Goal: Task Accomplishment & Management: Manage account settings

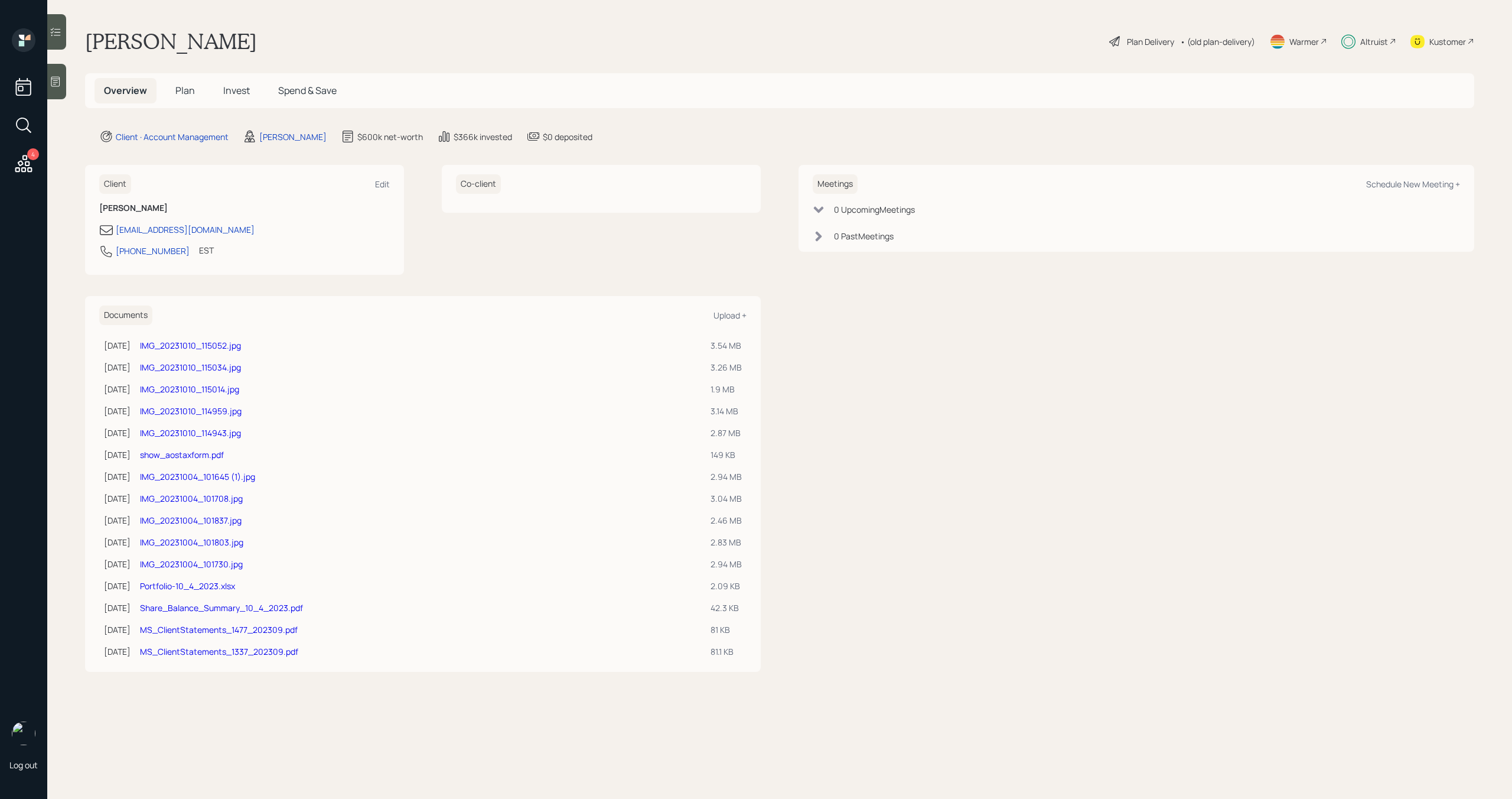
click at [177, 88] on span "Plan" at bounding box center [185, 90] width 19 height 13
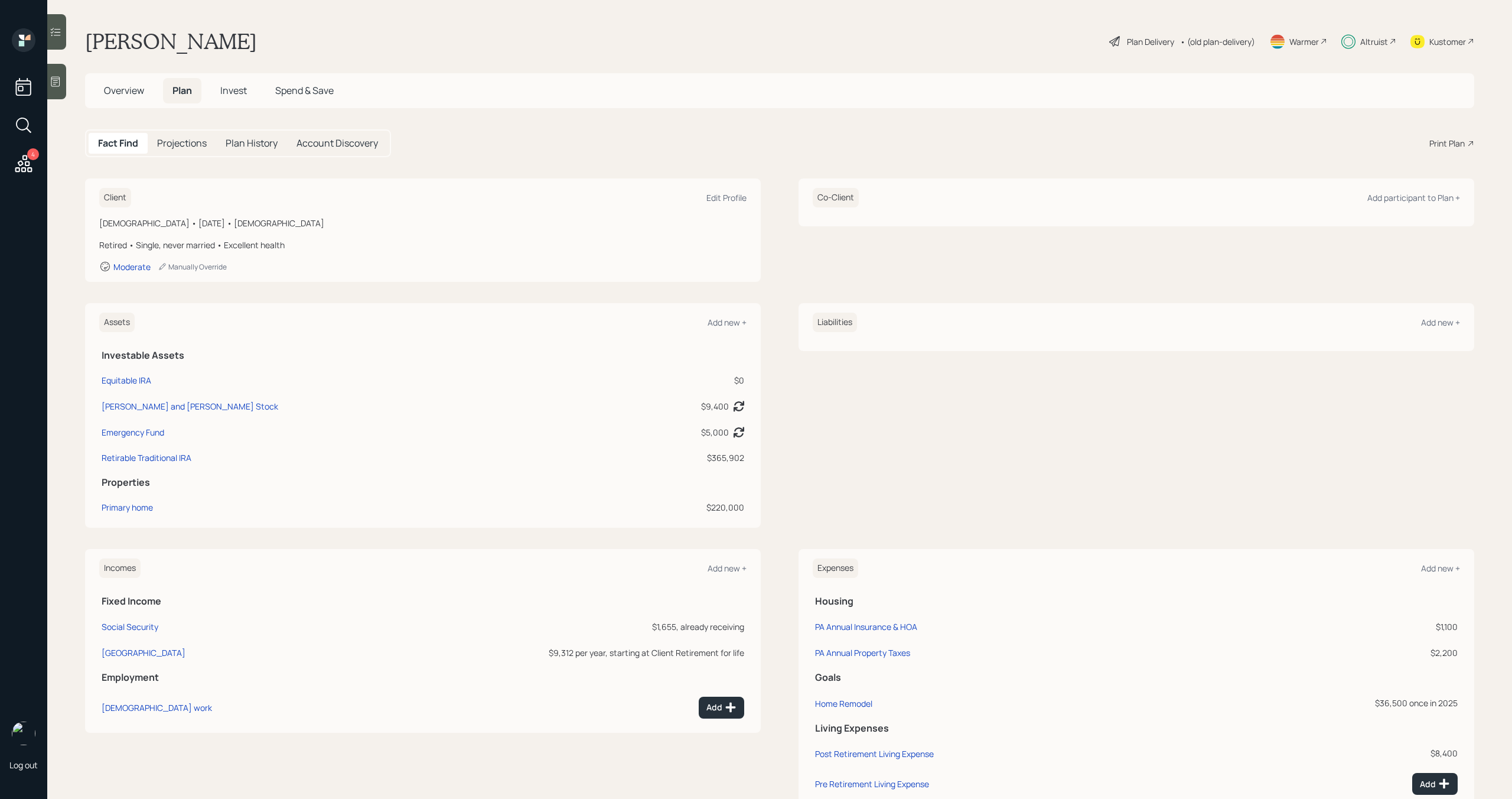
click at [233, 93] on span "Invest" at bounding box center [233, 90] width 27 height 13
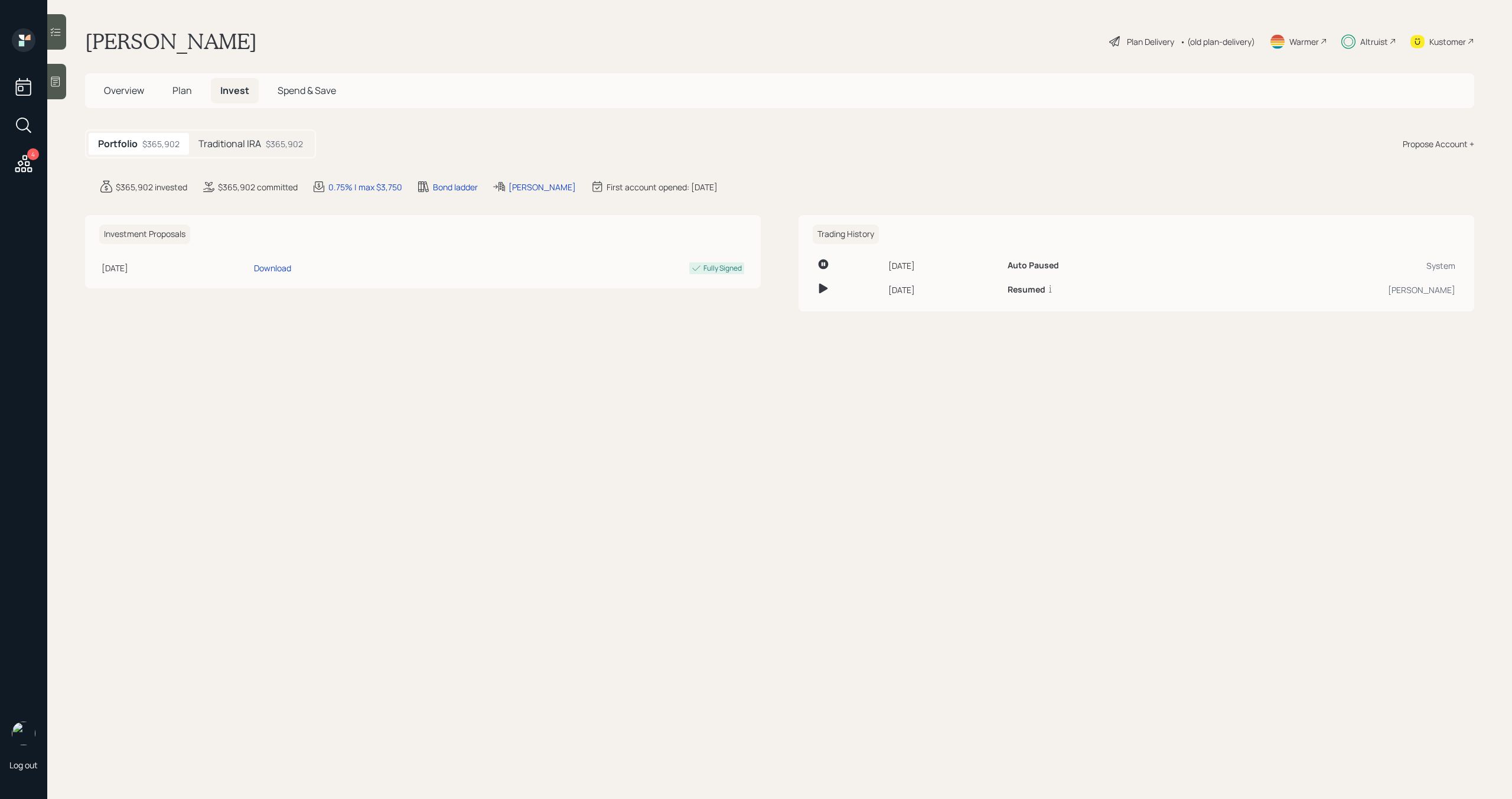
click at [271, 148] on div "$365,902" at bounding box center [284, 144] width 37 height 12
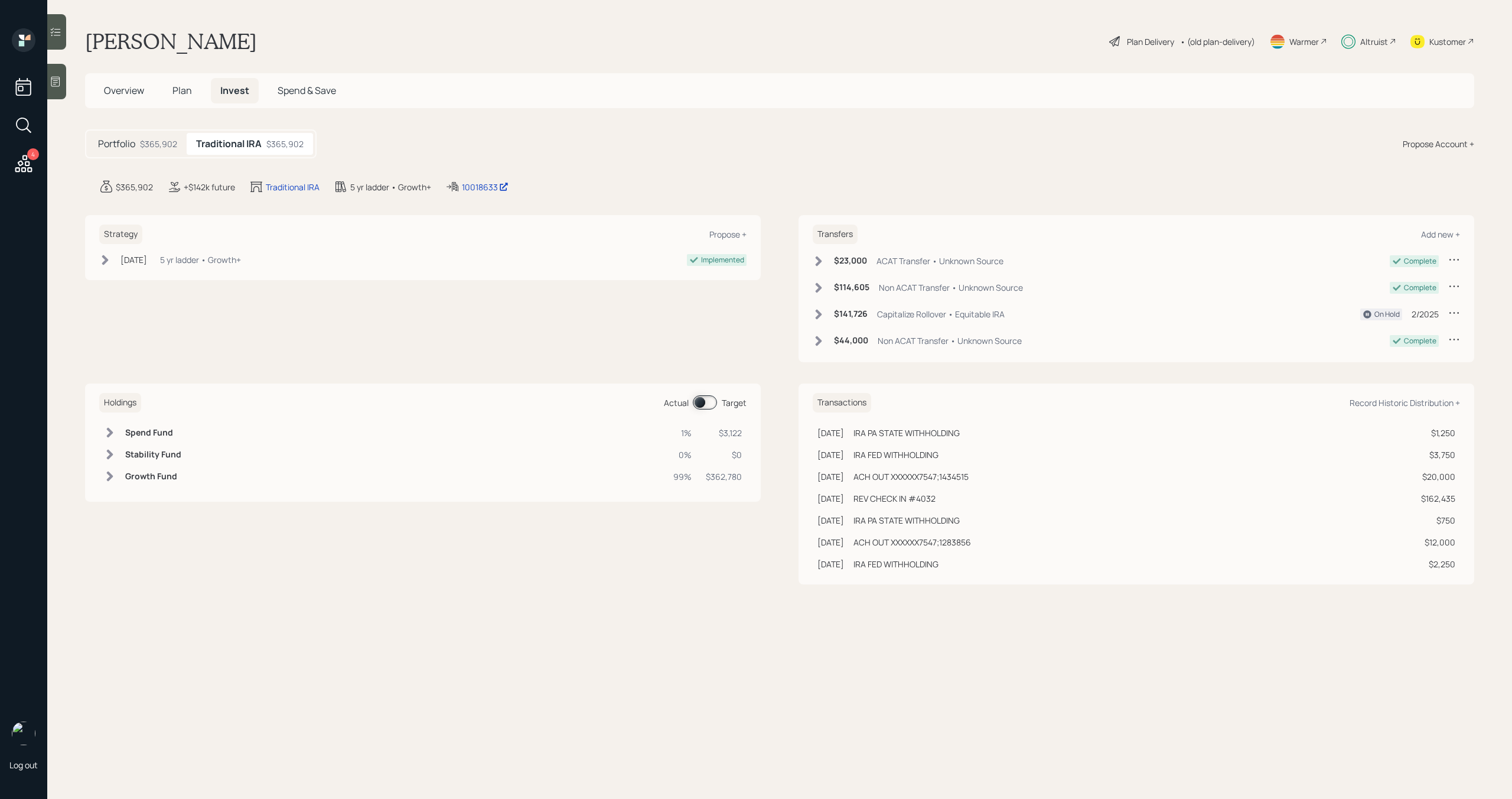
click at [1369, 47] on div "Altruist" at bounding box center [1374, 42] width 28 height 12
click at [1363, 41] on div "Altruist" at bounding box center [1374, 42] width 28 height 12
click at [708, 408] on span at bounding box center [705, 402] width 24 height 14
click at [1362, 42] on div "Altruist" at bounding box center [1374, 42] width 28 height 12
click at [124, 94] on span "Overview" at bounding box center [124, 90] width 40 height 13
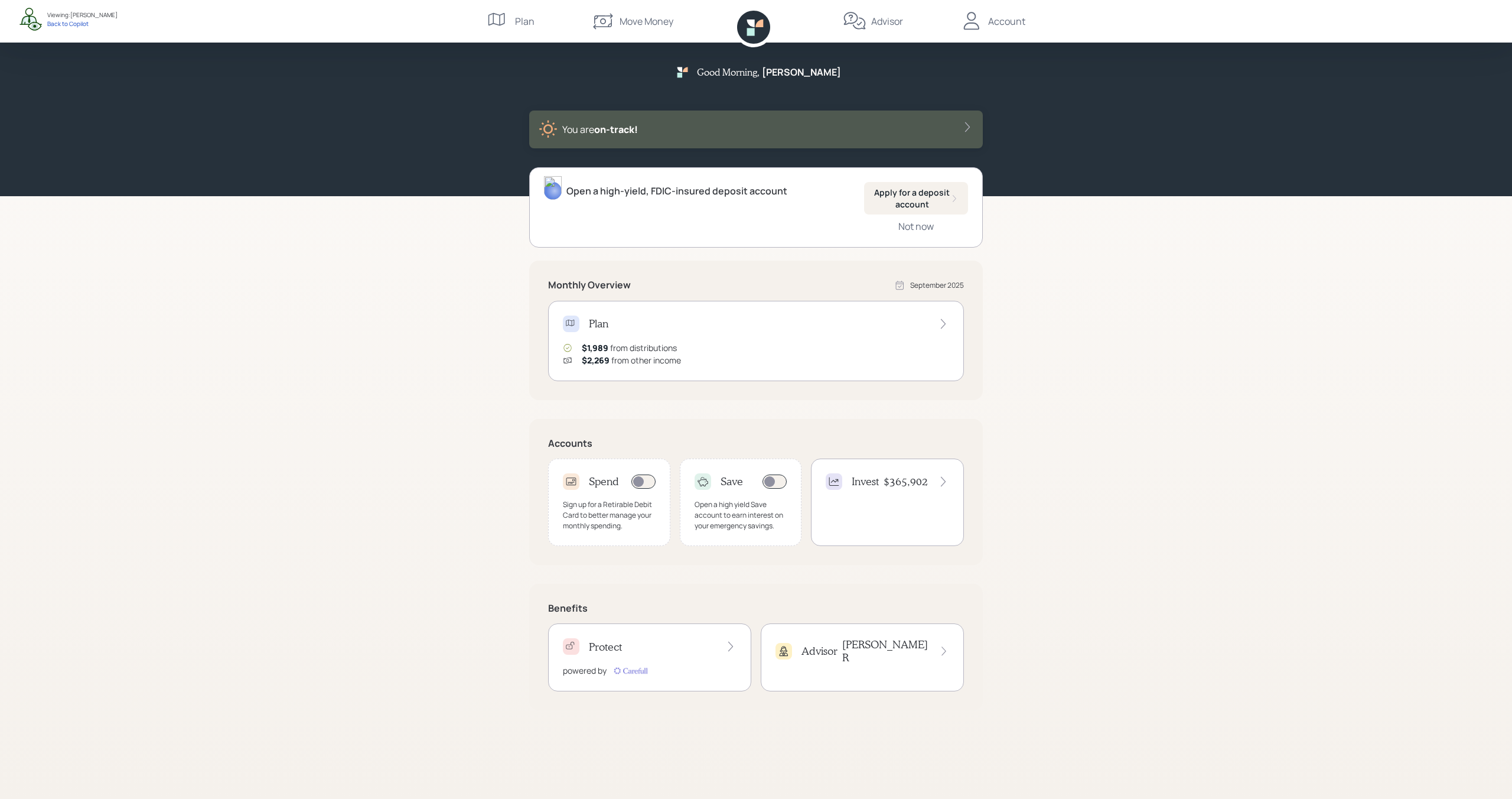
click at [1004, 25] on div "Account" at bounding box center [1007, 21] width 37 height 14
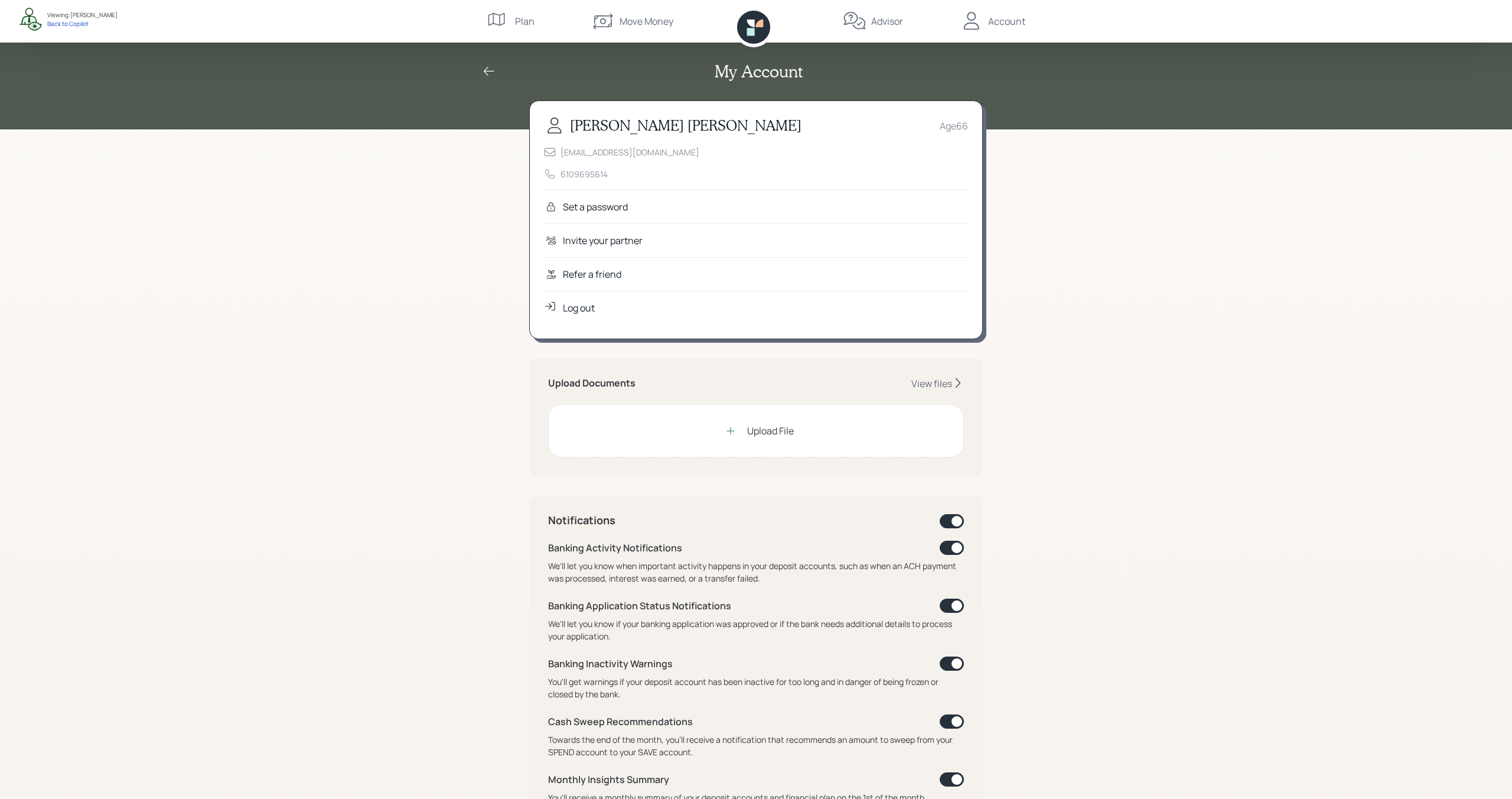
click at [624, 270] on div "Refer a friend" at bounding box center [756, 274] width 424 height 34
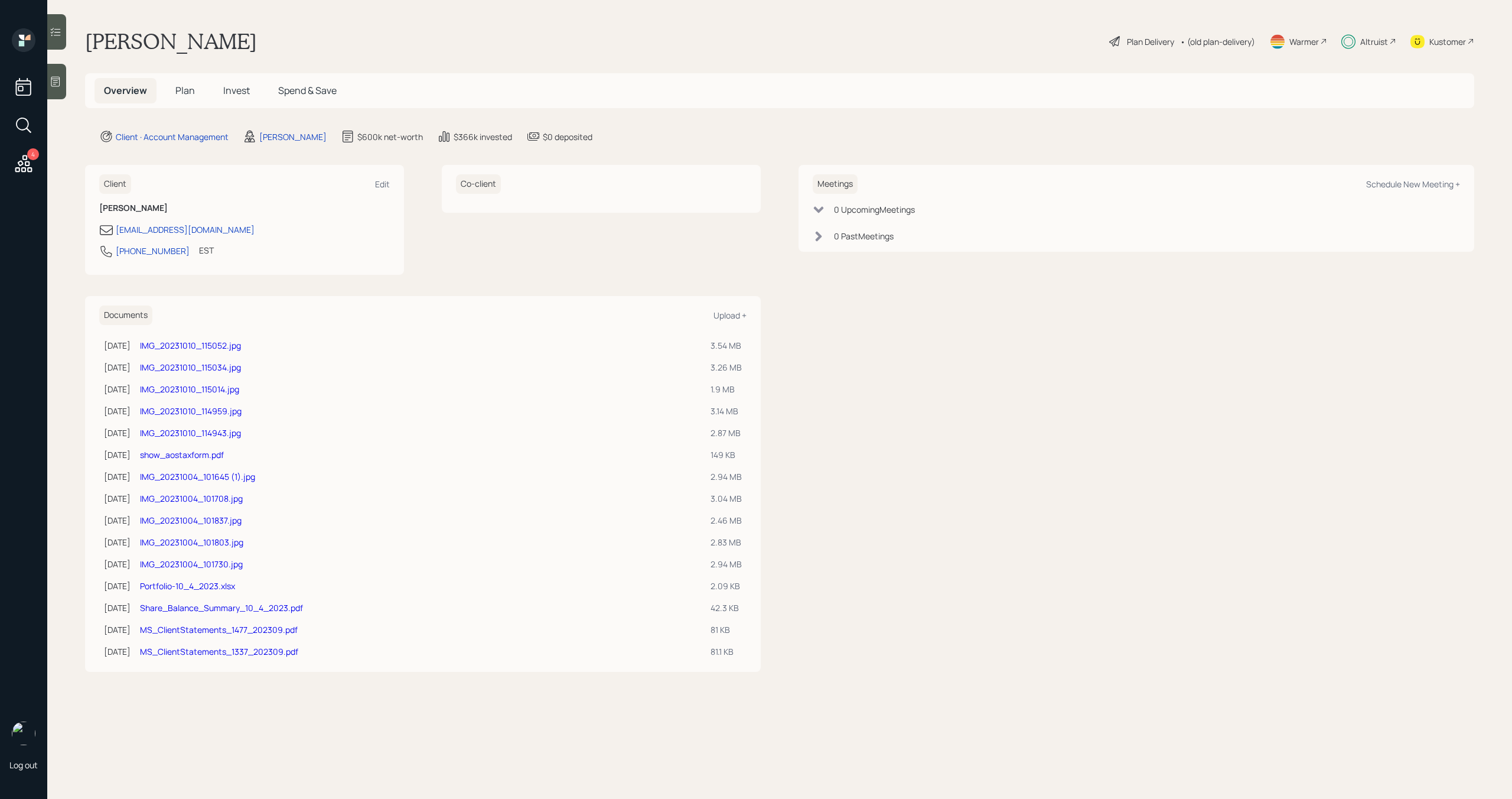
click at [181, 93] on span "Plan" at bounding box center [185, 90] width 19 height 13
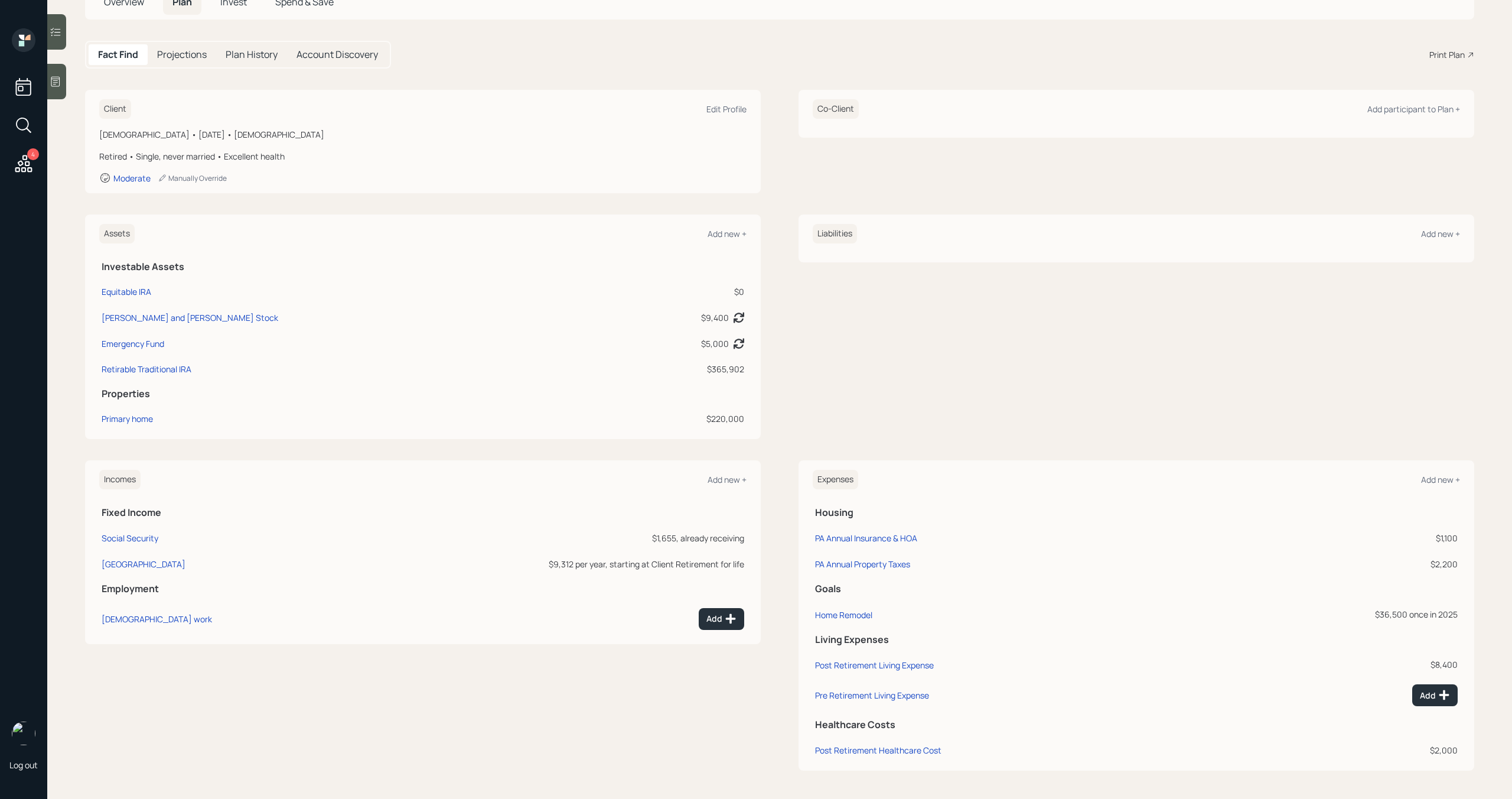
scroll to position [87, 0]
click at [1450, 481] on div "Add new +" at bounding box center [1440, 481] width 39 height 11
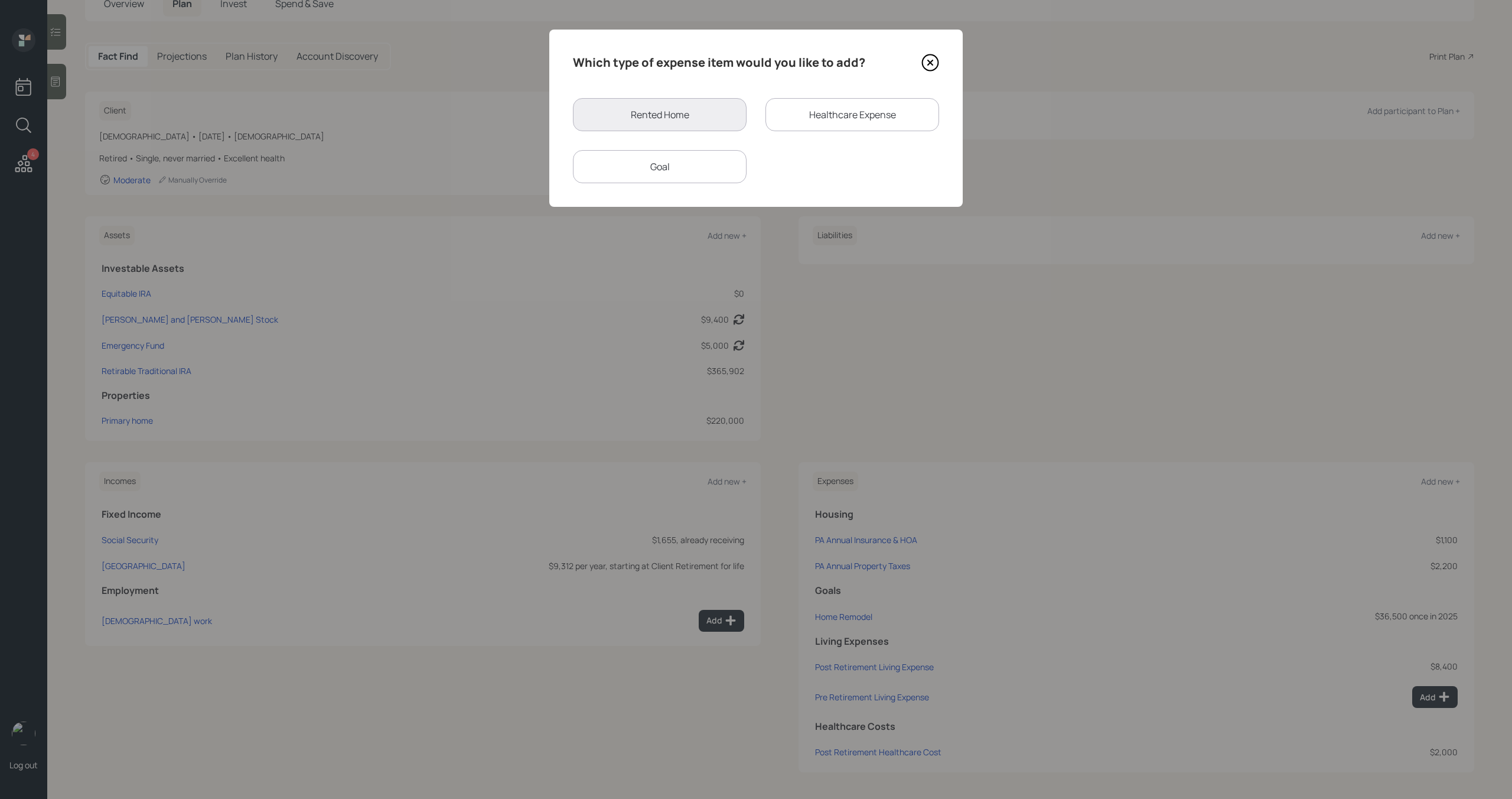
click at [668, 177] on div "Goal" at bounding box center [659, 166] width 174 height 33
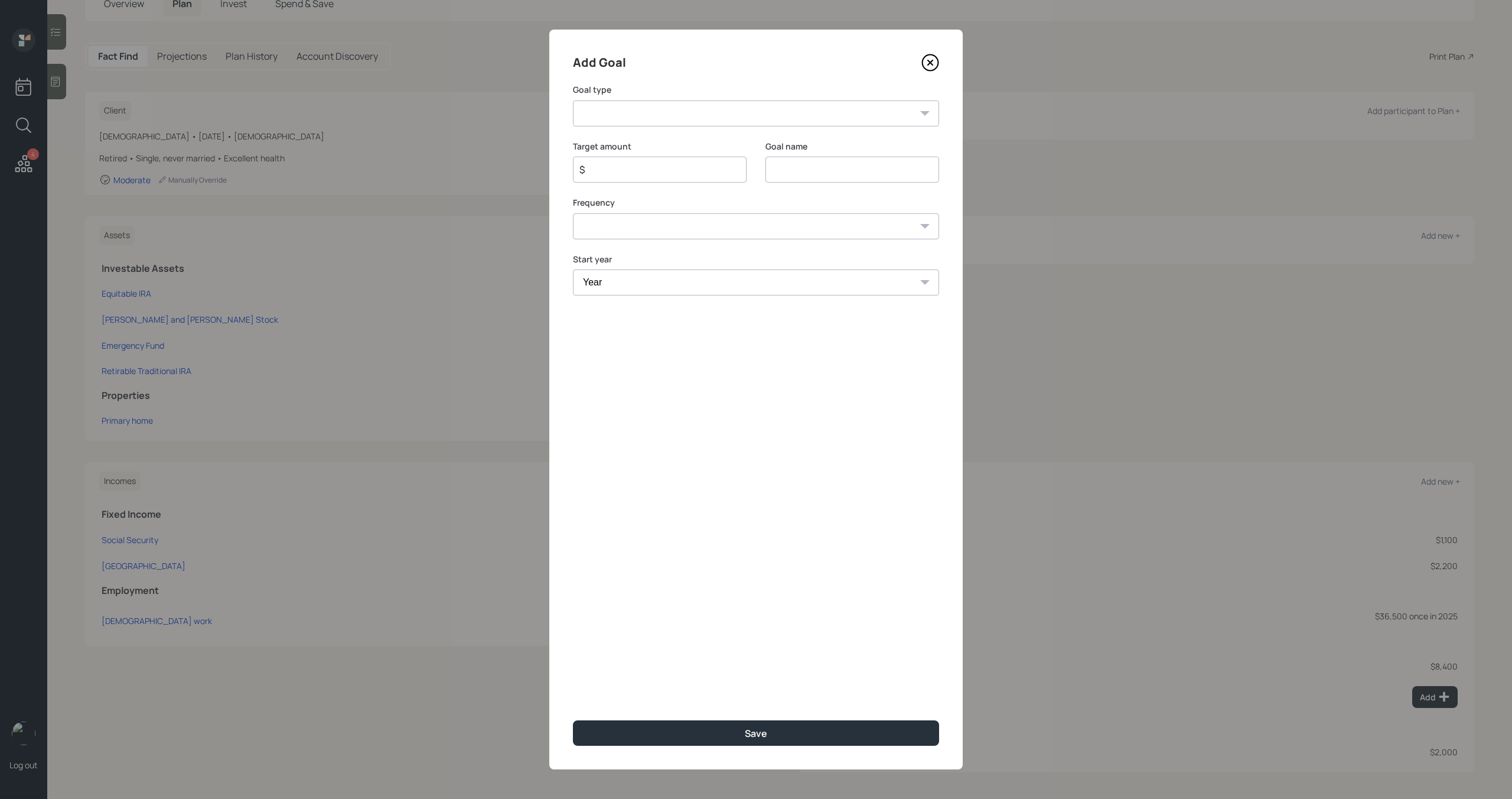
click at [652, 121] on select "Create an emergency fund Donate to charity Purchase a home Make a purchase Supp…" at bounding box center [756, 113] width 366 height 26
select select "other"
click at [573, 100] on select "Create an emergency fund Donate to charity Purchase a home Make a purchase Supp…" at bounding box center [756, 113] width 366 height 26
click at [858, 167] on input "Other" at bounding box center [852, 169] width 174 height 26
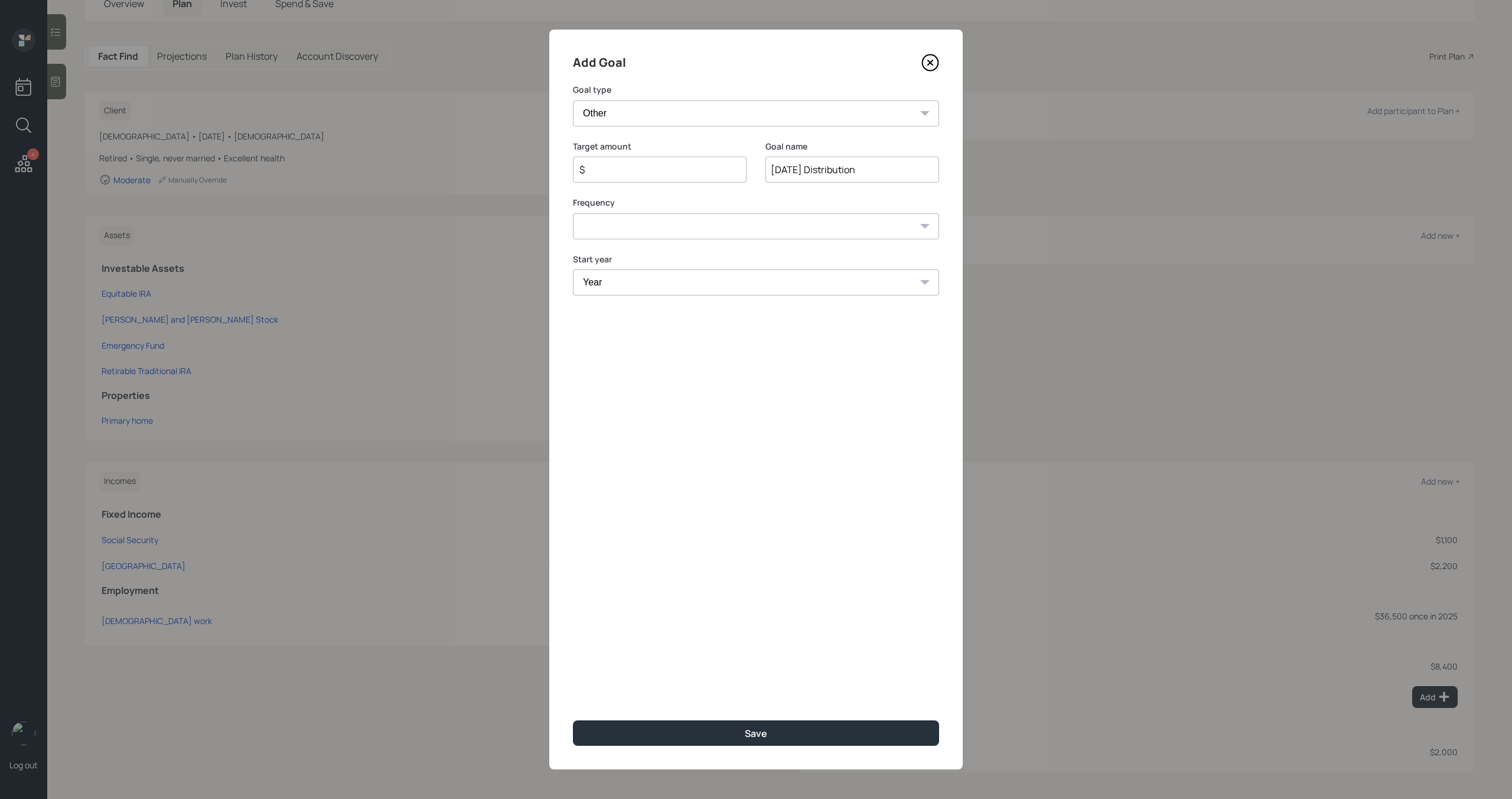
type input "[DATE] Distribution"
click at [726, 178] on div "$" at bounding box center [659, 169] width 174 height 26
click at [726, 174] on input "$" at bounding box center [655, 169] width 154 height 14
type input "$ 11,800"
click at [749, 234] on select "One time Every 1 year Every 2 years Every 3 years Every 4 years Every 5 years E…" at bounding box center [756, 226] width 366 height 26
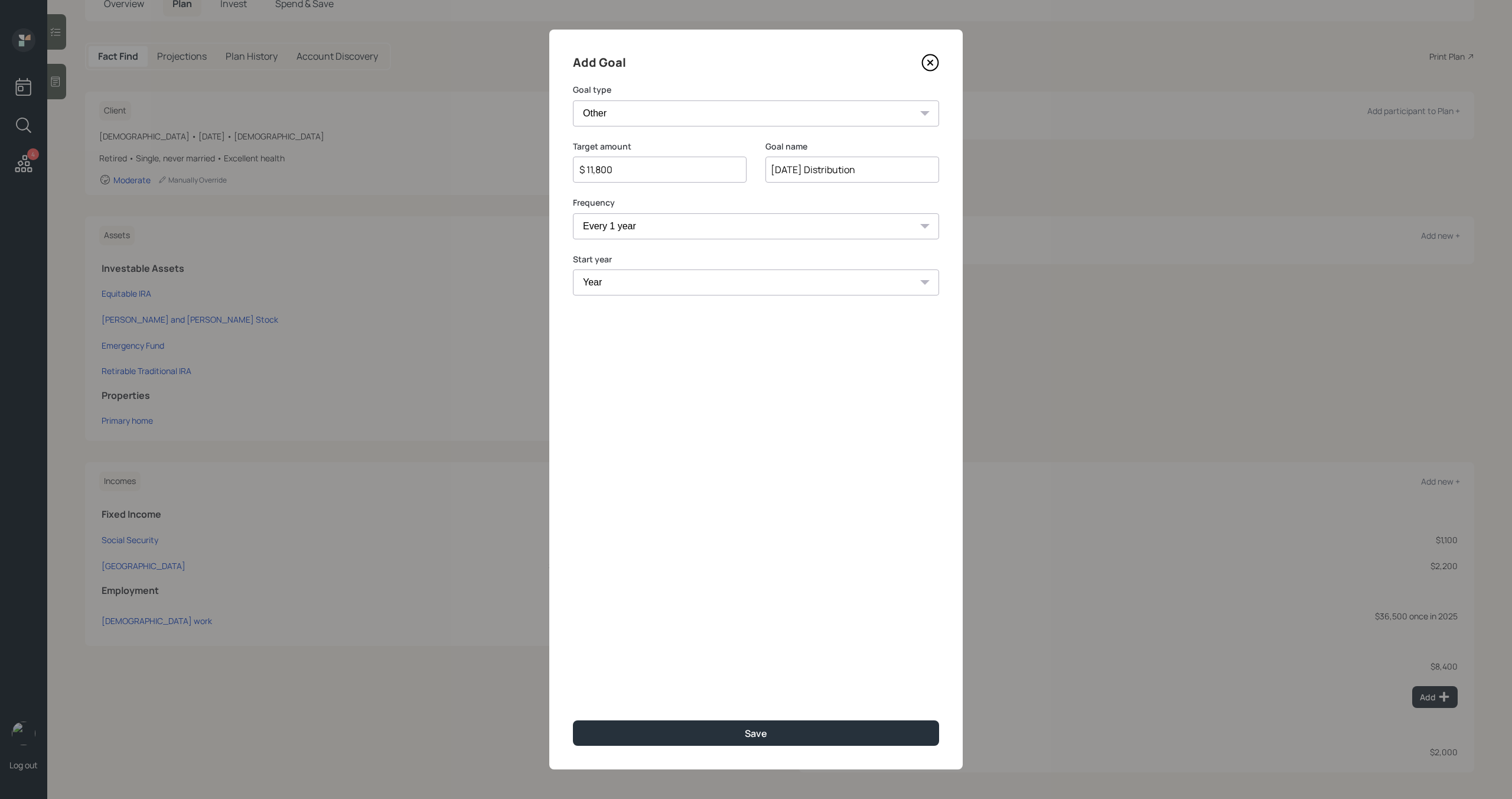
click at [573, 213] on select "One time Every 1 year Every 2 years Every 3 years Every 4 years Every 5 years E…" at bounding box center [756, 226] width 366 height 26
click at [743, 235] on select "One time Every 1 year Every 2 years Every 3 years Every 4 years Every 5 years E…" at bounding box center [756, 226] width 366 height 26
select select "0"
click at [573, 213] on select "One time Every 1 year Every 2 years Every 3 years Every 4 years Every 5 years E…" at bounding box center [756, 226] width 366 height 26
click at [662, 288] on select "Year 2025 2026 2027 2028 2029 2030 2031 2032 2033 2034 2035 2036 2037 2038 2039…" at bounding box center [756, 283] width 366 height 26
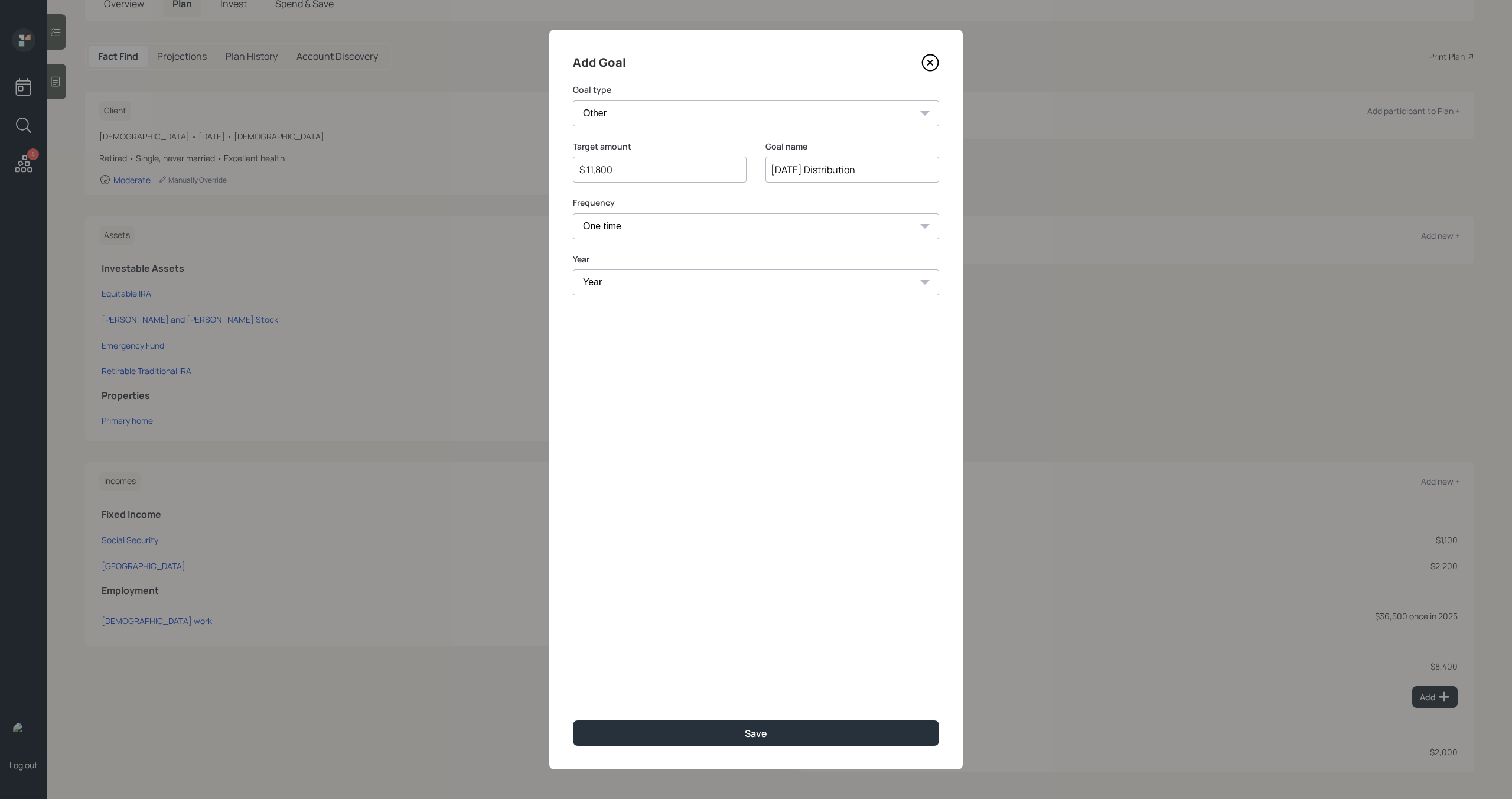
select select "2025"
click at [573, 270] on select "Year 2025 2026 2027 2028 2029 2030 2031 2032 2033 2034 2035 2036 2037 2038 2039…" at bounding box center [756, 283] width 366 height 26
click at [738, 738] on button "Save" at bounding box center [756, 733] width 366 height 26
type input "$"
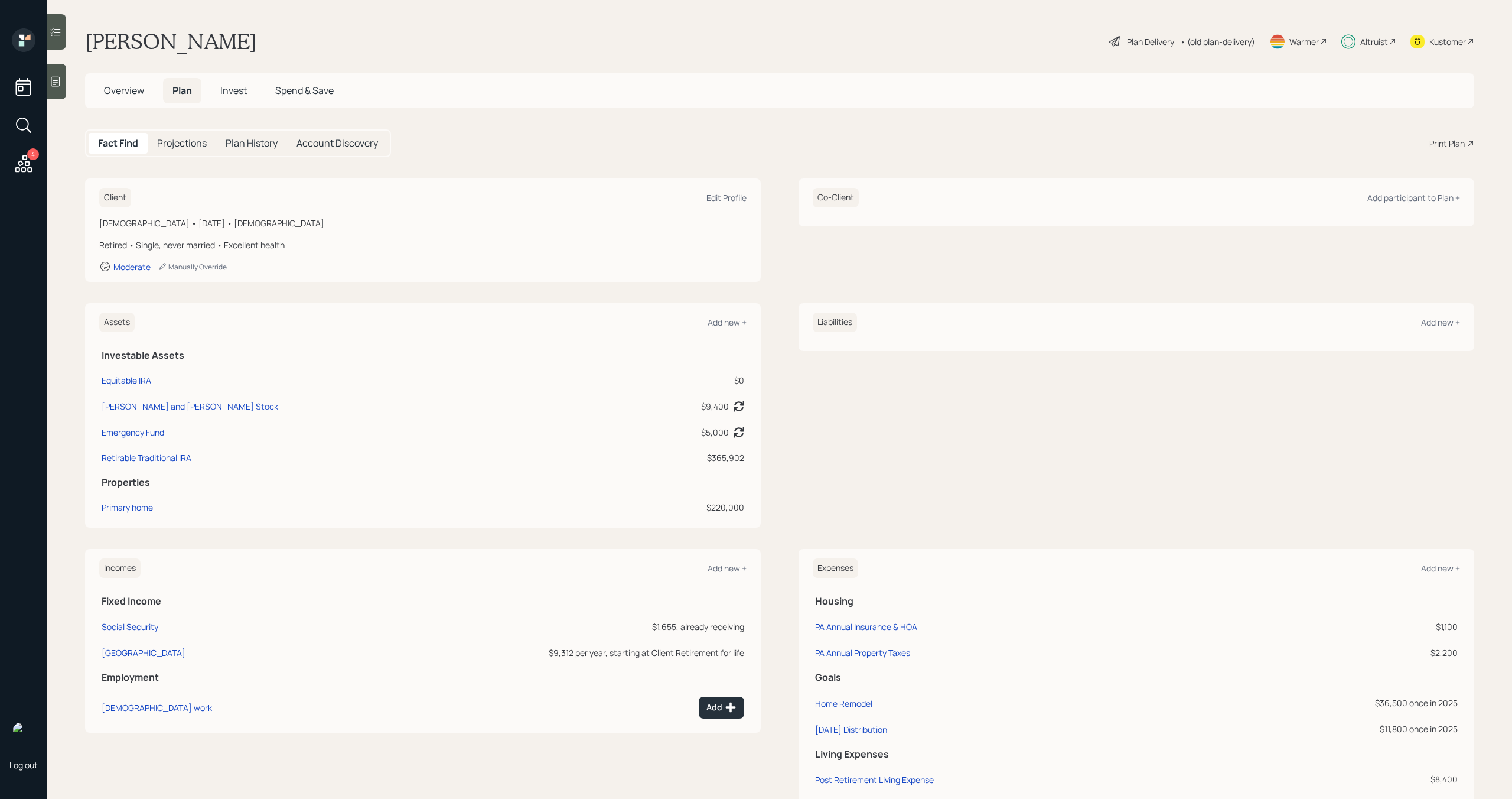
click at [240, 96] on span "Invest" at bounding box center [233, 90] width 27 height 13
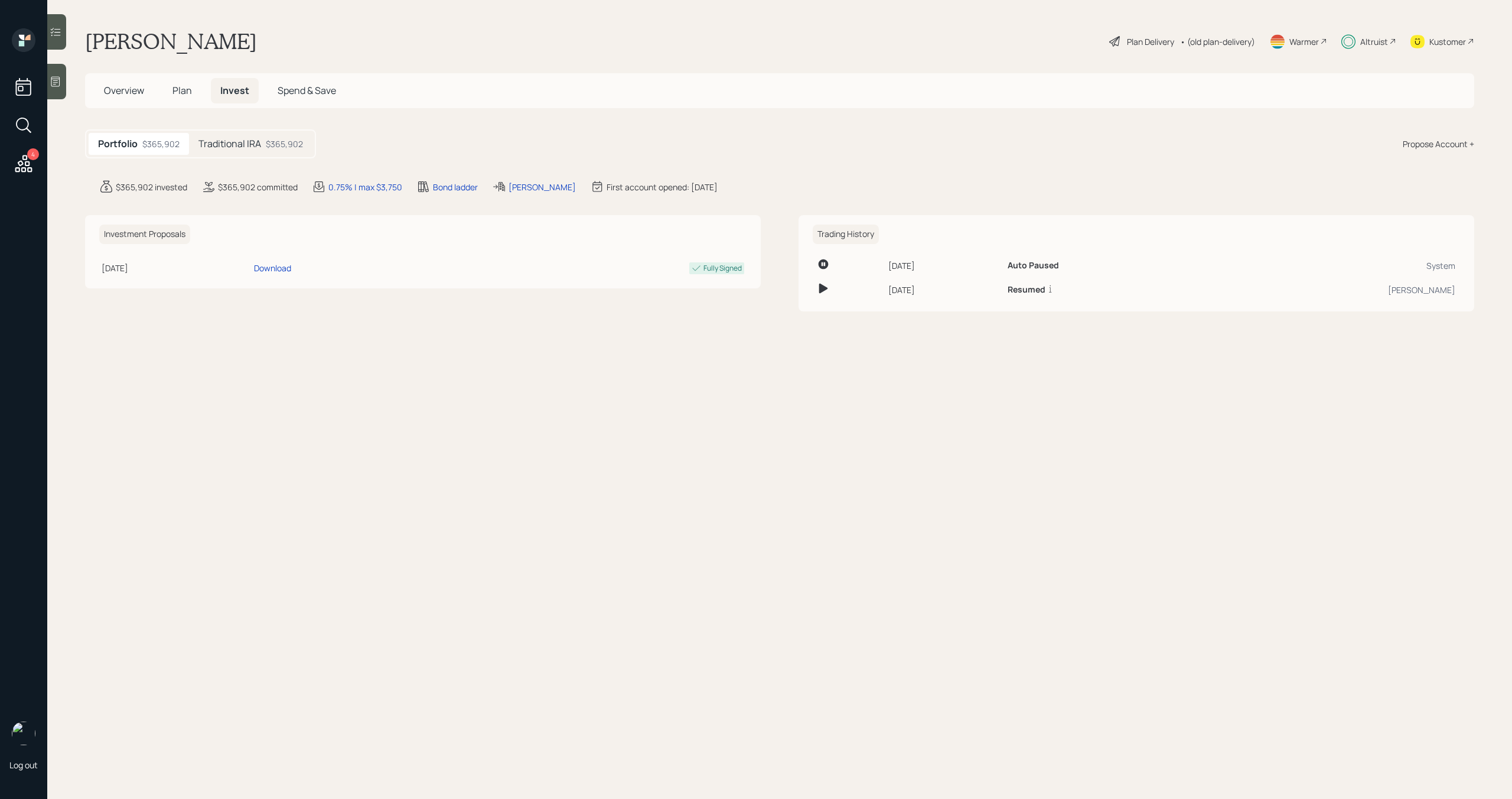
click at [131, 96] on span "Overview" at bounding box center [124, 90] width 40 height 13
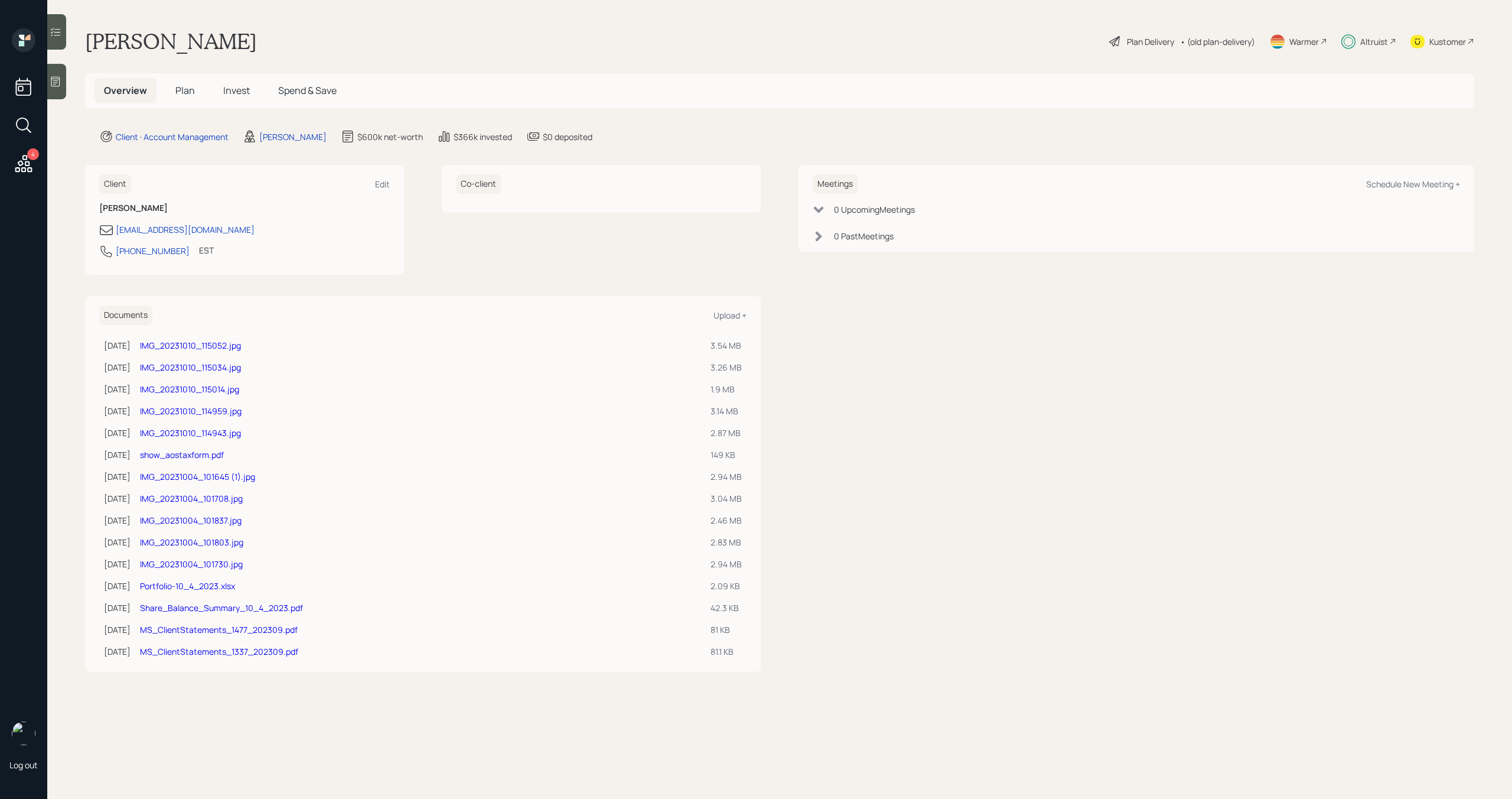
click at [239, 92] on span "Invest" at bounding box center [237, 90] width 27 height 13
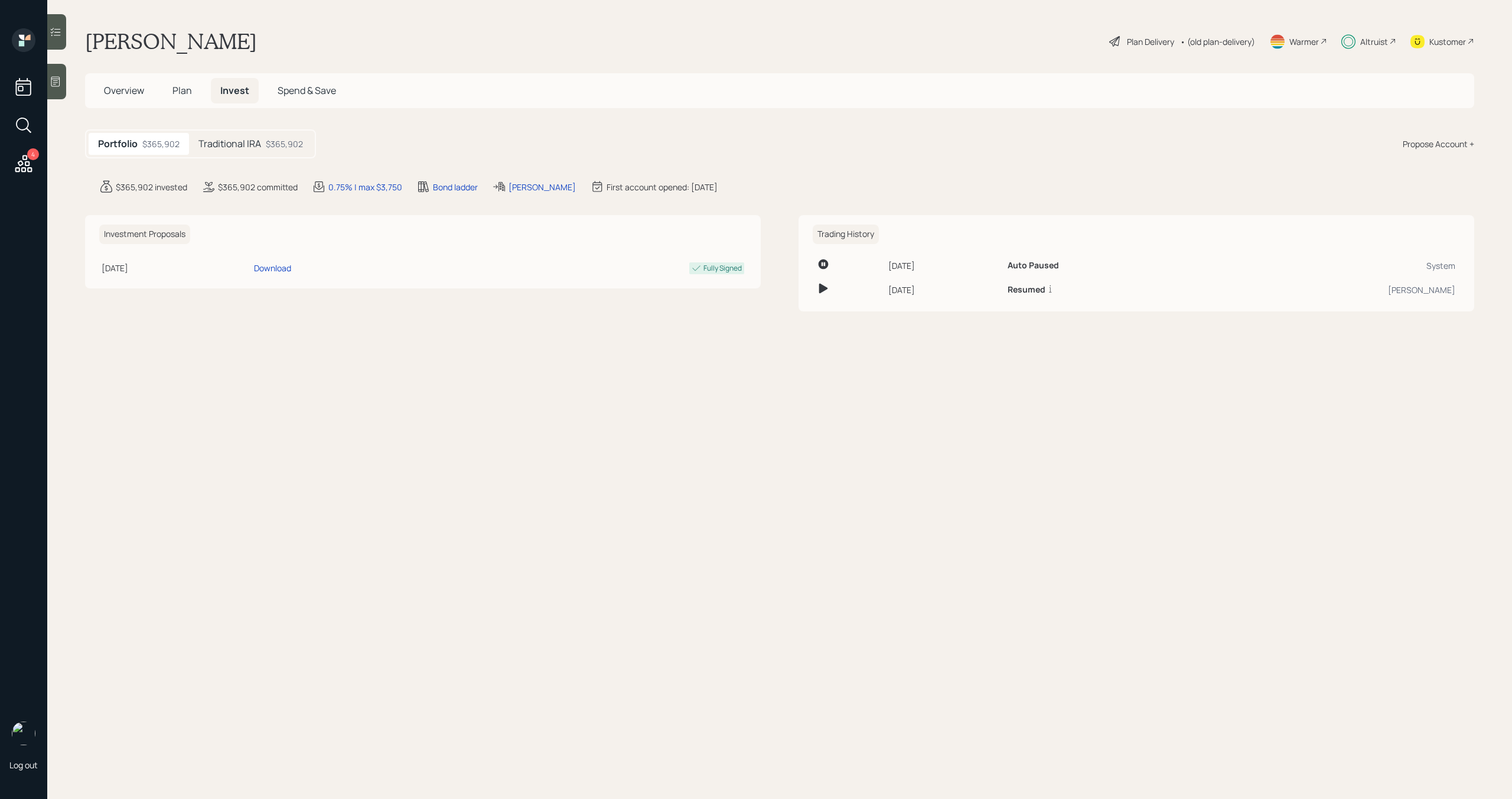
click at [242, 160] on main "Frank Corradi Plan Delivery • (old plan-delivery) Warmer Altruist Kustomer Over…" at bounding box center [779, 399] width 1465 height 799
click at [244, 146] on h5 "Traditional IRA" at bounding box center [230, 144] width 63 height 11
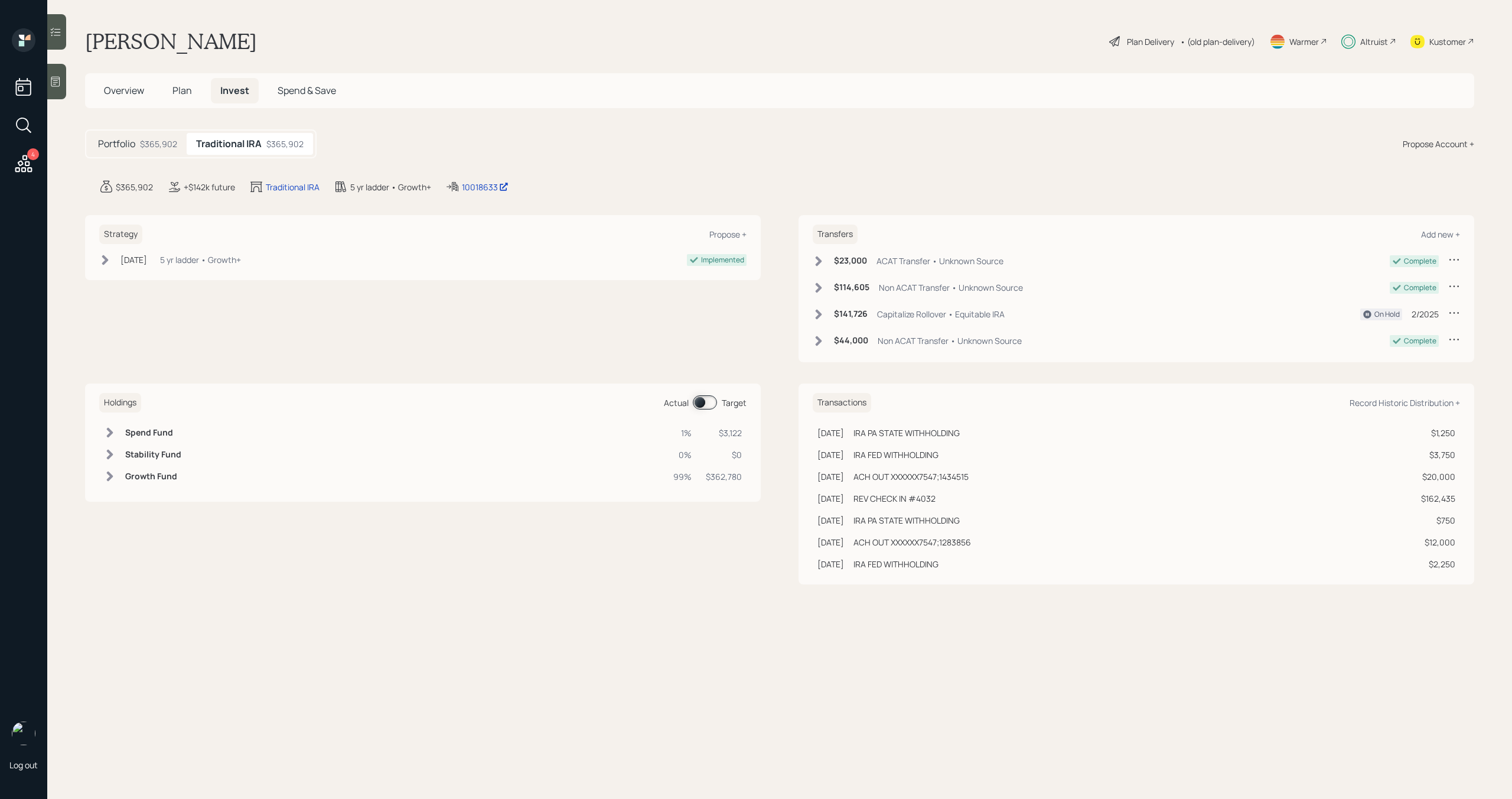
click at [700, 409] on span at bounding box center [705, 402] width 24 height 14
click at [705, 400] on span at bounding box center [705, 402] width 24 height 14
click at [172, 93] on span "Plan" at bounding box center [182, 90] width 19 height 13
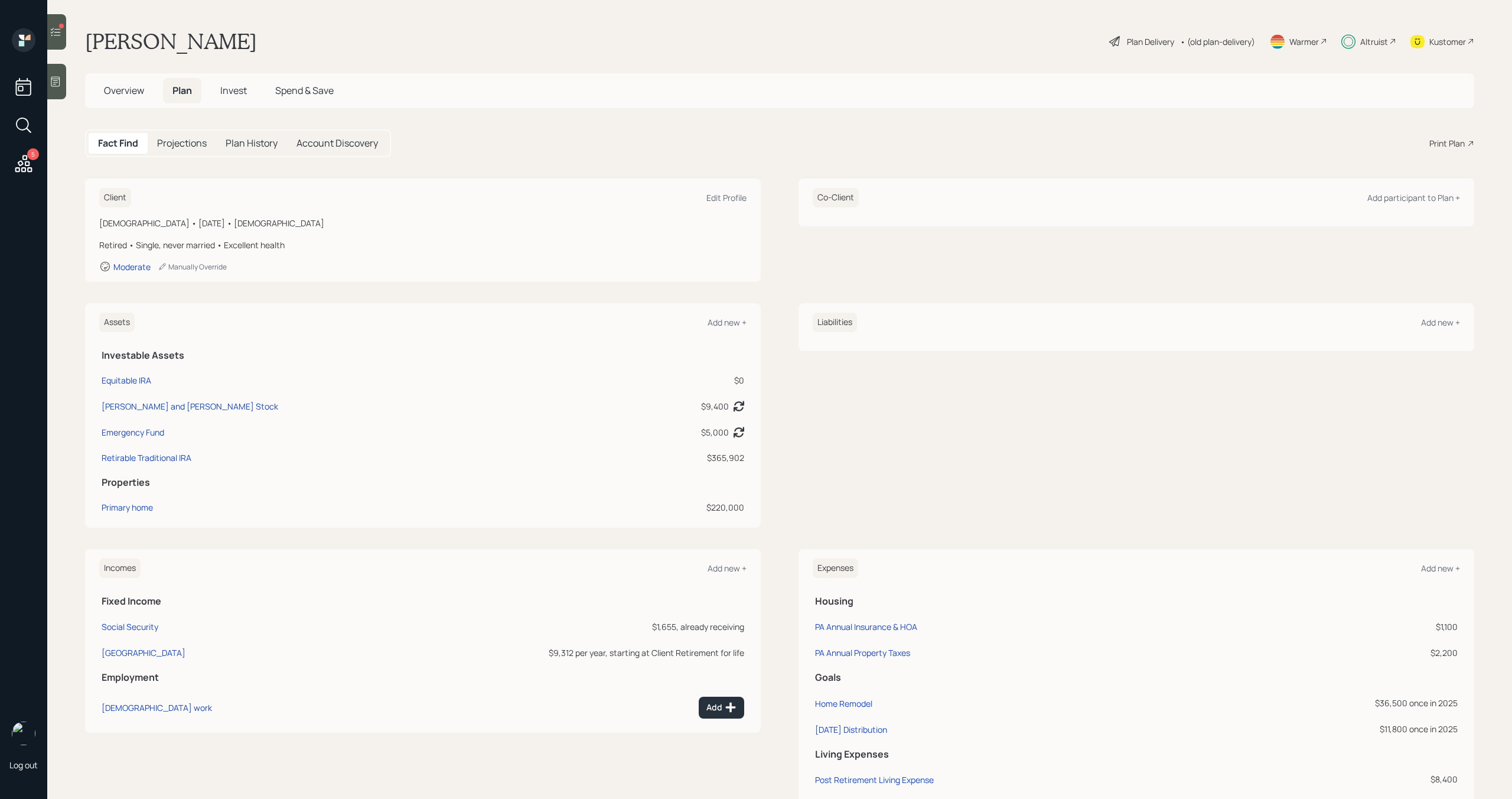
click at [139, 94] on span "Overview" at bounding box center [124, 90] width 40 height 13
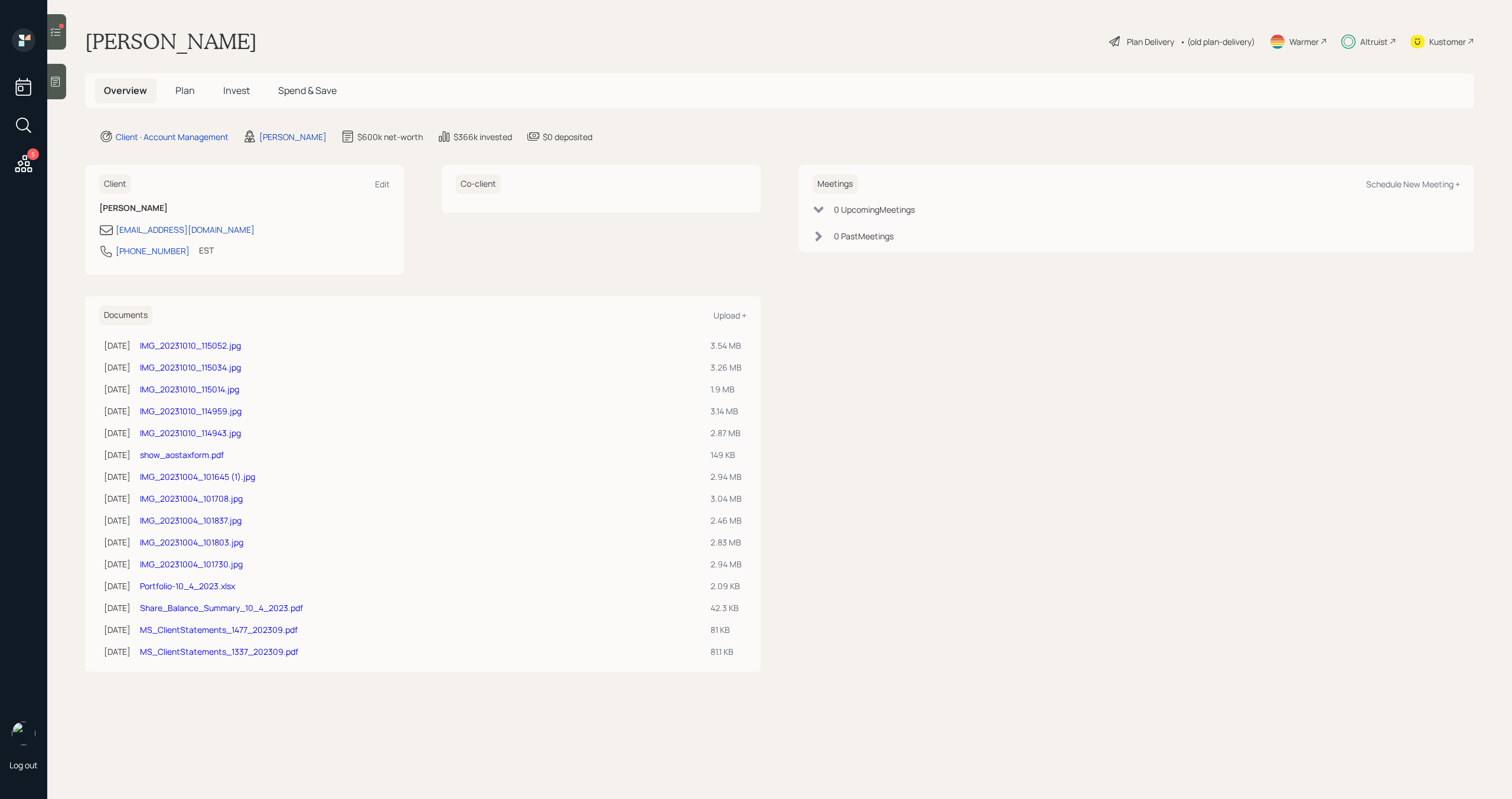
click at [192, 93] on span "Plan" at bounding box center [185, 90] width 19 height 13
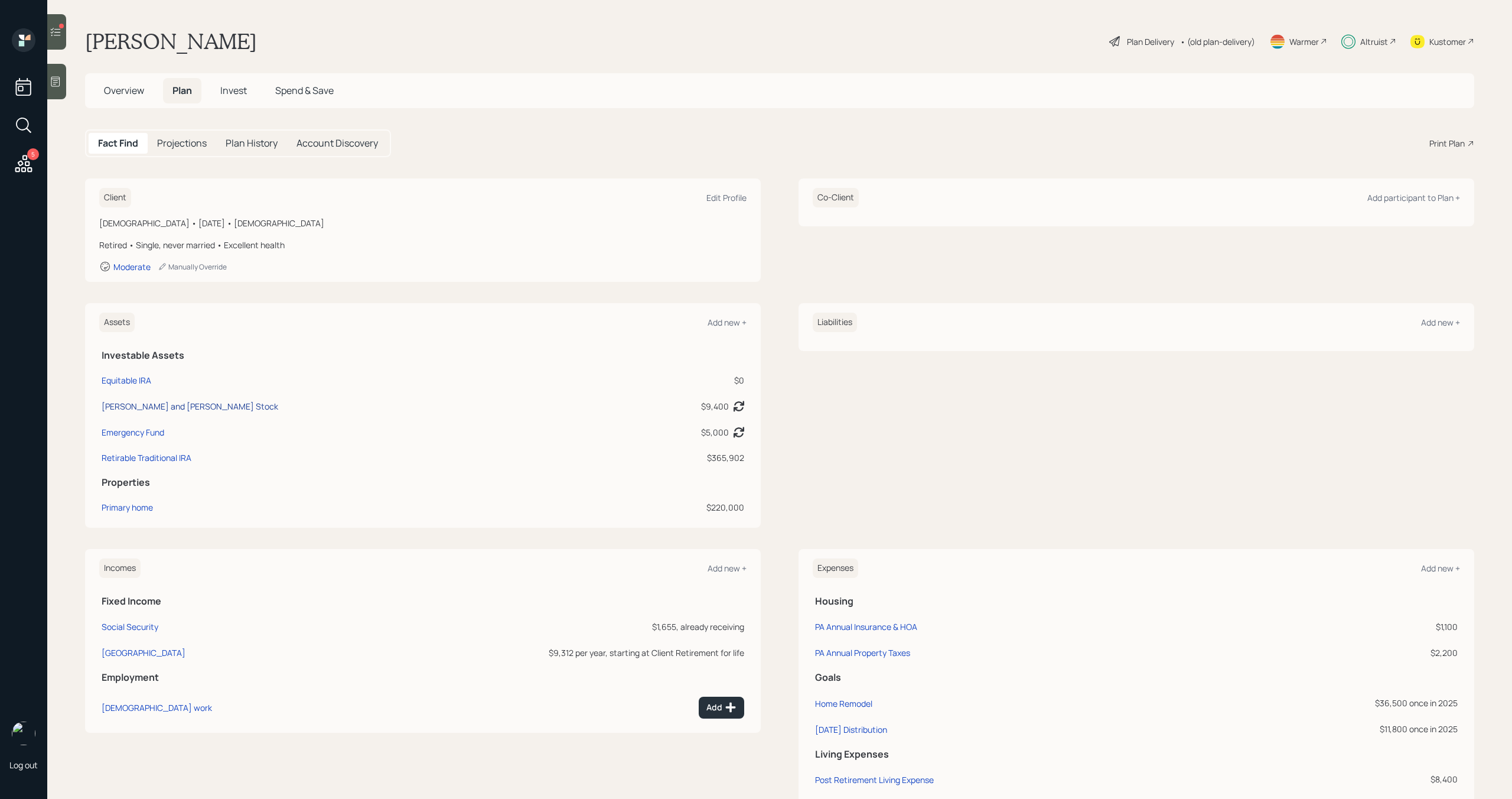
click at [180, 410] on div "[PERSON_NAME] and [PERSON_NAME] Stock" at bounding box center [190, 406] width 177 height 12
select select "taxable"
select select "balanced"
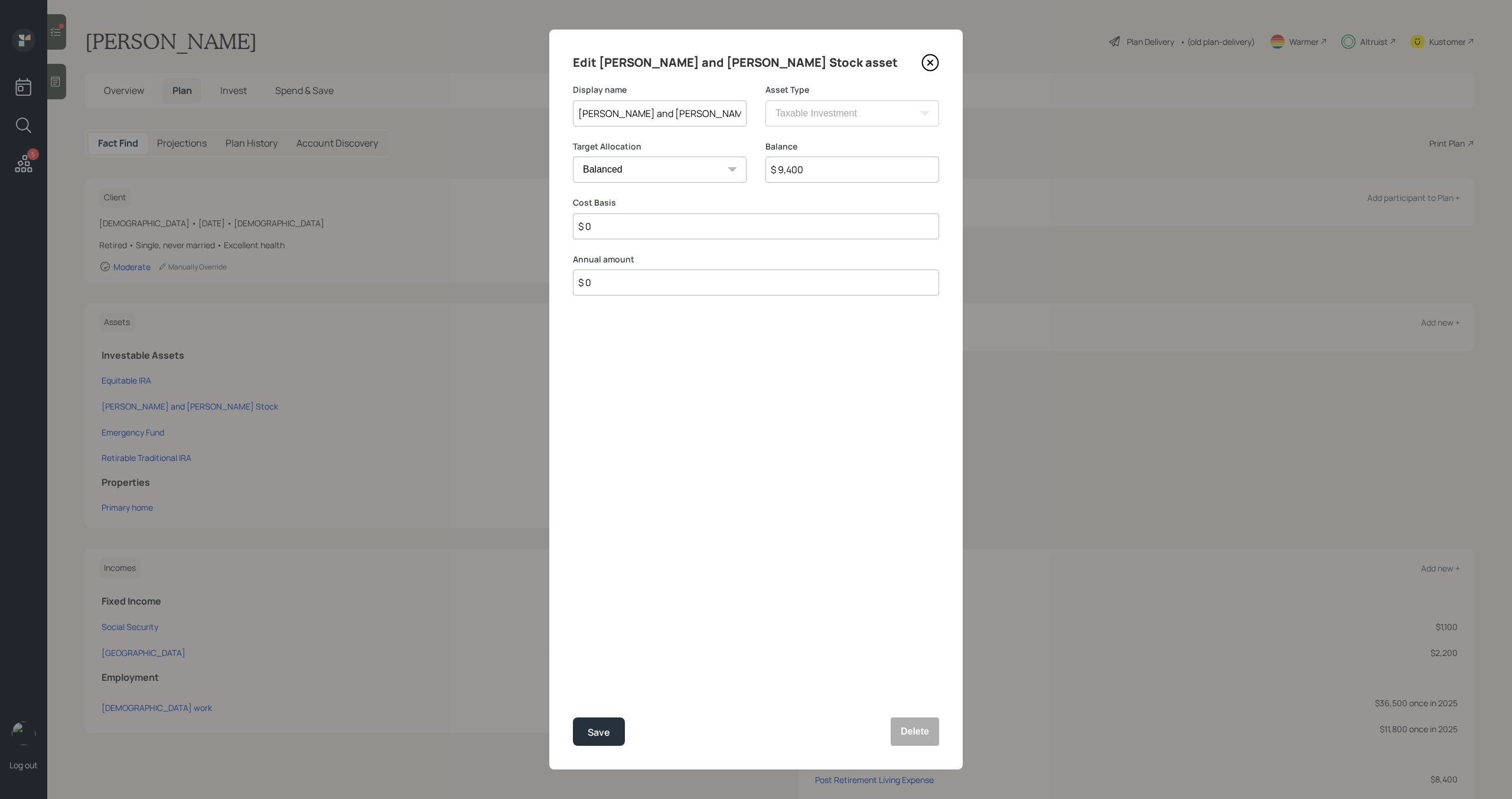
drag, startPoint x: 810, startPoint y: 174, endPoint x: 733, endPoint y: 174, distance: 77.0
click at [733, 174] on div "Target Allocation Cash Conservative Balanced Aggressive Balance $ 9,400" at bounding box center [756, 169] width 366 height 57
type input "$ 0"
click at [609, 737] on button "Save" at bounding box center [598, 732] width 52 height 29
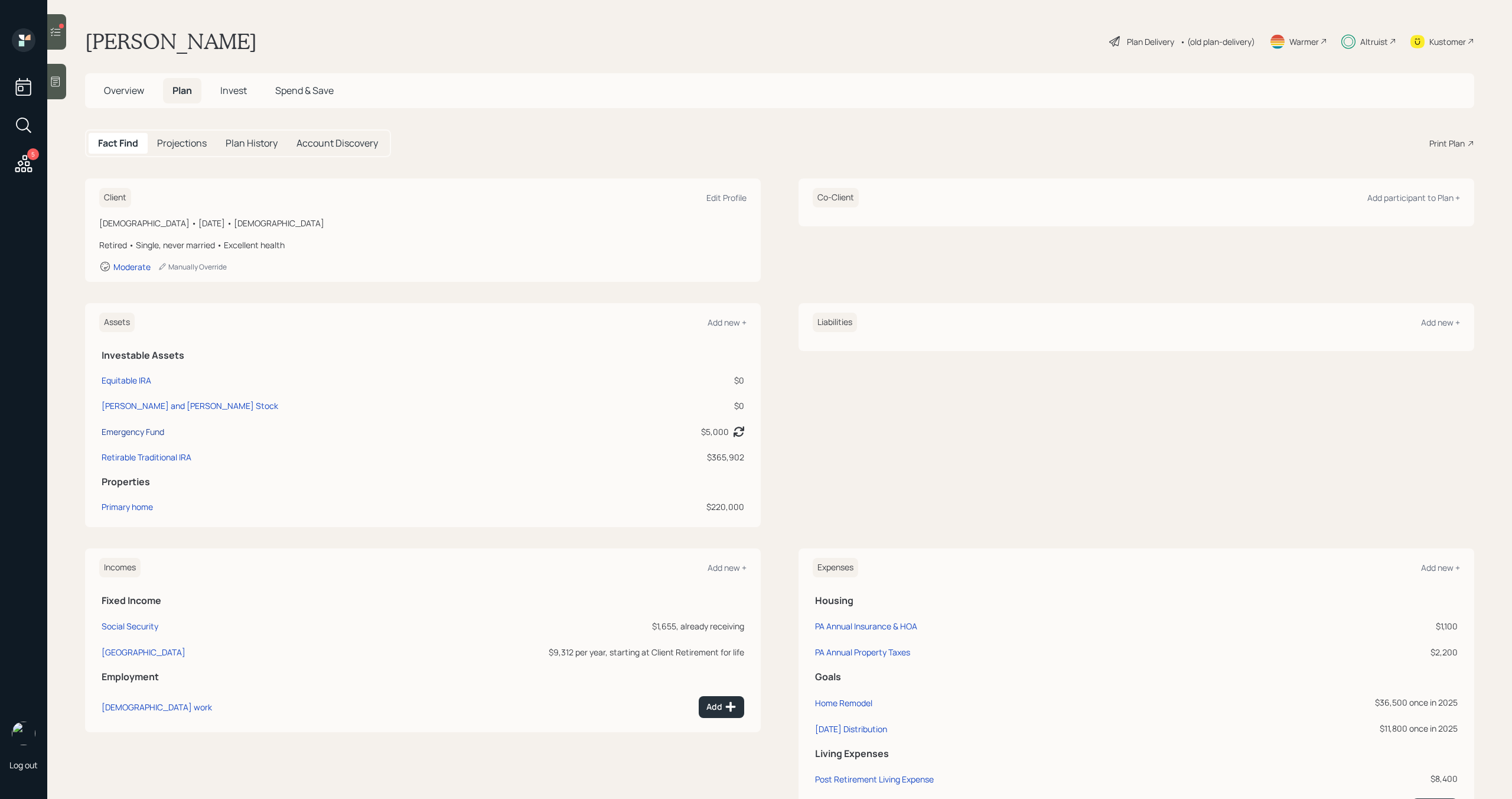
click at [163, 432] on div "Emergency Fund" at bounding box center [133, 432] width 63 height 12
select select "emergency_fund"
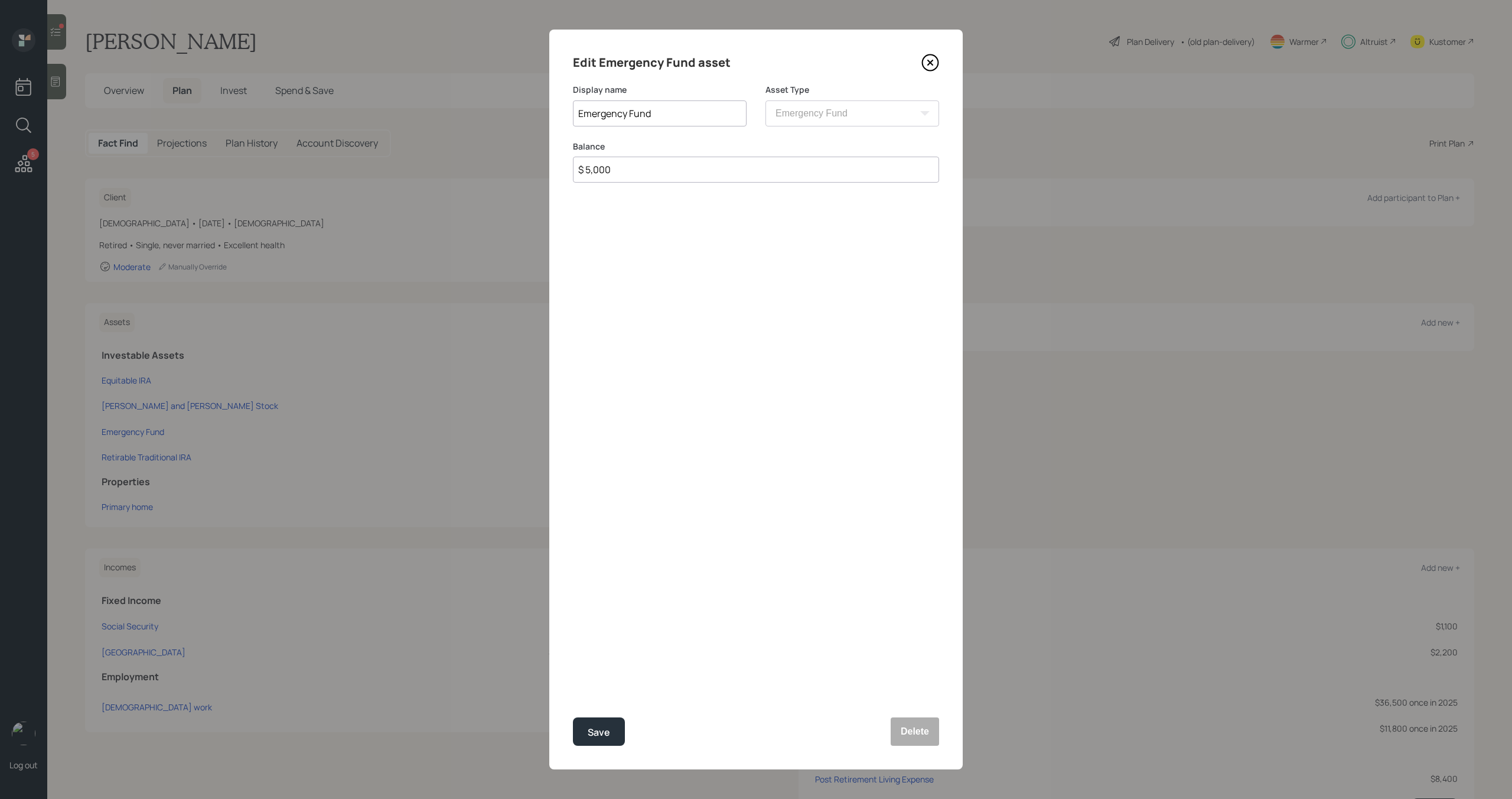
click at [927, 62] on icon at bounding box center [930, 62] width 17 height 17
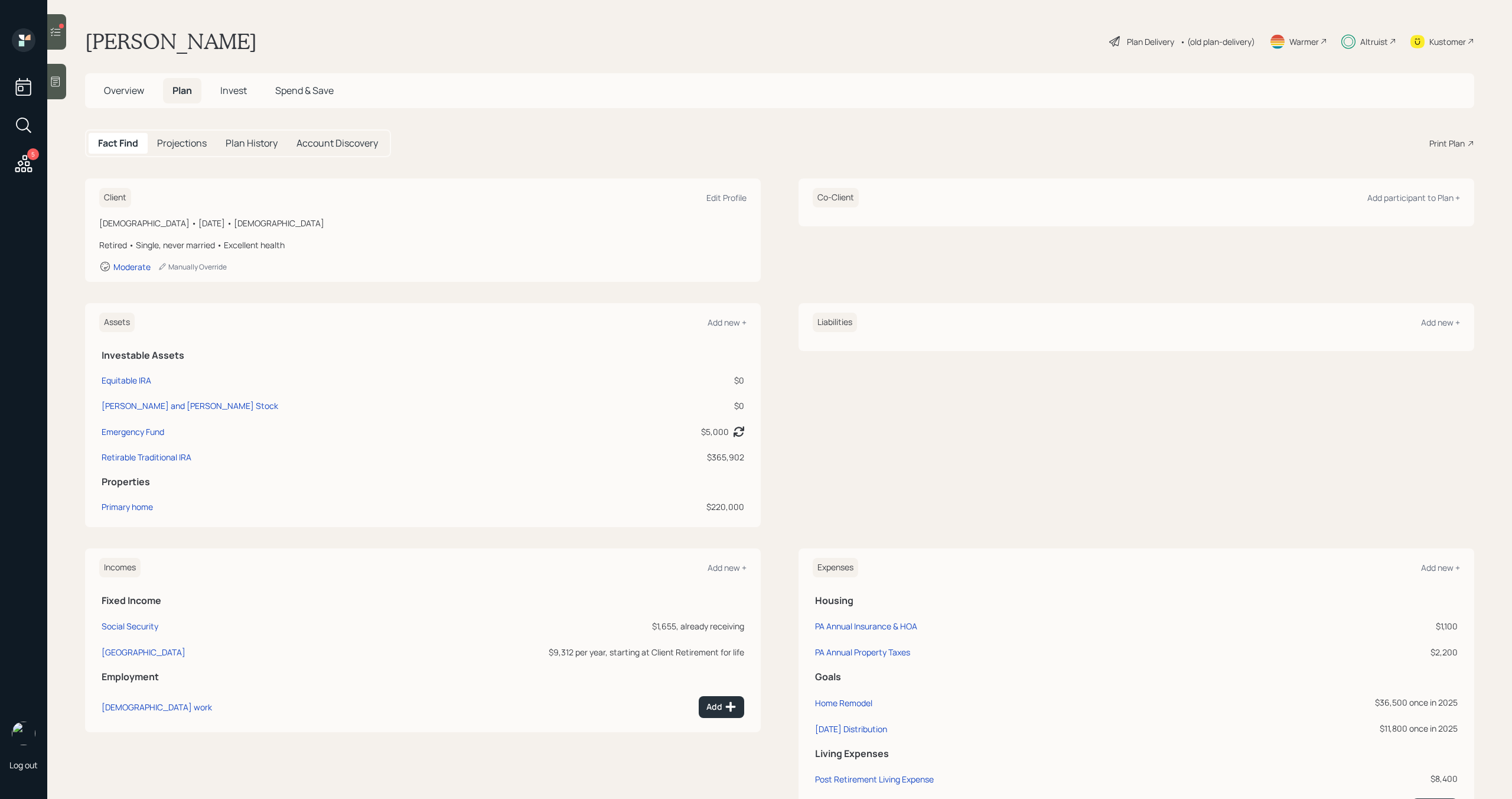
click at [244, 92] on span "Invest" at bounding box center [233, 90] width 27 height 13
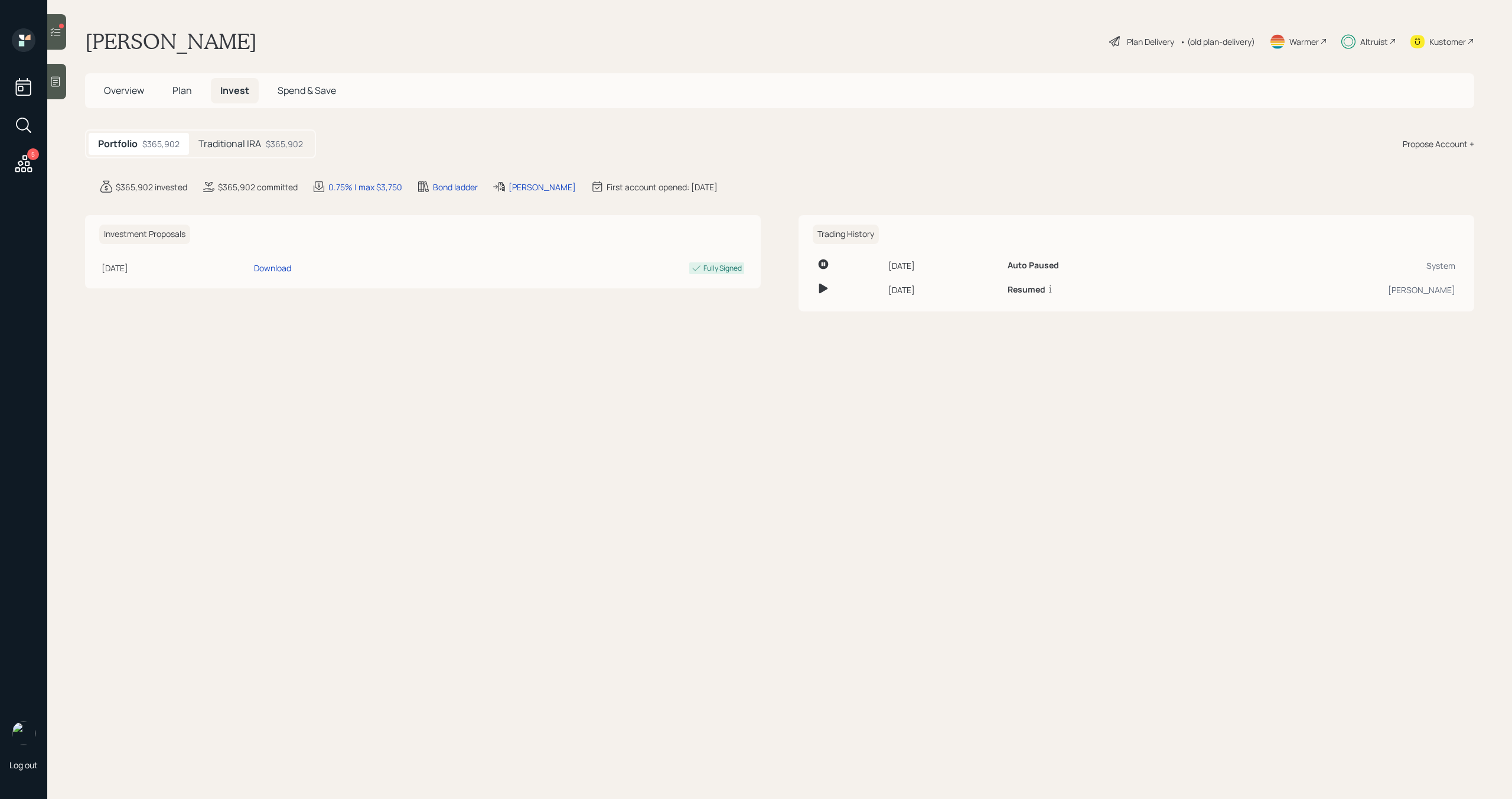
click at [277, 139] on div "$365,902" at bounding box center [284, 144] width 37 height 12
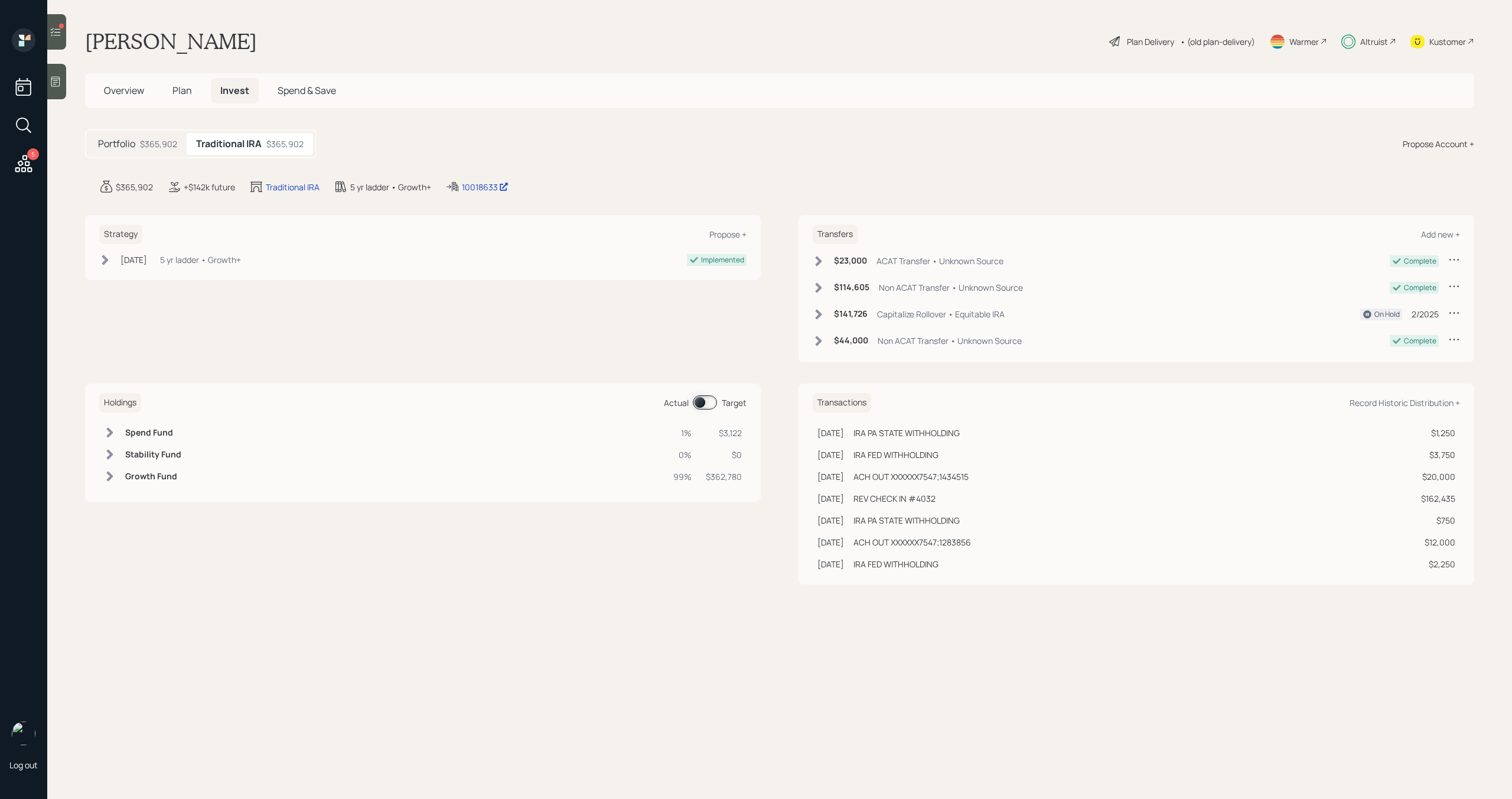
click at [702, 404] on span at bounding box center [705, 402] width 24 height 14
click at [712, 405] on span at bounding box center [705, 402] width 24 height 14
click at [179, 87] on span "Plan" at bounding box center [182, 90] width 19 height 13
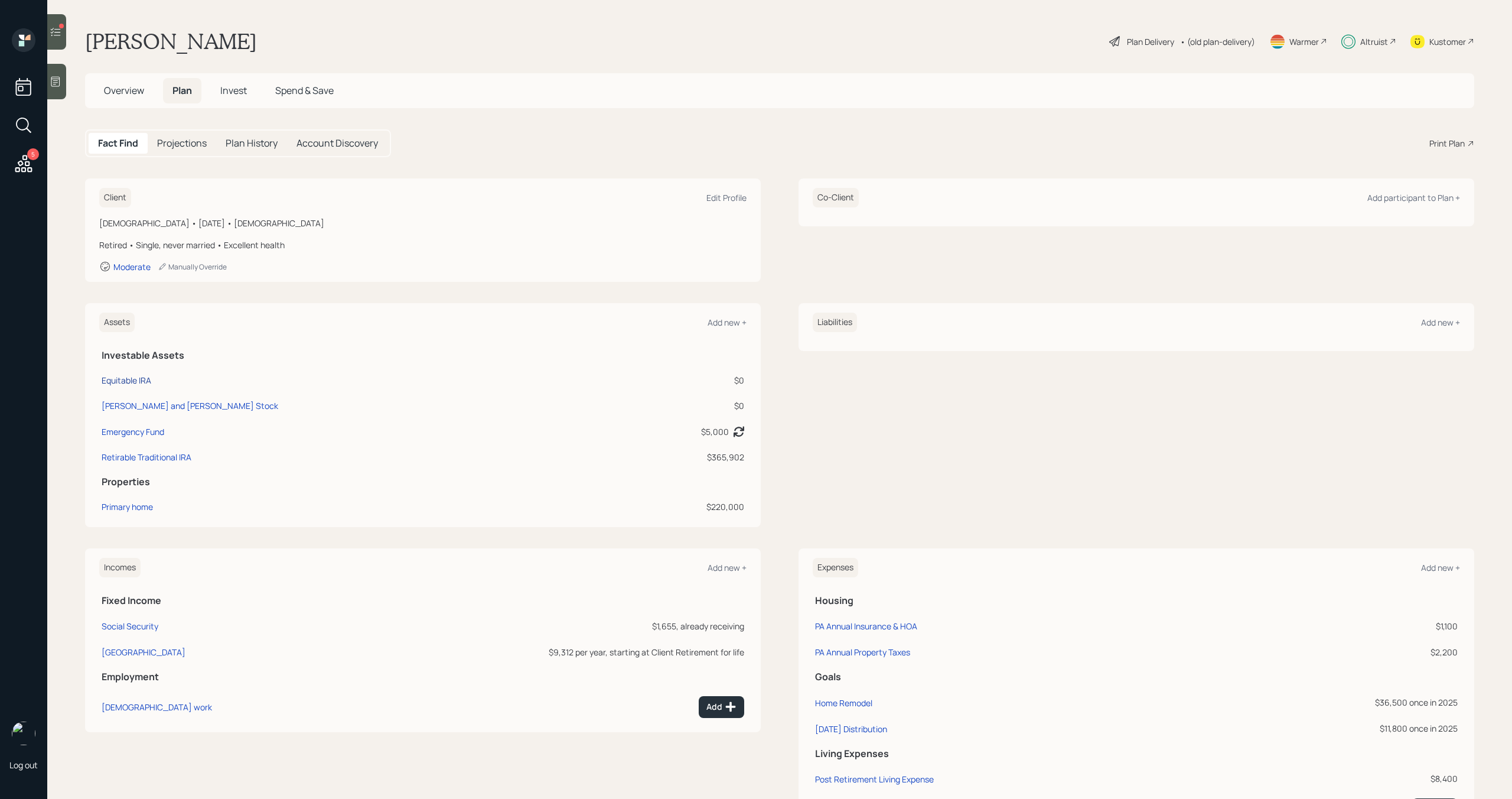
click at [132, 377] on div "Equitable IRA" at bounding box center [126, 381] width 50 height 12
select select "ira"
select select "balanced"
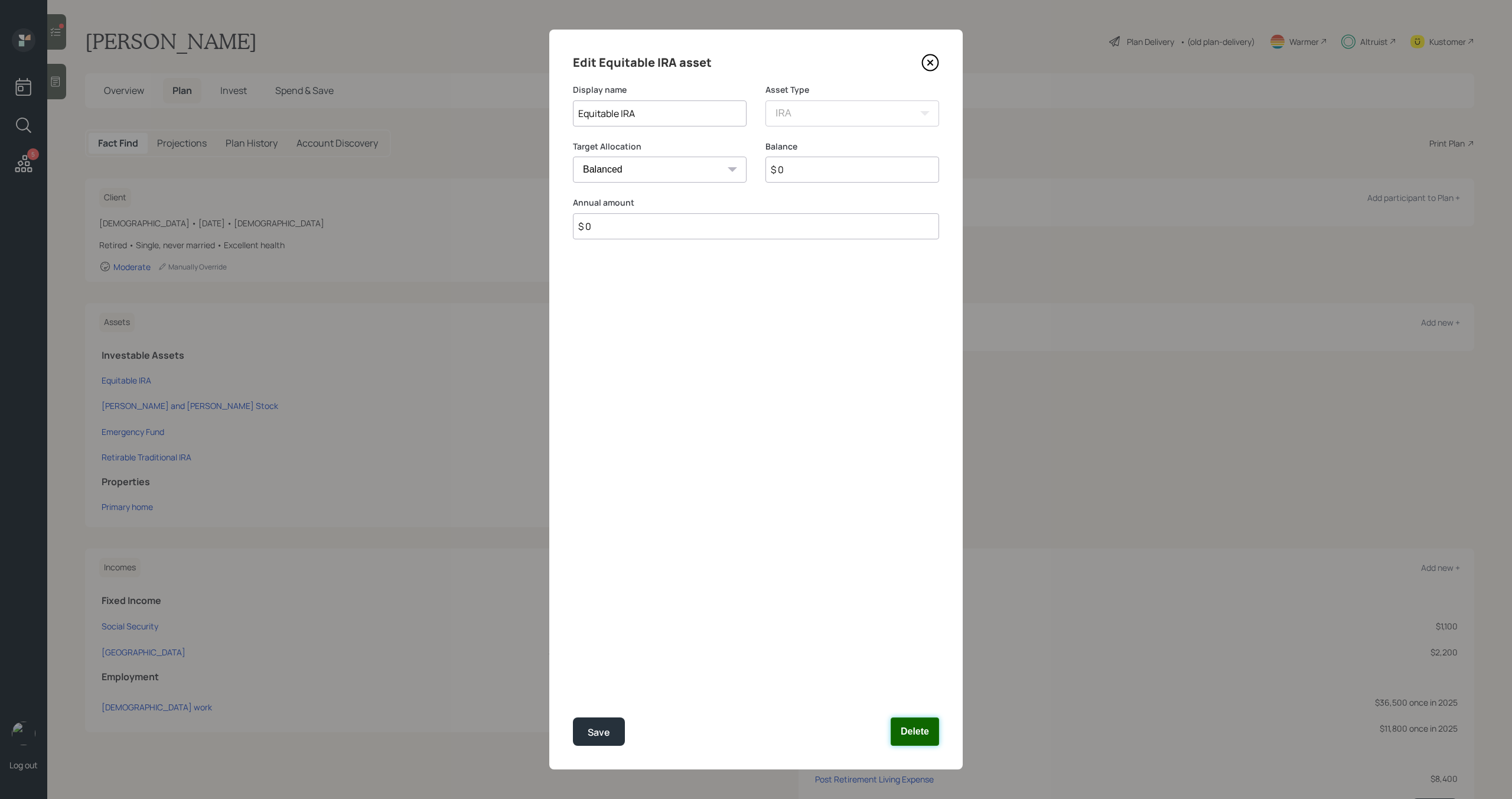
click at [904, 732] on button "Delete" at bounding box center [915, 732] width 49 height 29
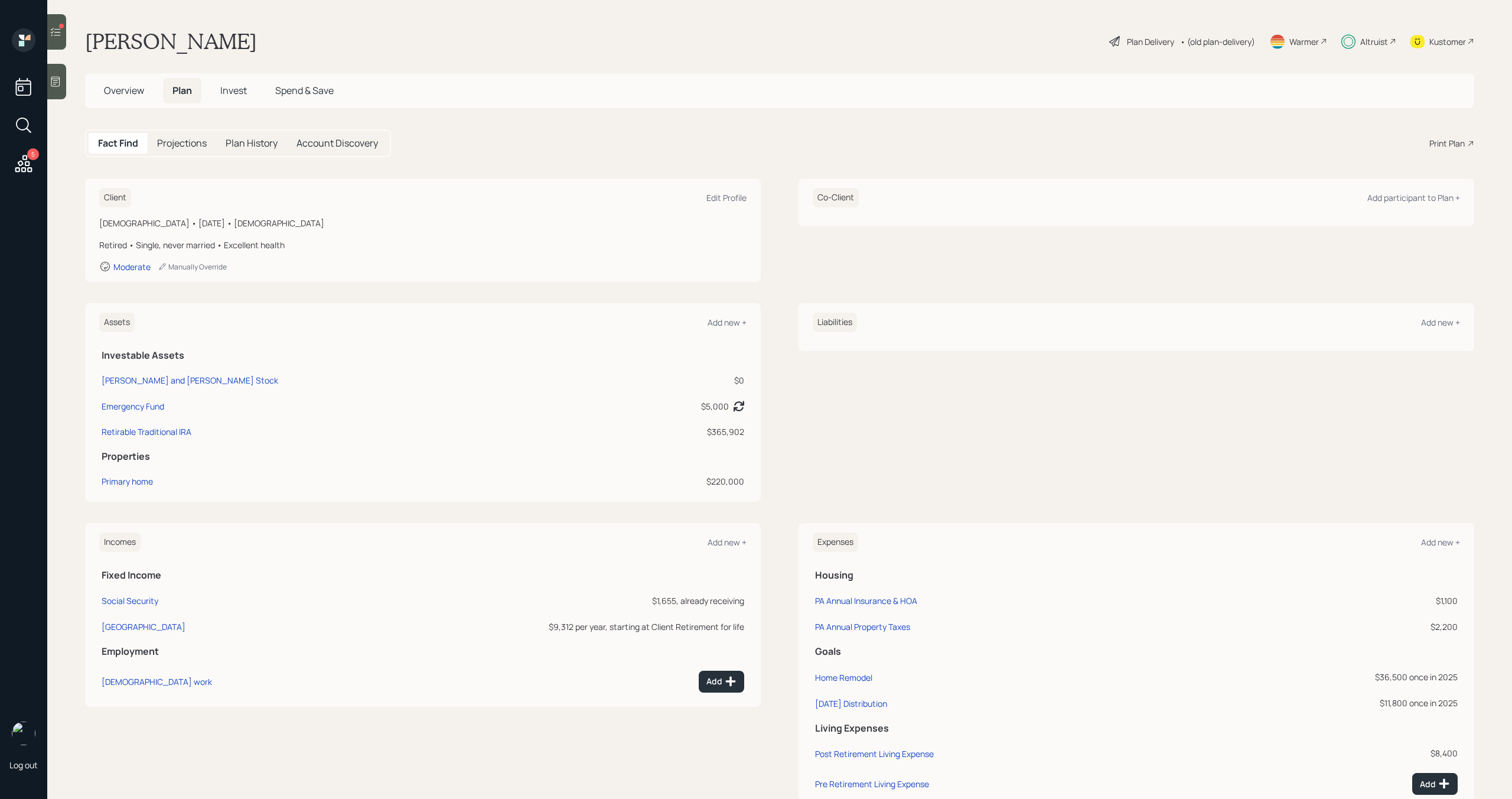
click at [236, 92] on span "Invest" at bounding box center [233, 90] width 27 height 13
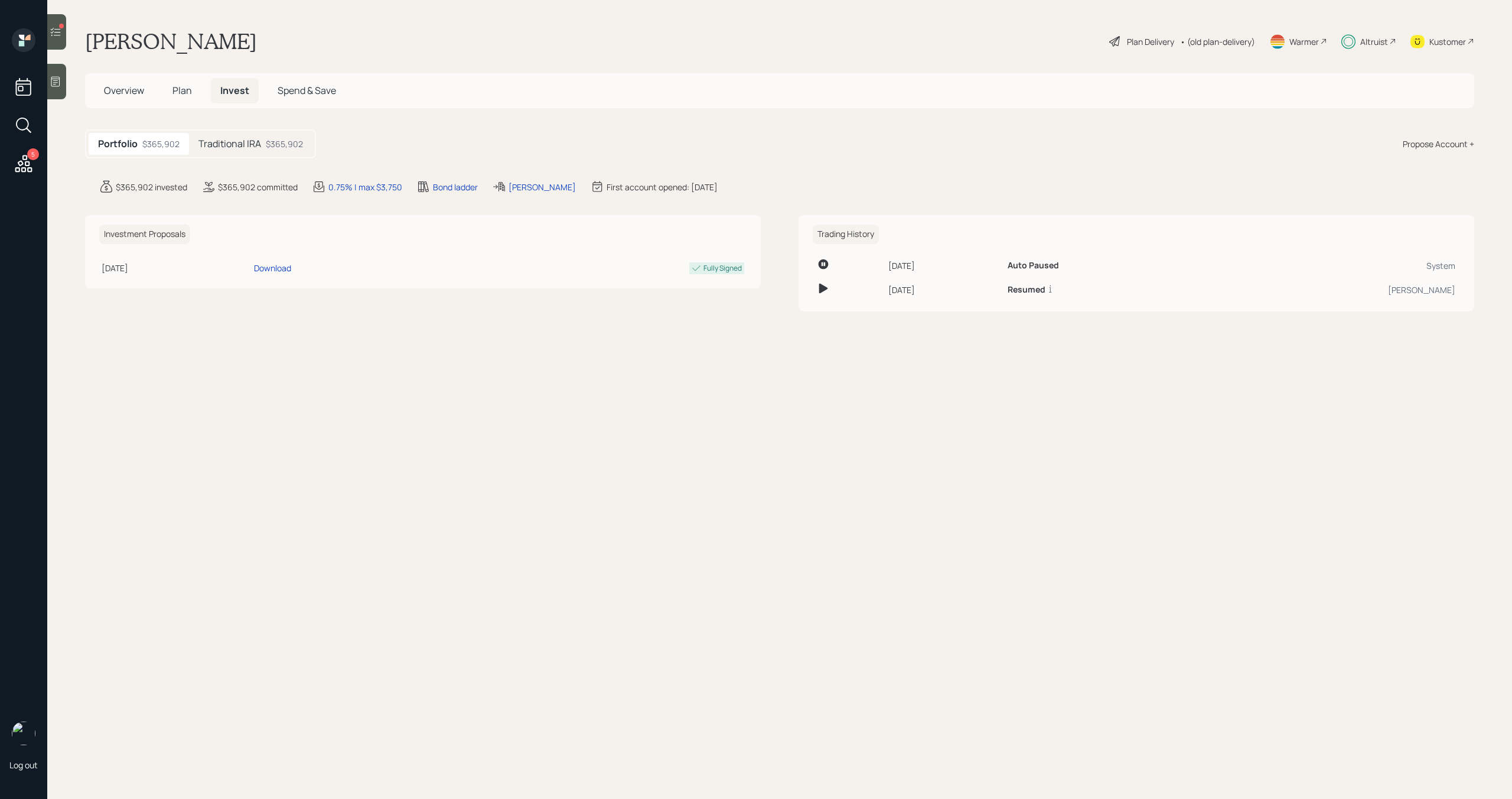
click at [189, 95] on span "Plan" at bounding box center [182, 90] width 19 height 13
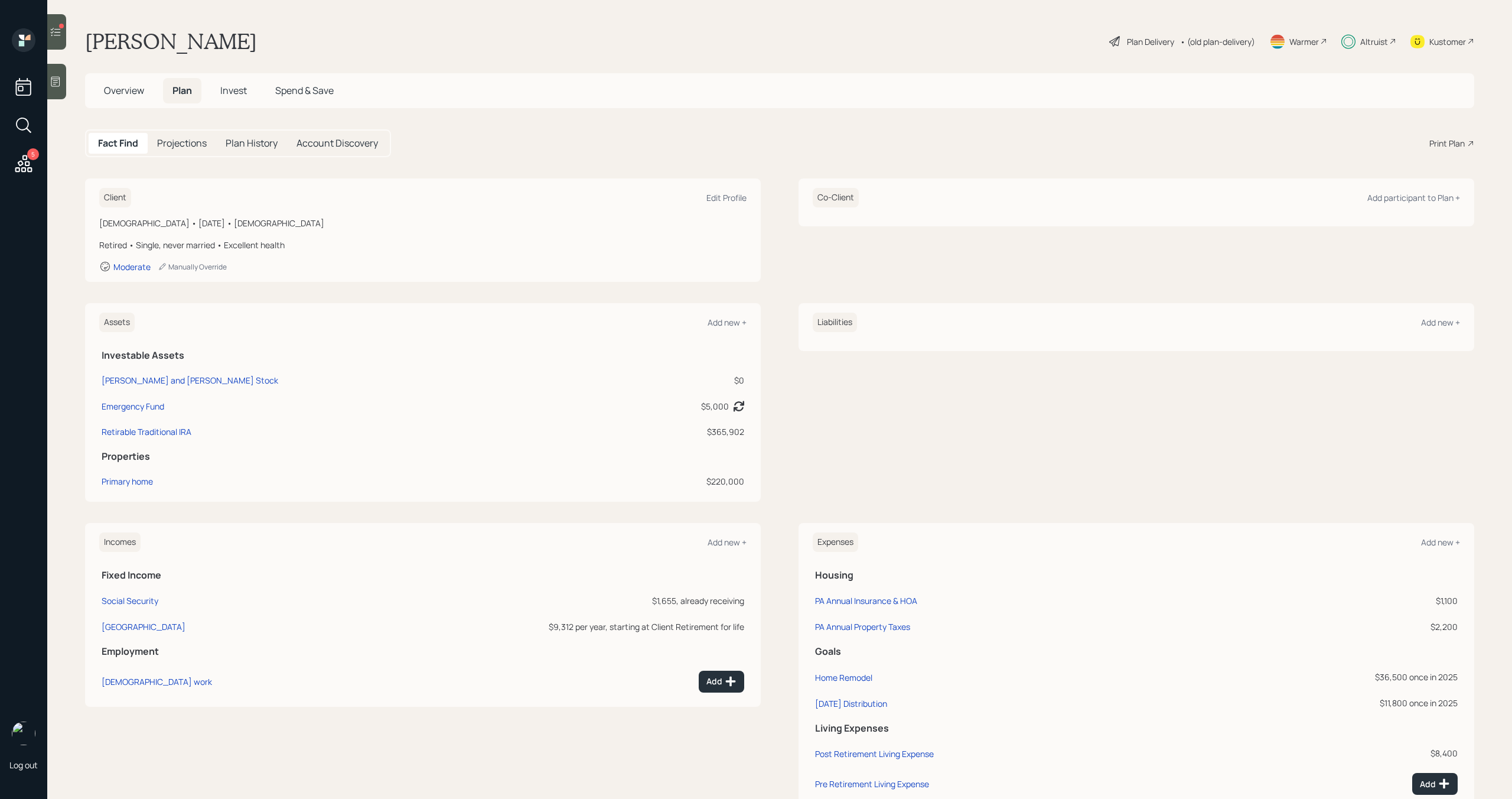
scroll to position [88, 0]
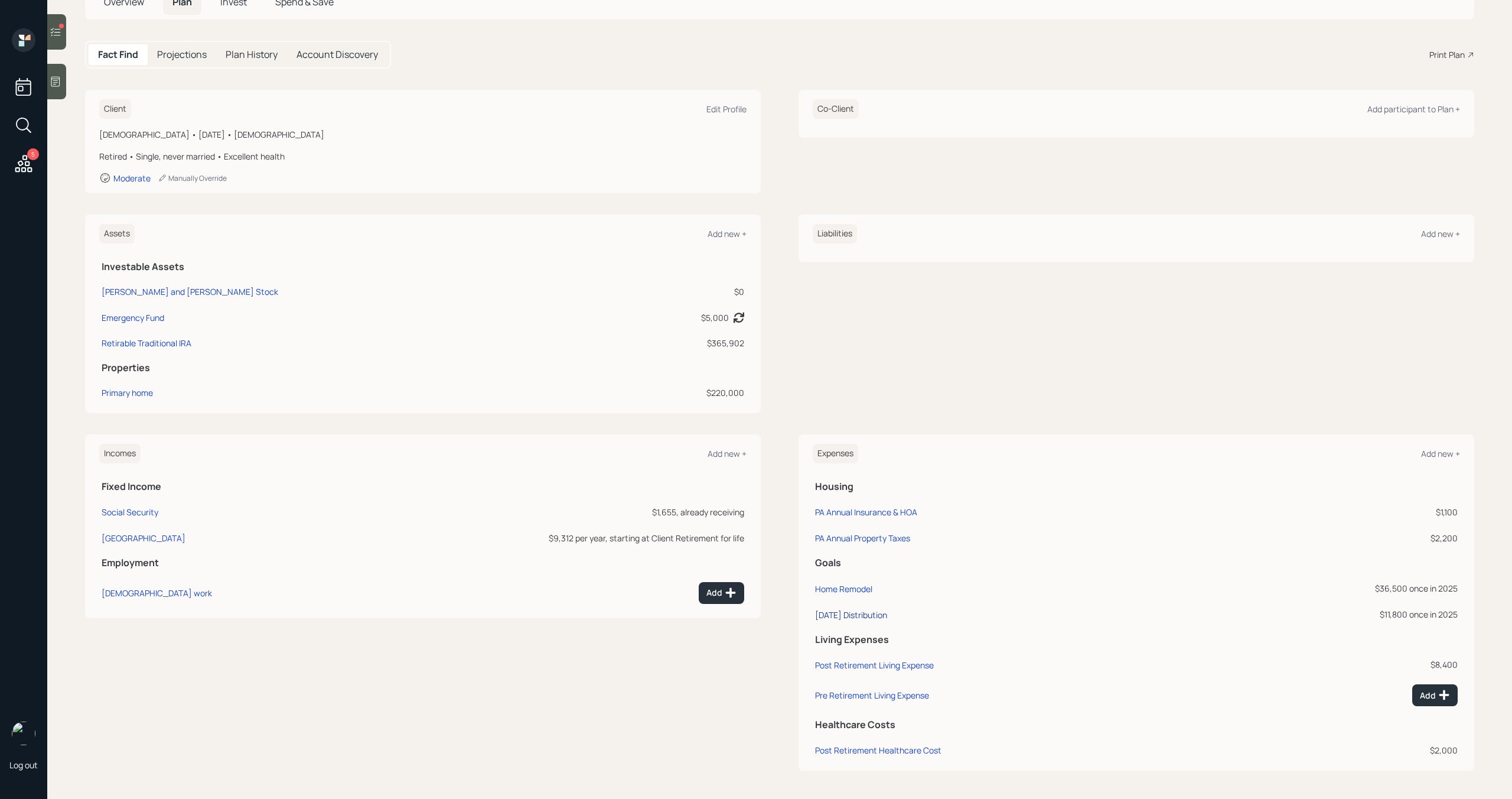
click at [887, 614] on div "[DATE] Distribution" at bounding box center [851, 615] width 72 height 11
select select "0"
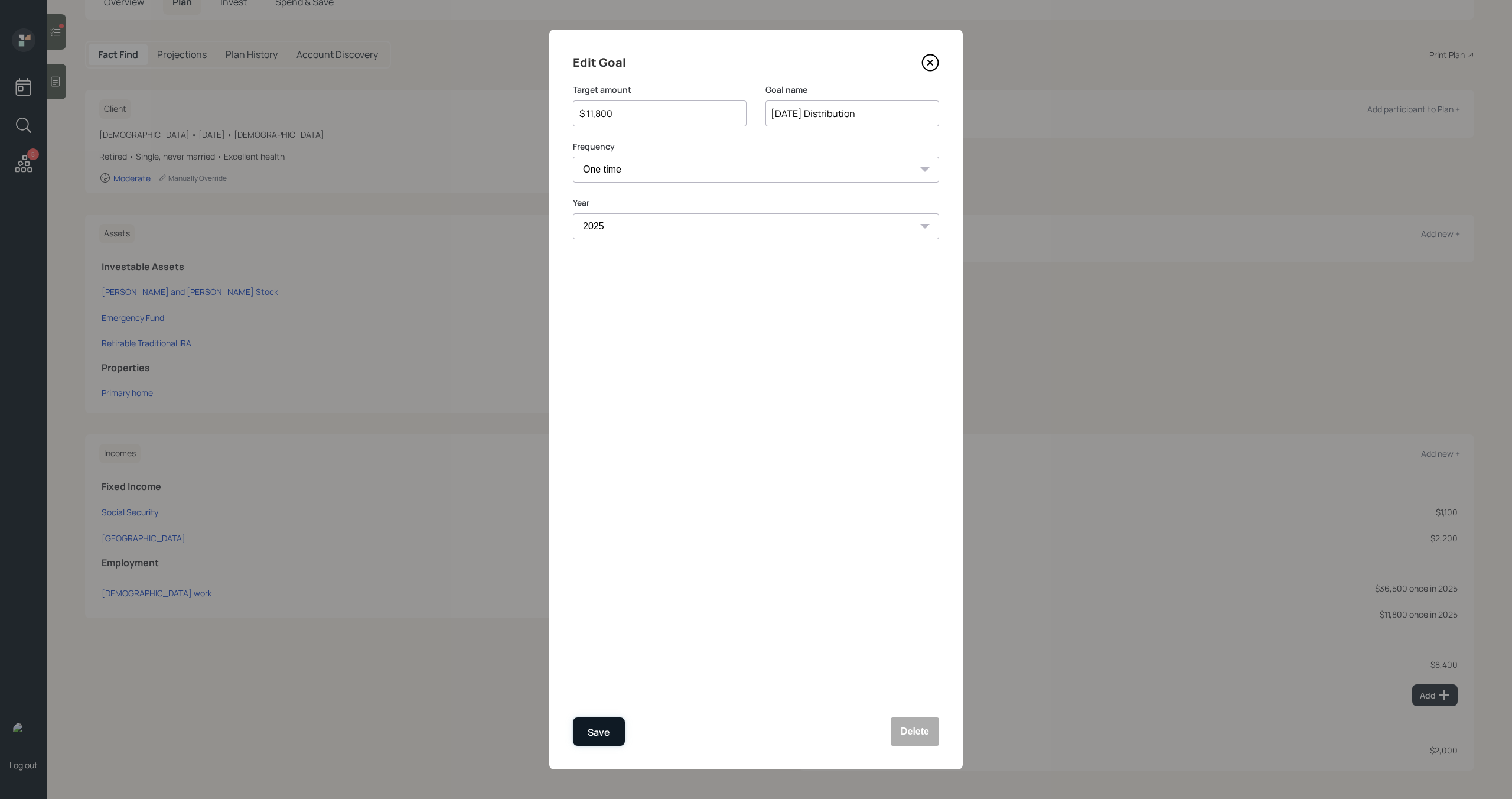
click at [603, 730] on div "Save" at bounding box center [599, 732] width 22 height 16
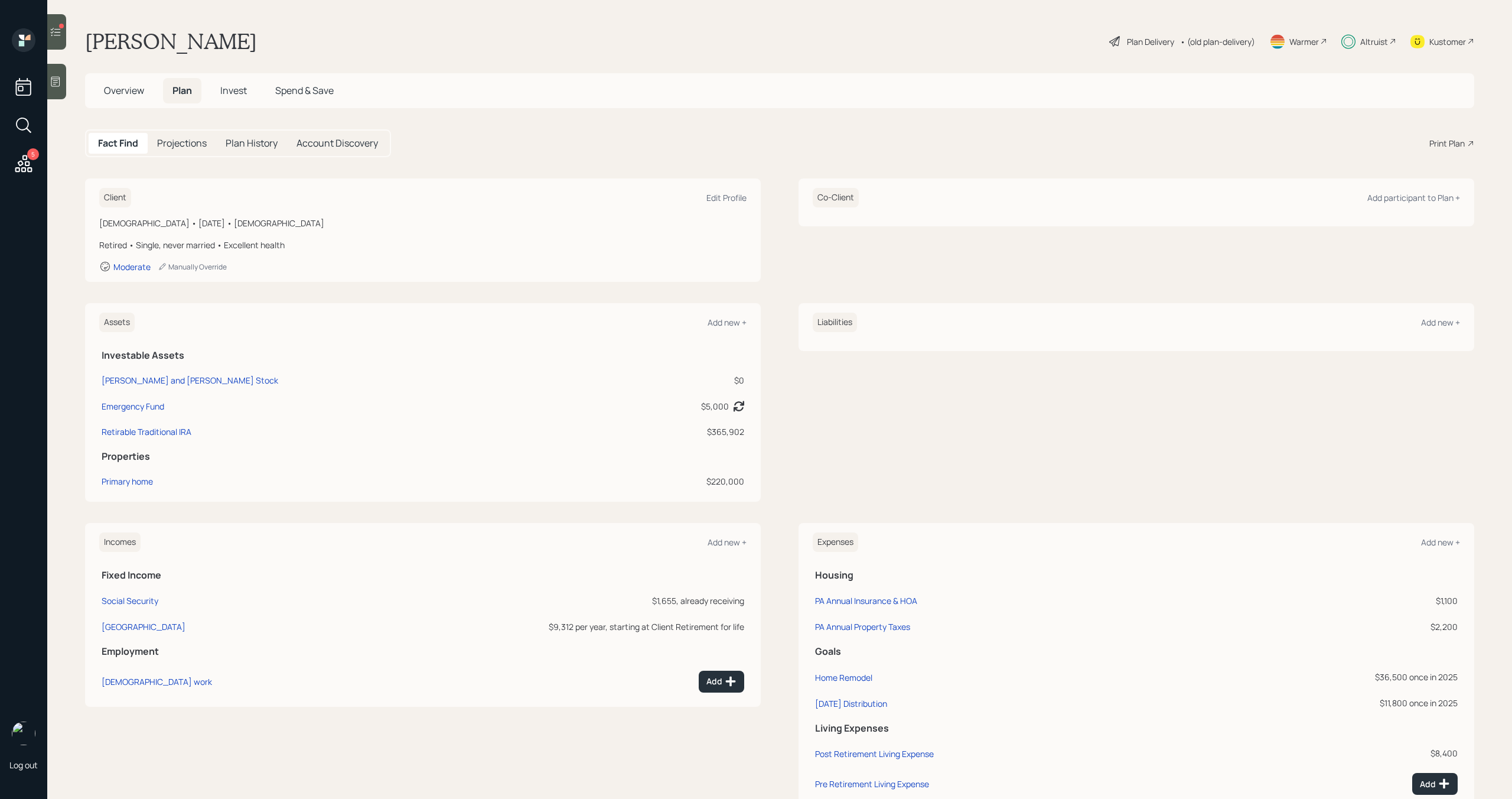
click at [245, 92] on span "Invest" at bounding box center [233, 90] width 27 height 13
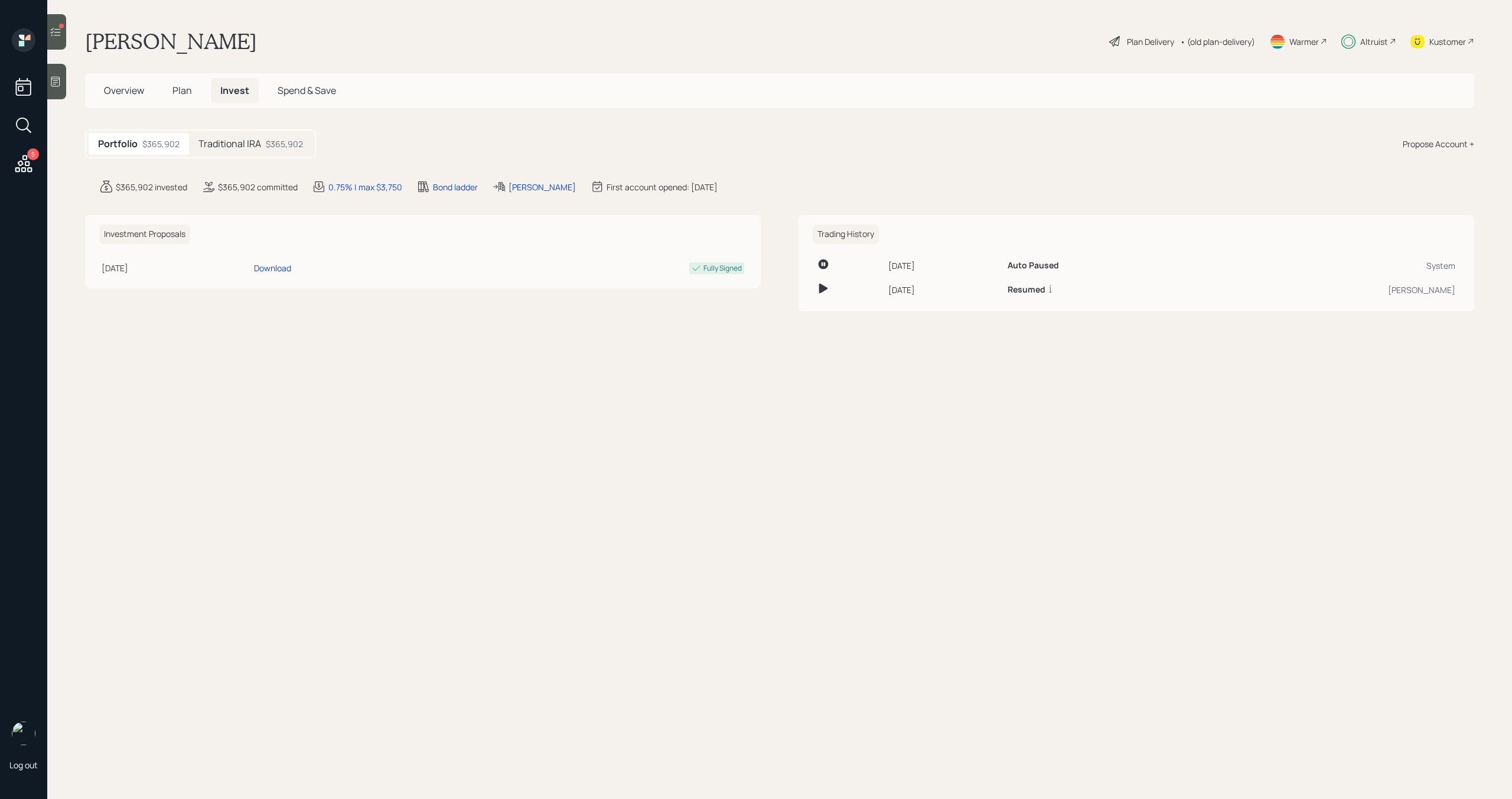
click at [240, 143] on h5 "Traditional IRA" at bounding box center [230, 144] width 63 height 11
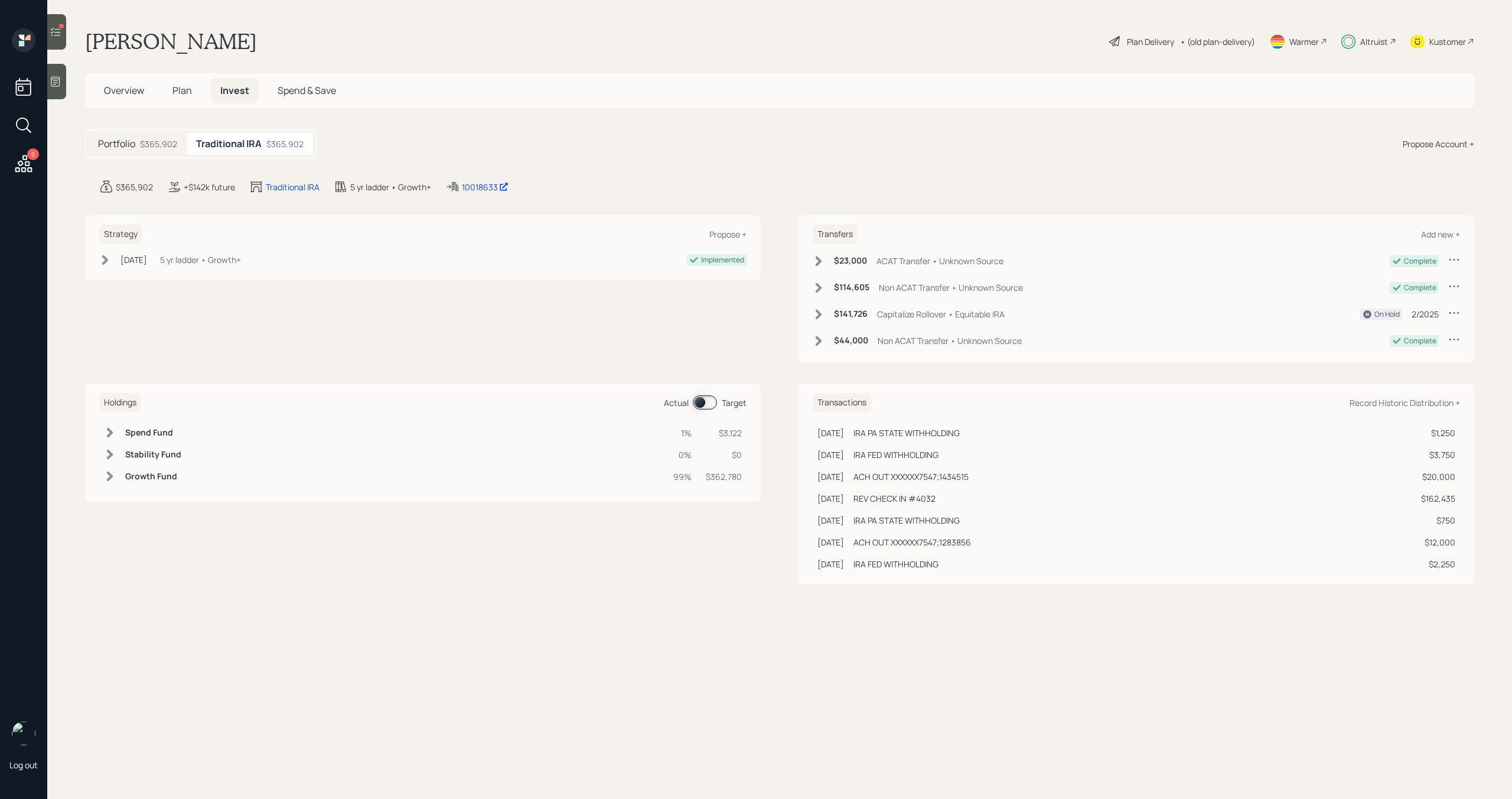
click at [711, 402] on span at bounding box center [705, 402] width 24 height 14
click at [133, 93] on span "Overview" at bounding box center [124, 90] width 40 height 13
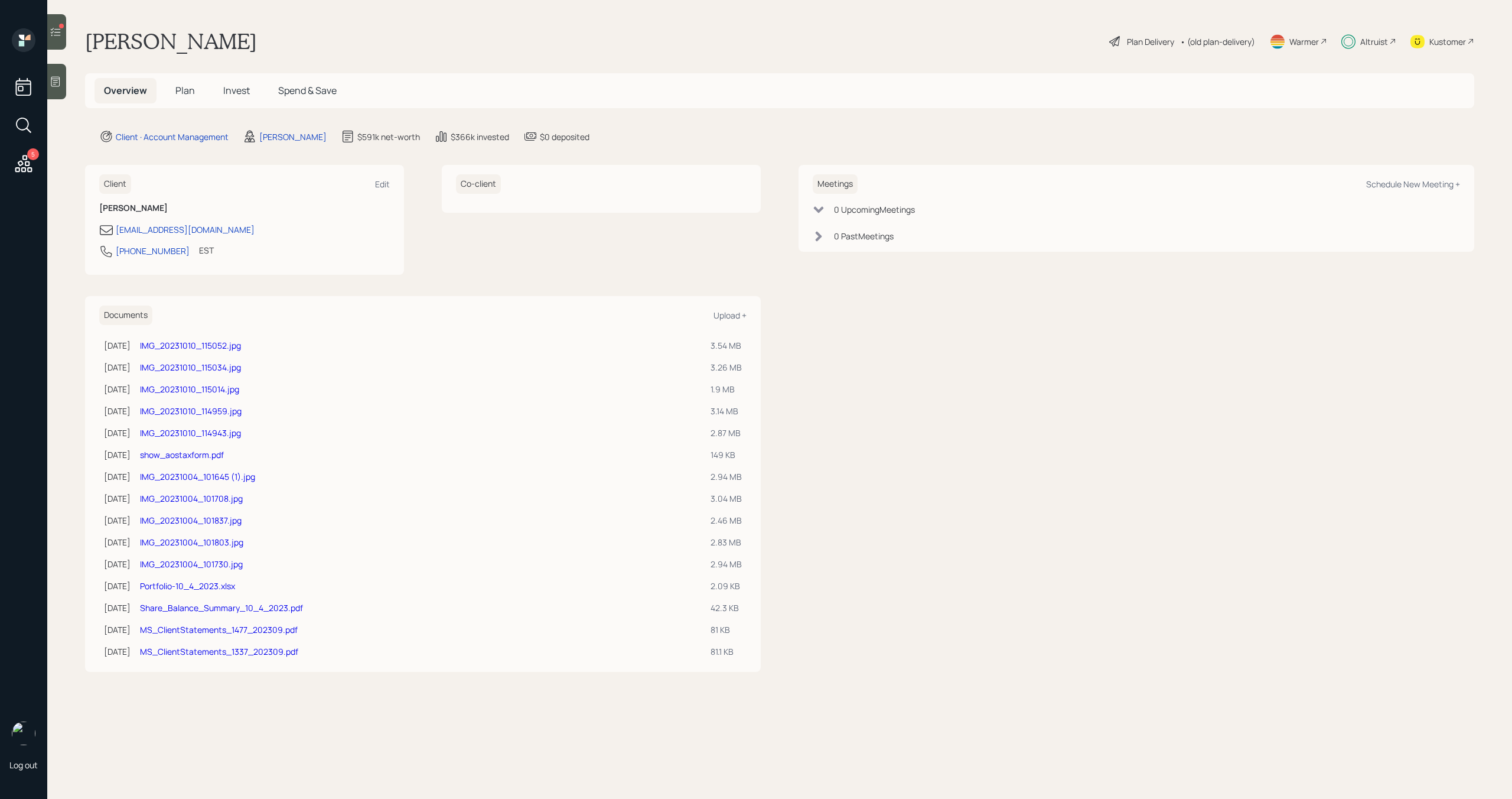
click at [1163, 40] on div "Plan Delivery" at bounding box center [1150, 42] width 47 height 12
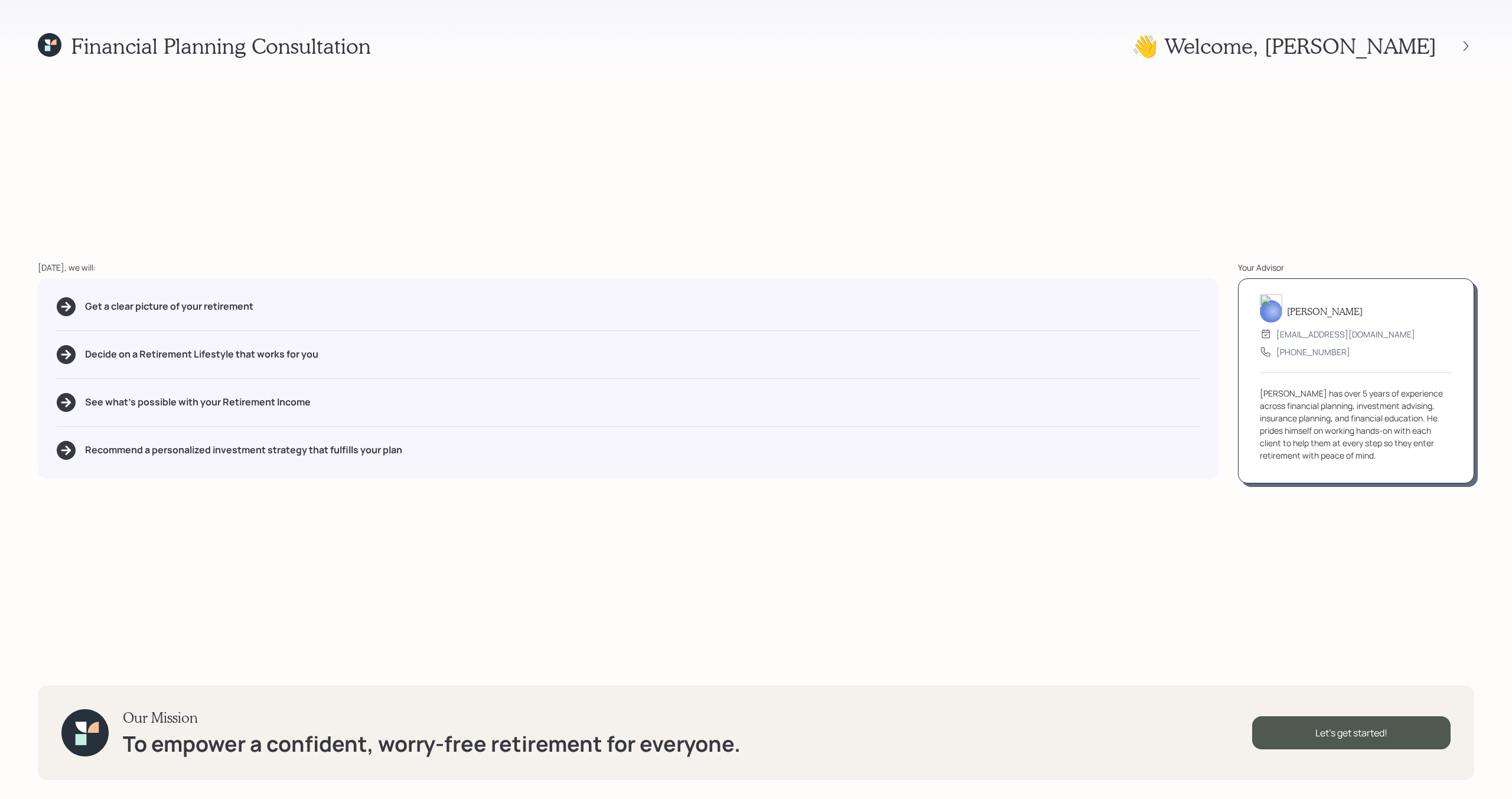
click at [1474, 46] on div "Financial Planning Consultation 👋 Welcome , Frank Today, we will: Get a clear p…" at bounding box center [756, 399] width 1512 height 799
click at [1458, 46] on div at bounding box center [1465, 46] width 17 height 17
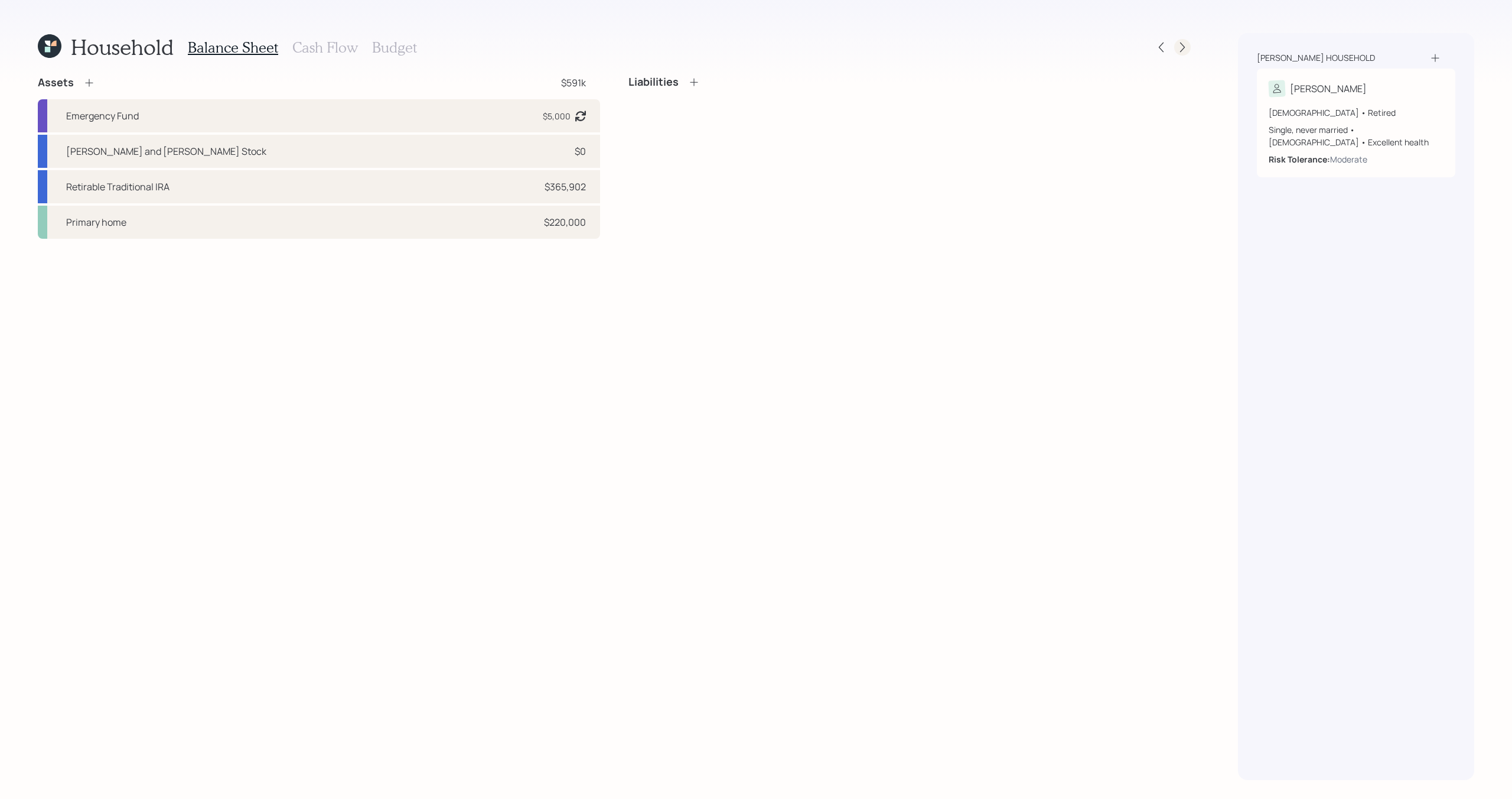
click at [1183, 54] on div at bounding box center [1182, 47] width 17 height 17
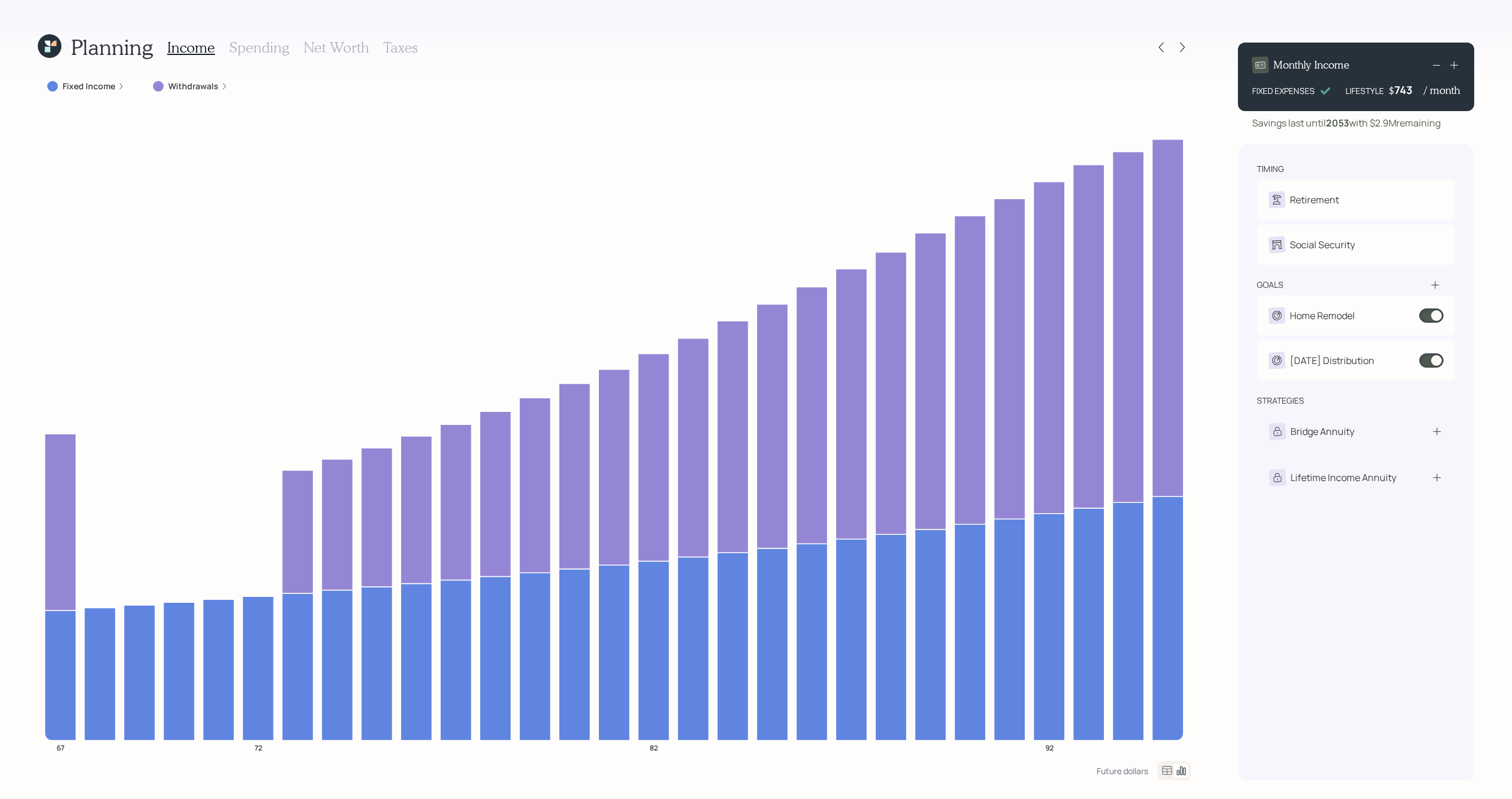
click at [1183, 54] on div at bounding box center [1182, 47] width 17 height 17
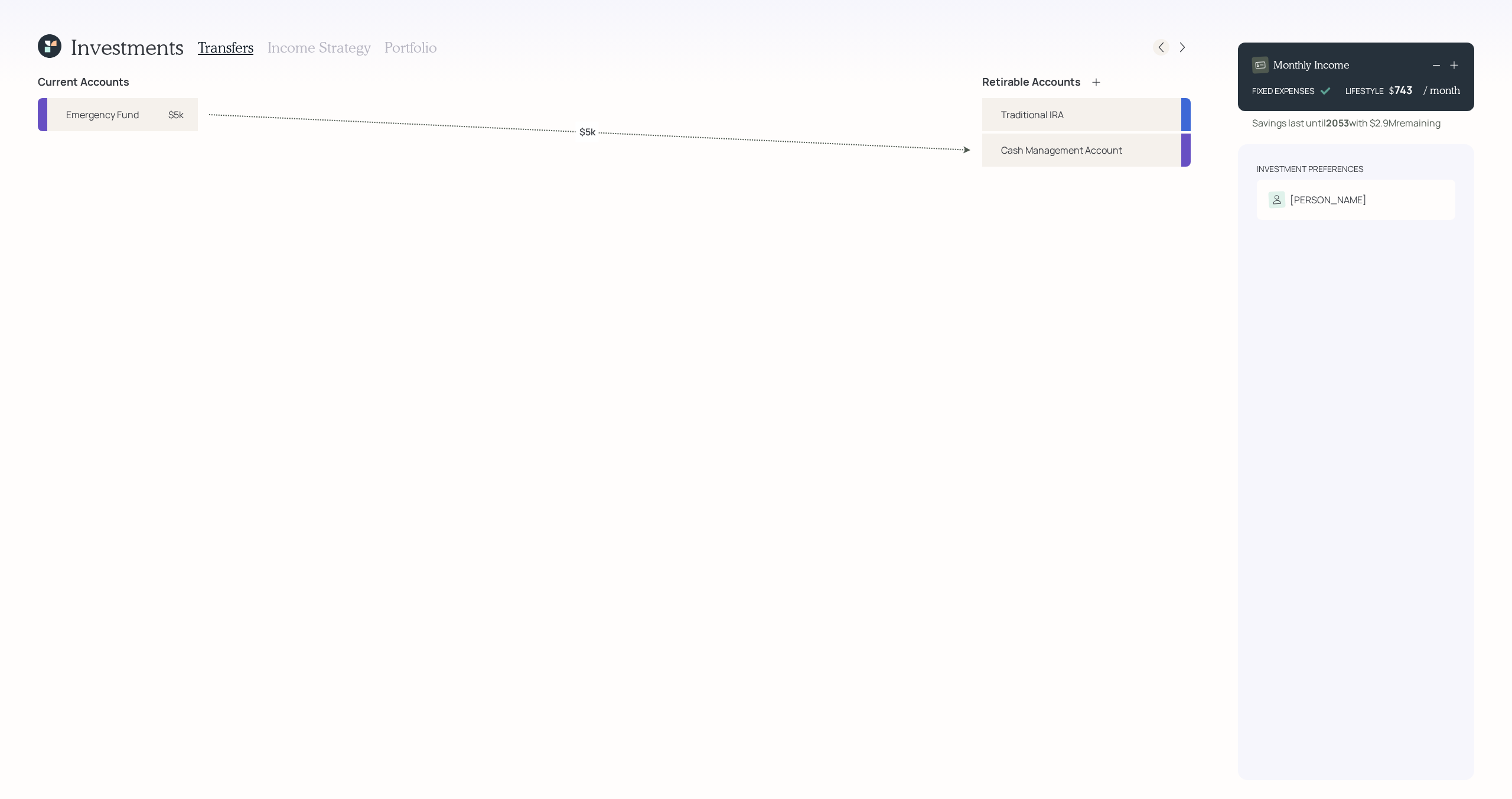
click at [1160, 50] on icon at bounding box center [1161, 47] width 12 height 12
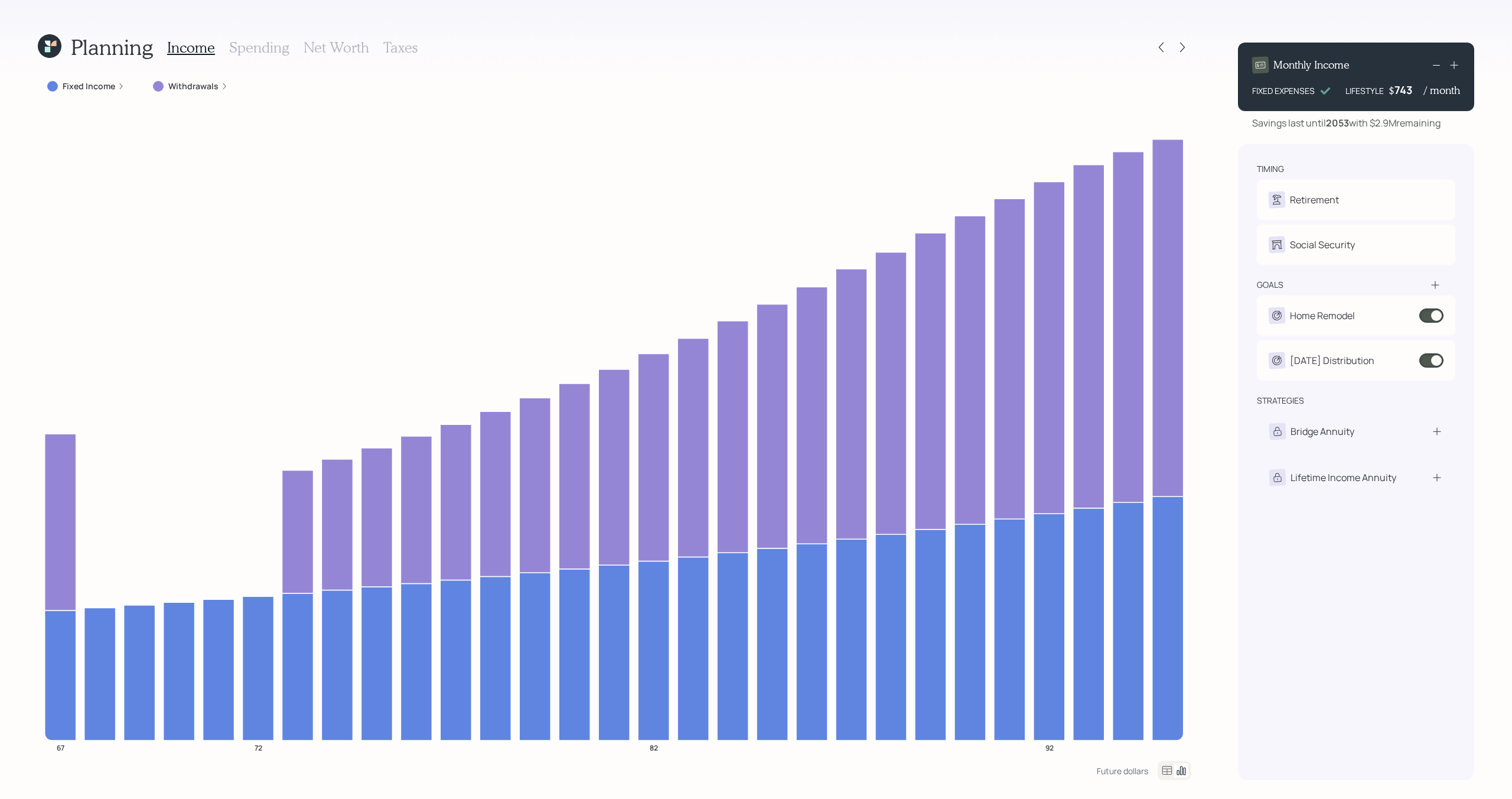
click at [259, 55] on div "Income Spending Net Worth Taxes" at bounding box center [292, 47] width 250 height 29
click at [258, 47] on h3 "Spending" at bounding box center [259, 48] width 60 height 17
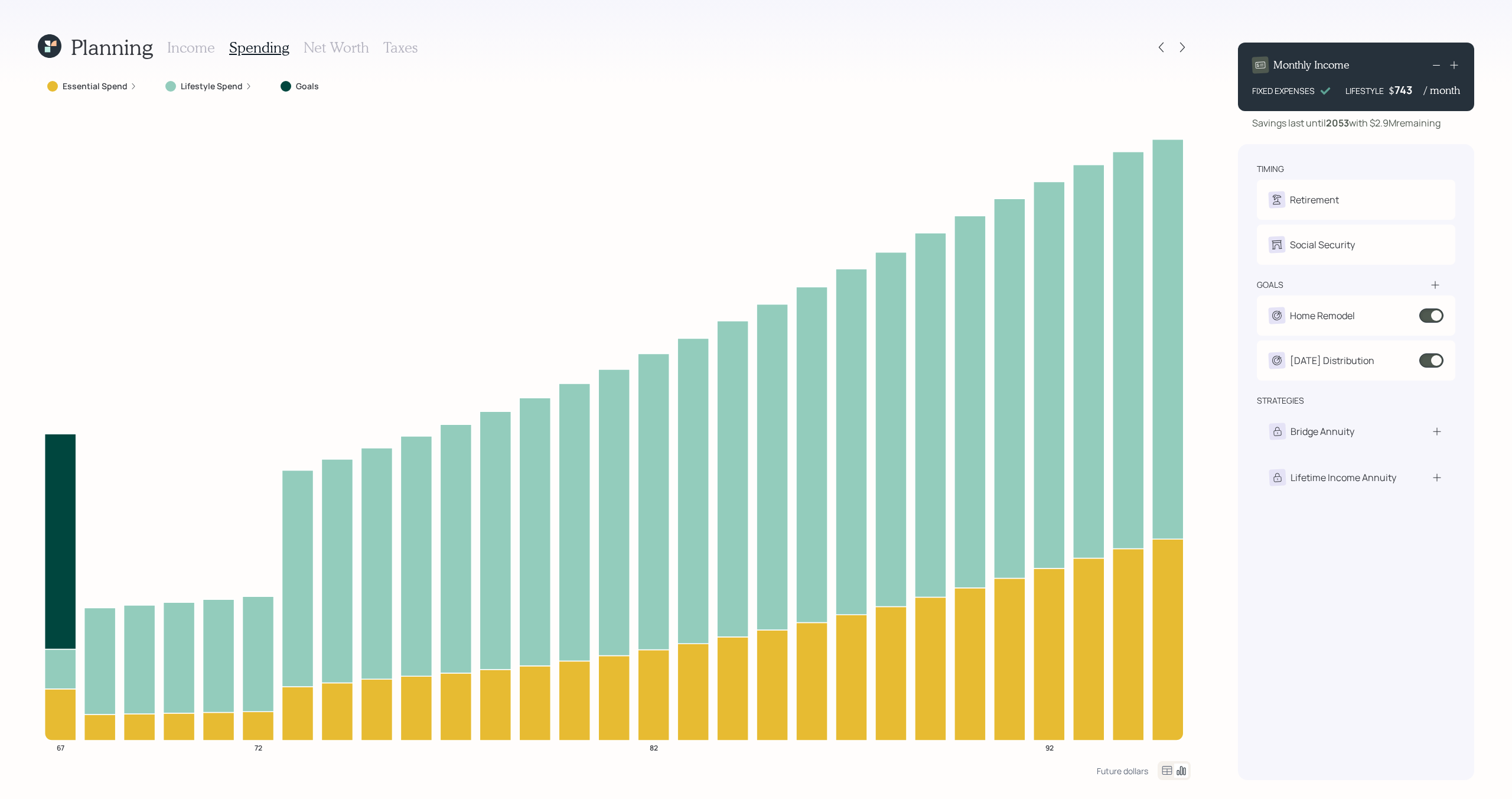
click at [125, 90] on label "Essential Spend" at bounding box center [95, 86] width 65 height 12
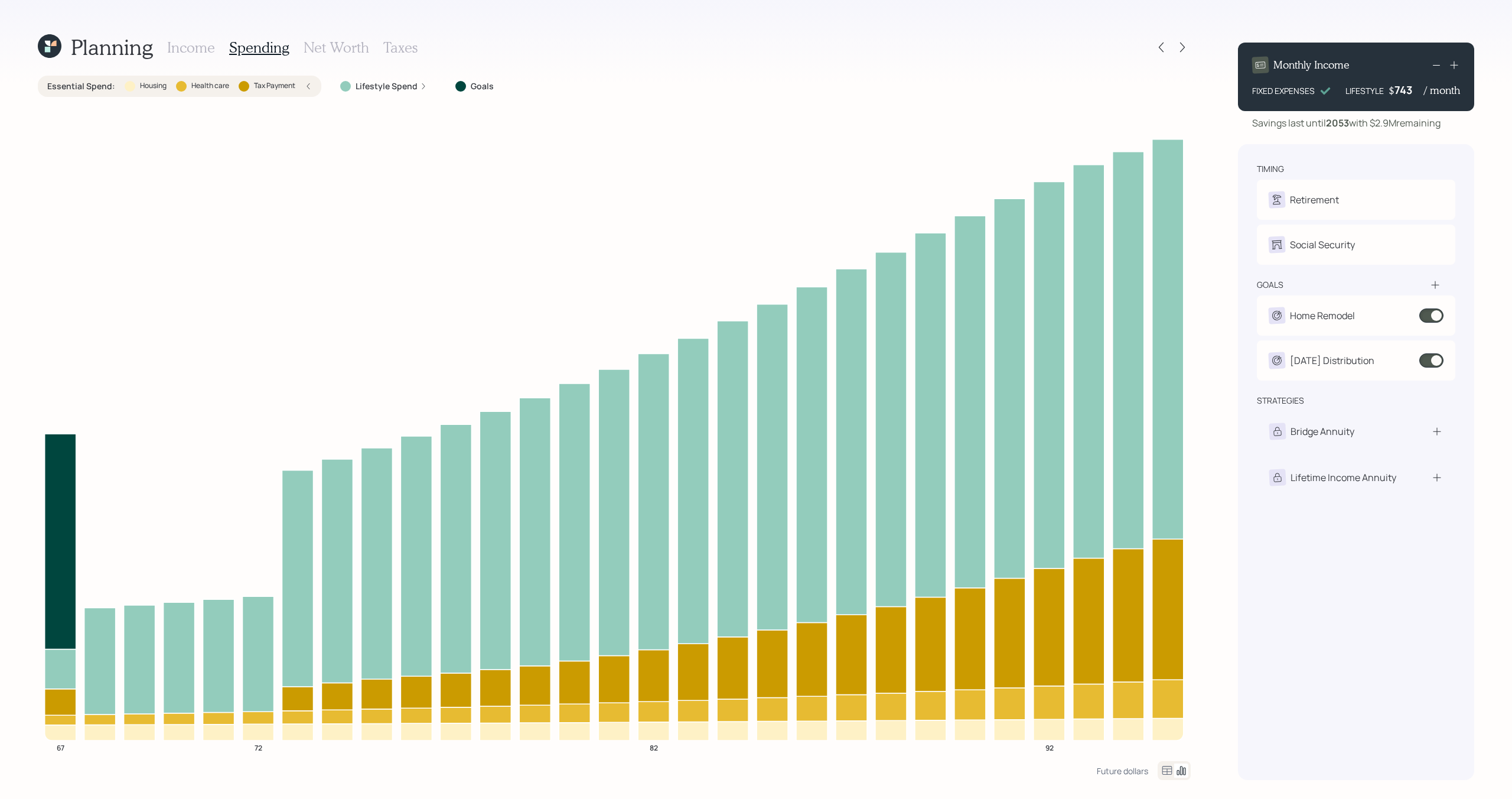
click at [382, 85] on label "Lifestyle Spend" at bounding box center [387, 86] width 62 height 12
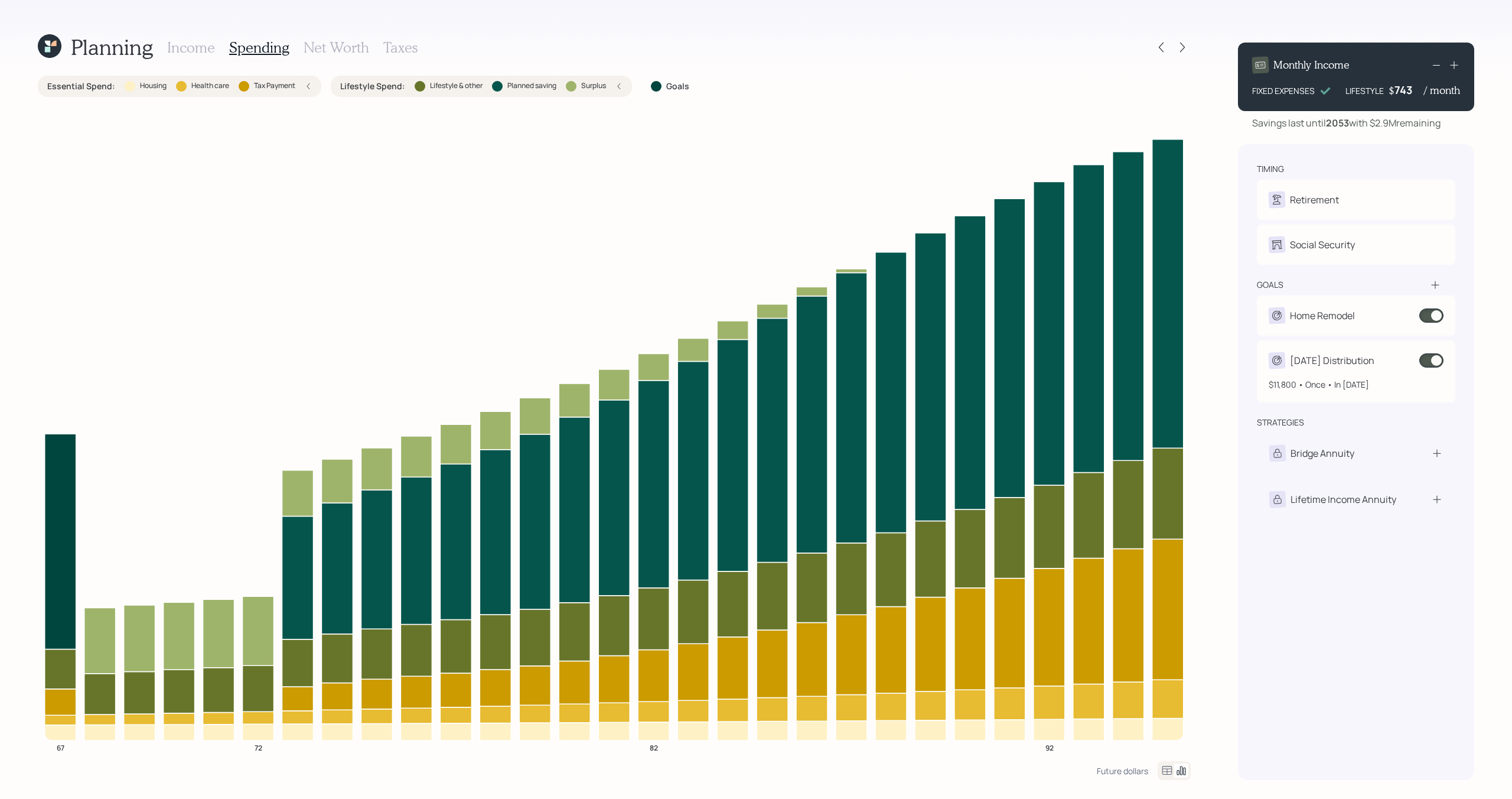
click at [1438, 364] on span at bounding box center [1431, 360] width 24 height 14
click at [1435, 362] on span at bounding box center [1431, 360] width 24 height 14
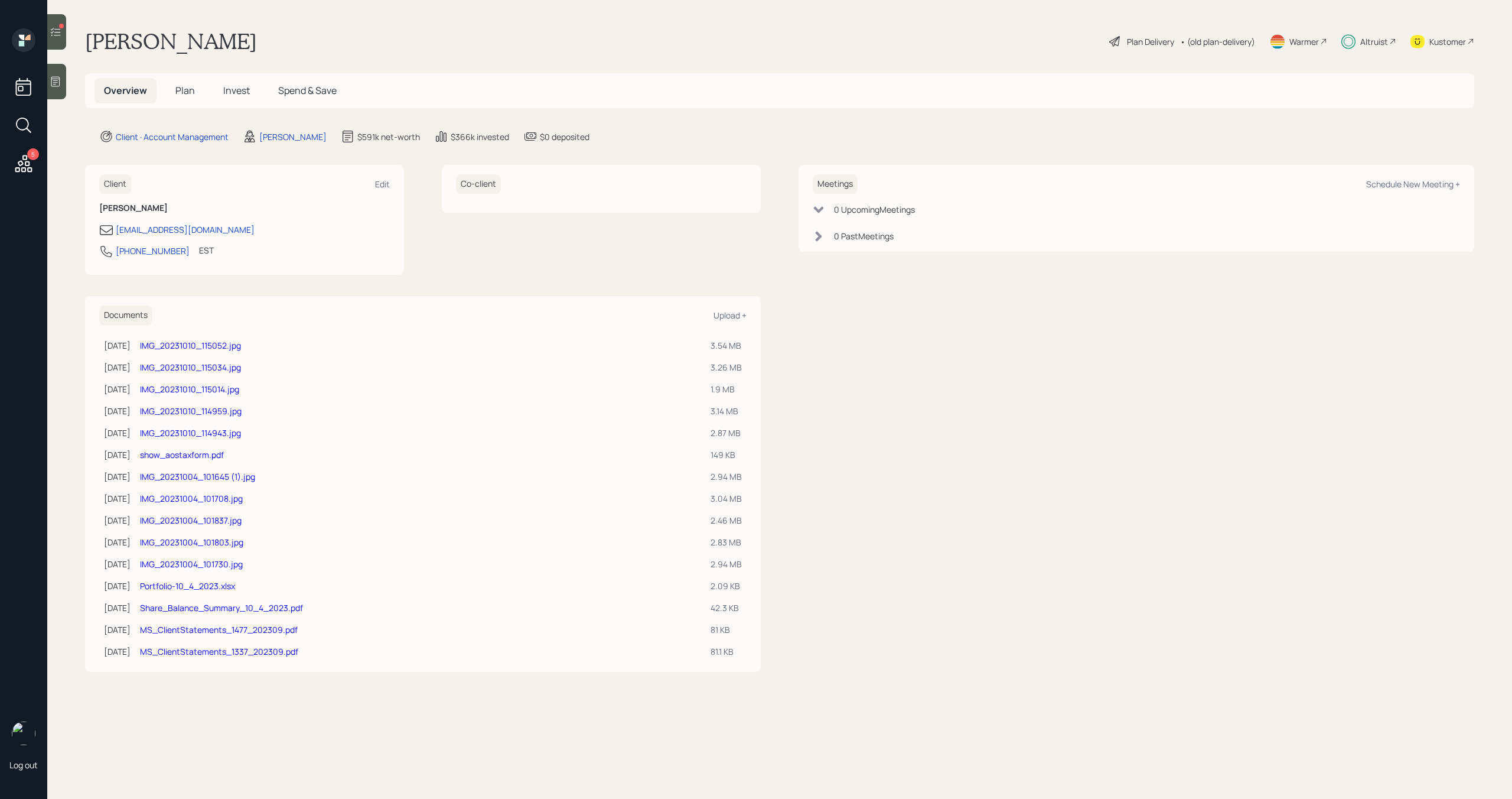
click at [191, 95] on span "Plan" at bounding box center [185, 90] width 19 height 13
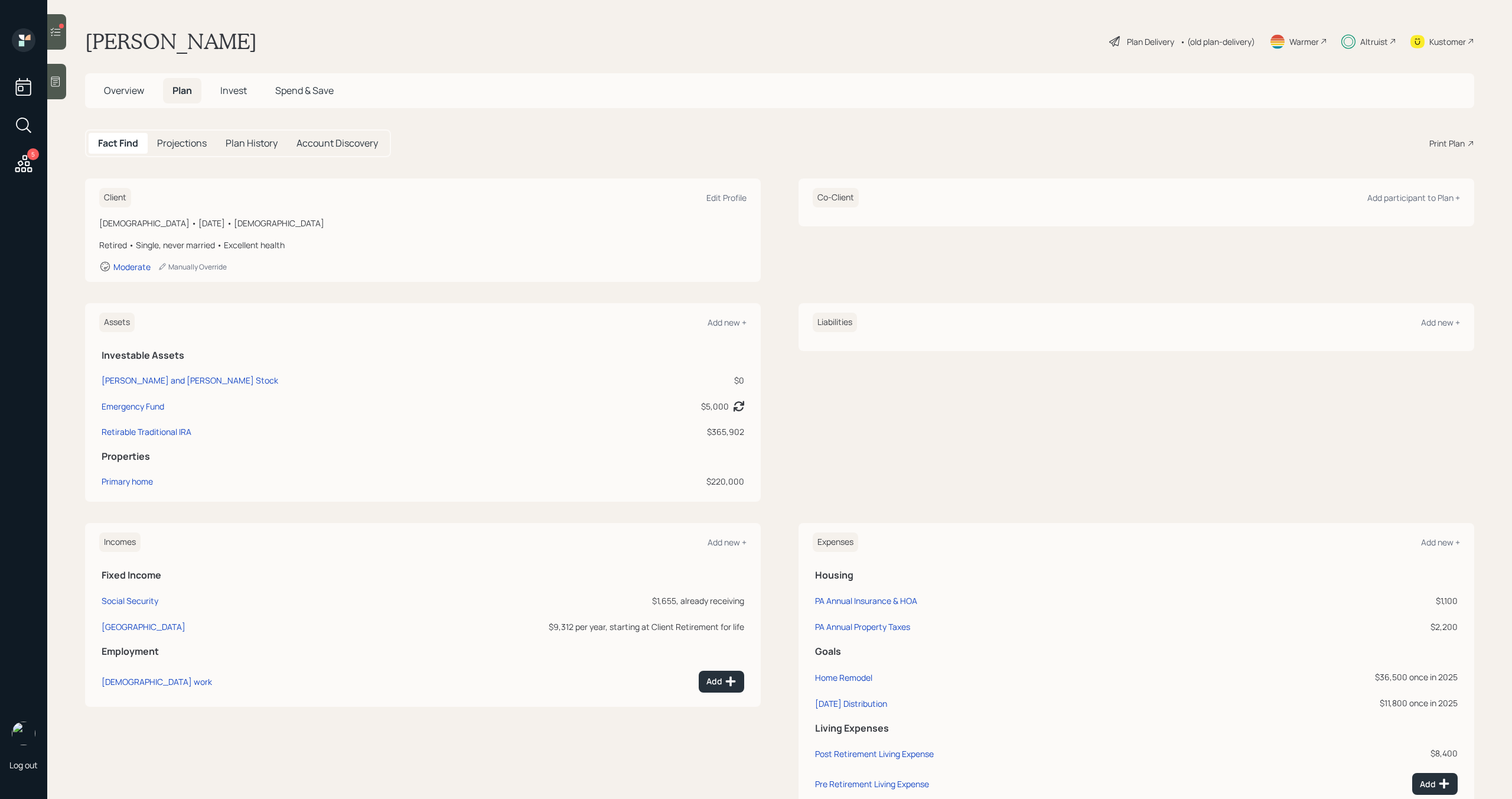
click at [232, 96] on span "Invest" at bounding box center [233, 90] width 27 height 13
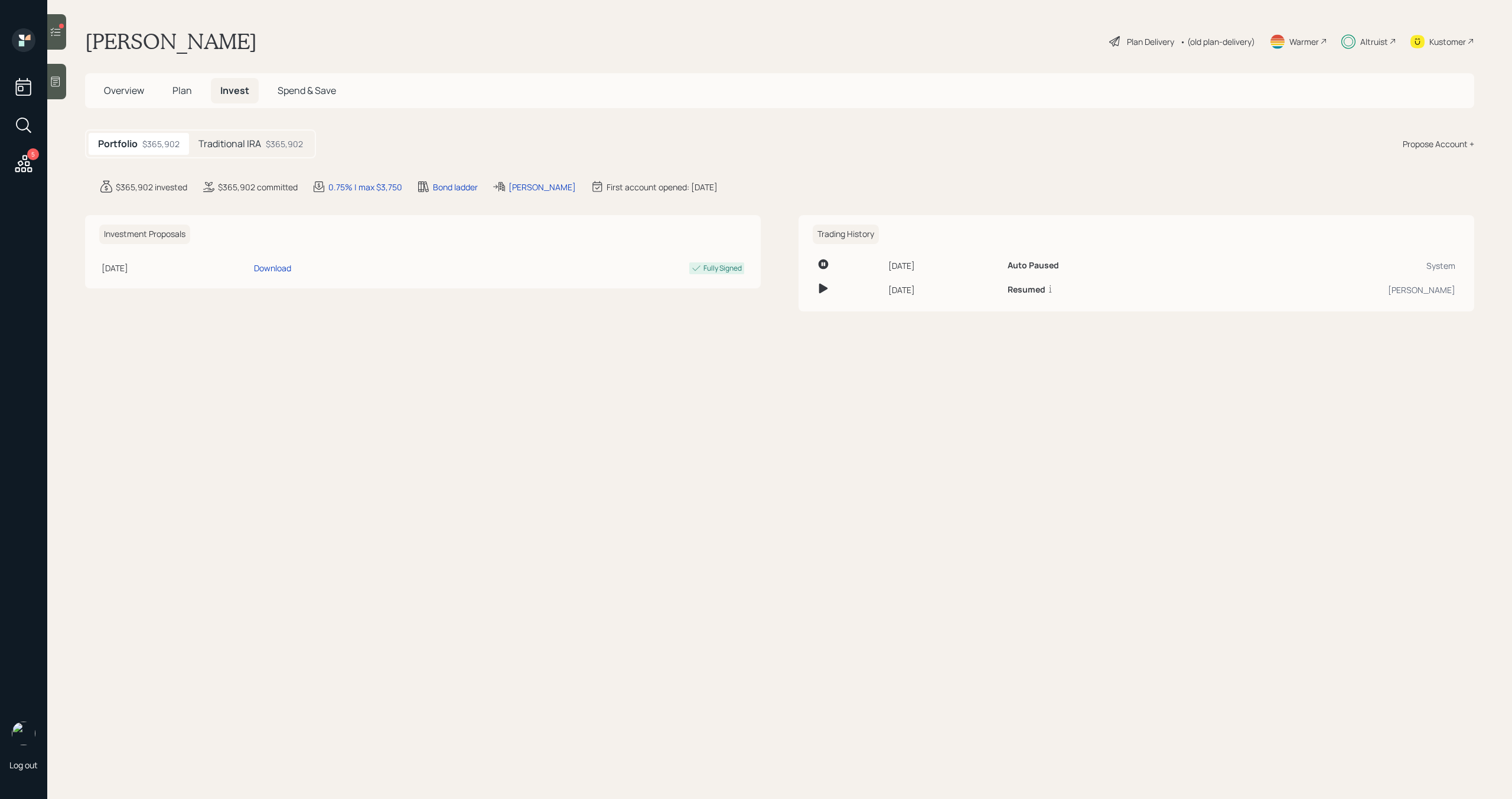
click at [289, 141] on div "$365,902" at bounding box center [284, 144] width 37 height 12
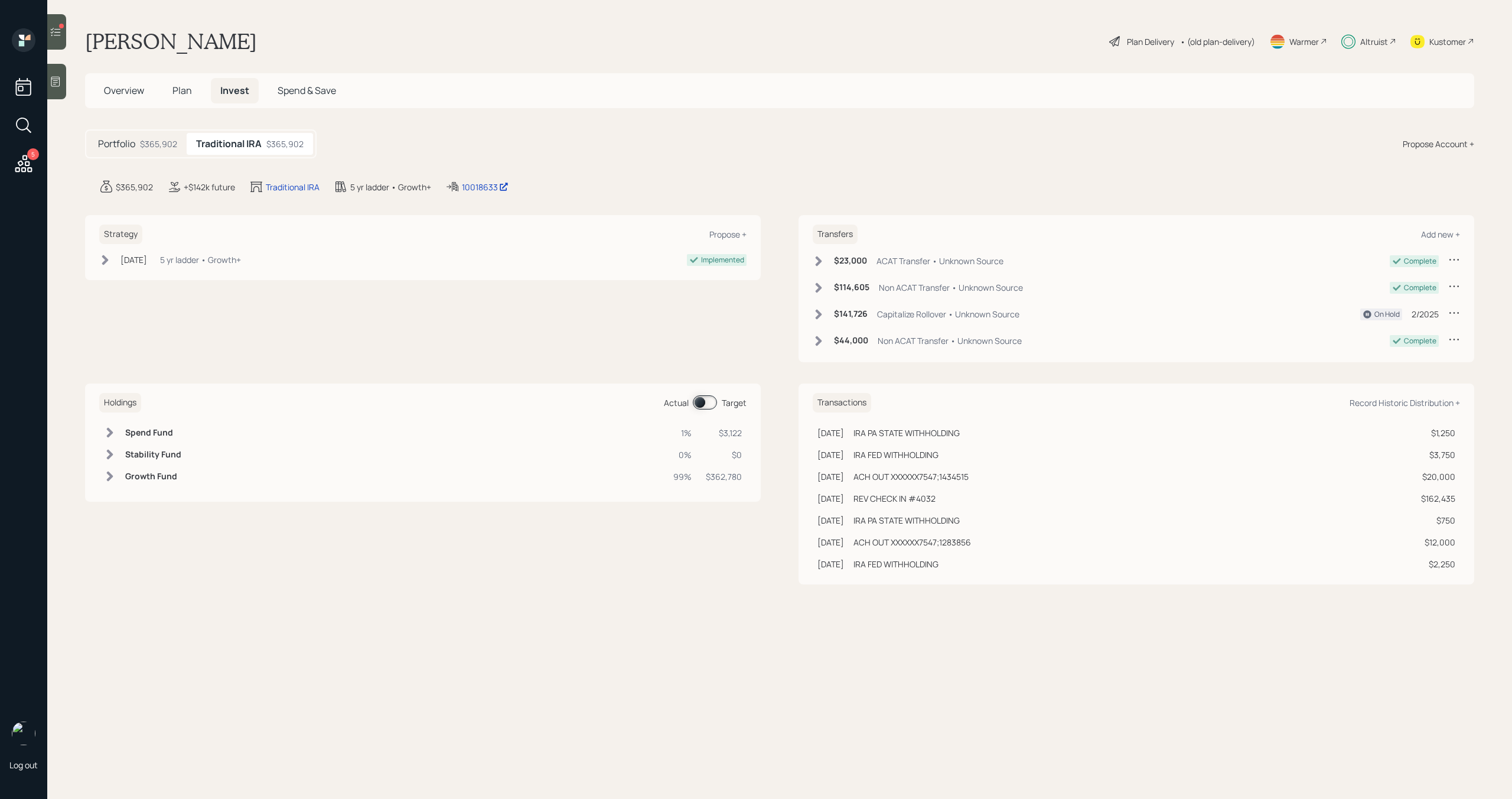
click at [710, 405] on span at bounding box center [705, 402] width 24 height 14
click at [61, 25] on div at bounding box center [62, 26] width 5 height 5
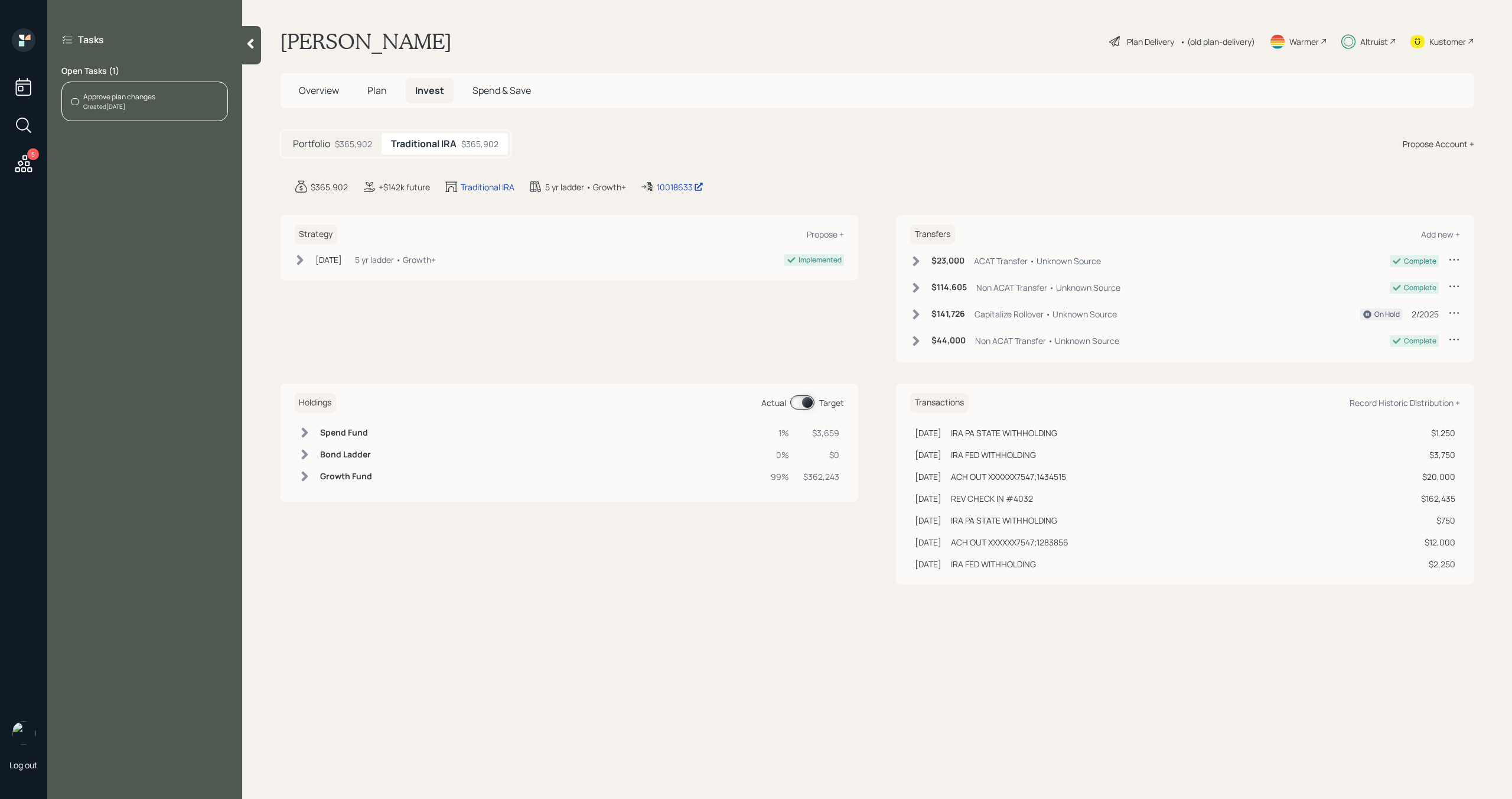
click at [118, 97] on div "Approve plan changes" at bounding box center [120, 97] width 72 height 11
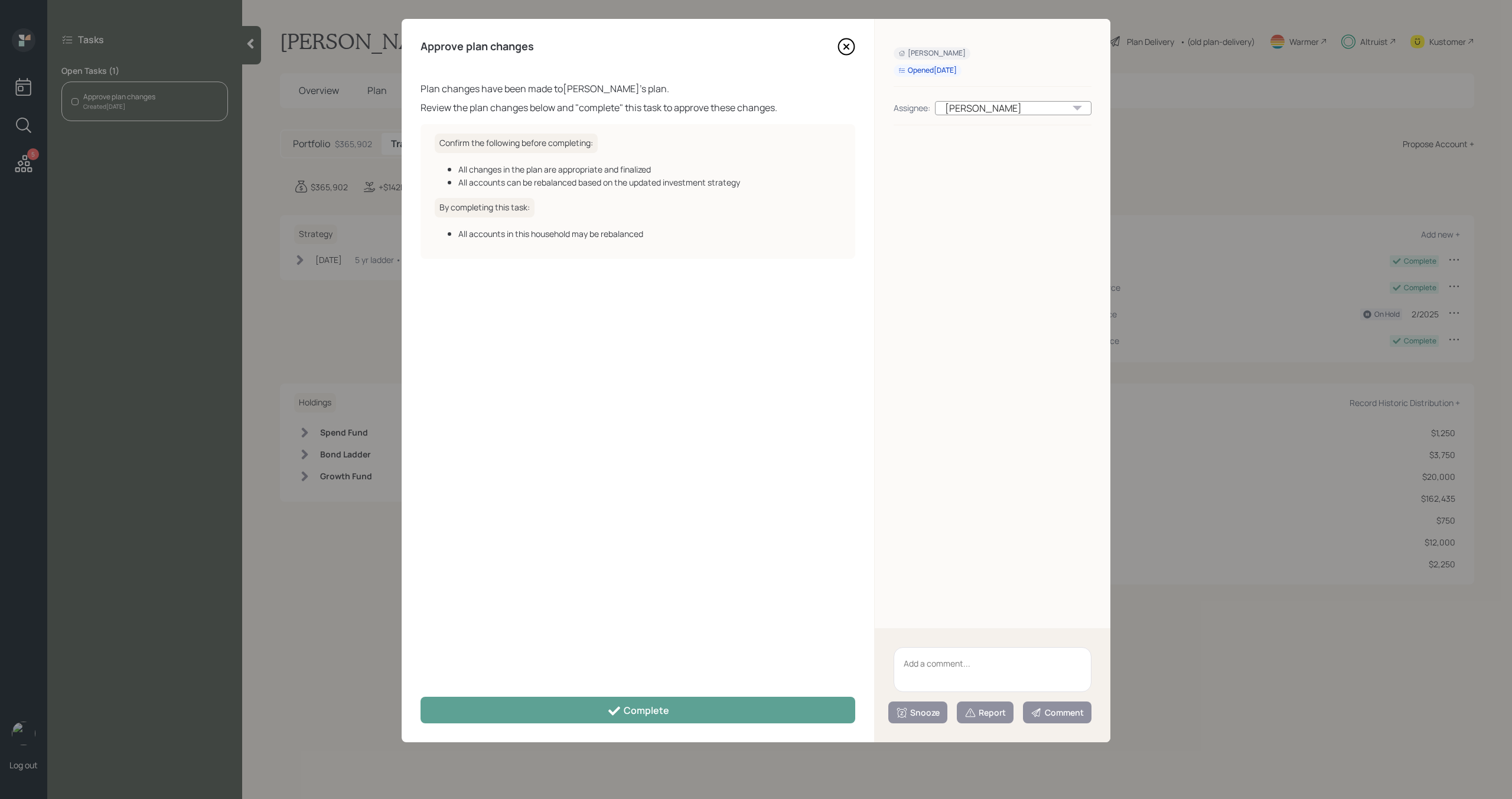
click at [642, 730] on div "Approve plan changes Plan changes have been made to Frank Corradi 's plan. Revi…" at bounding box center [637, 380] width 472 height 723
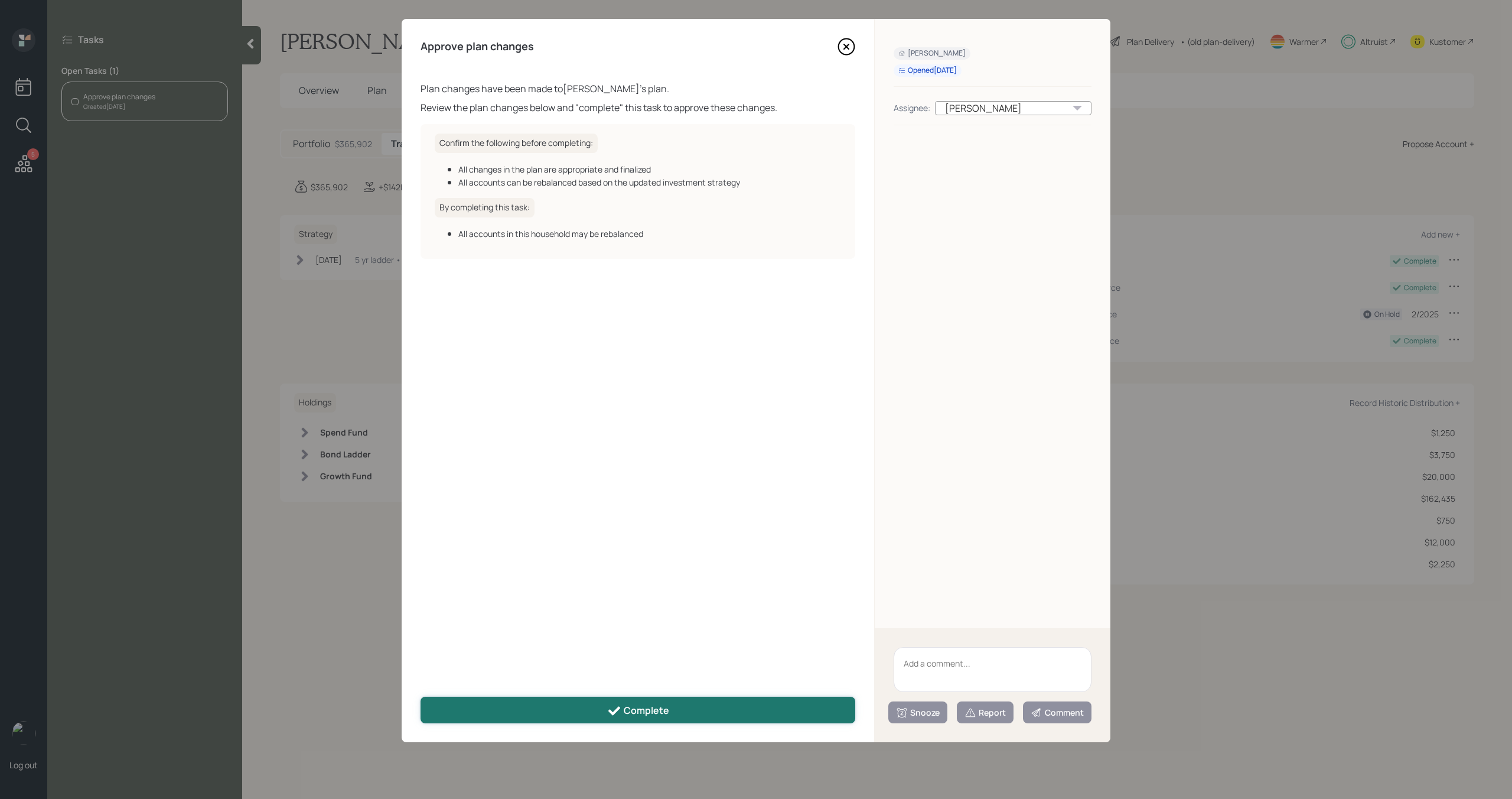
click at [642, 721] on button "Complete" at bounding box center [638, 710] width 434 height 27
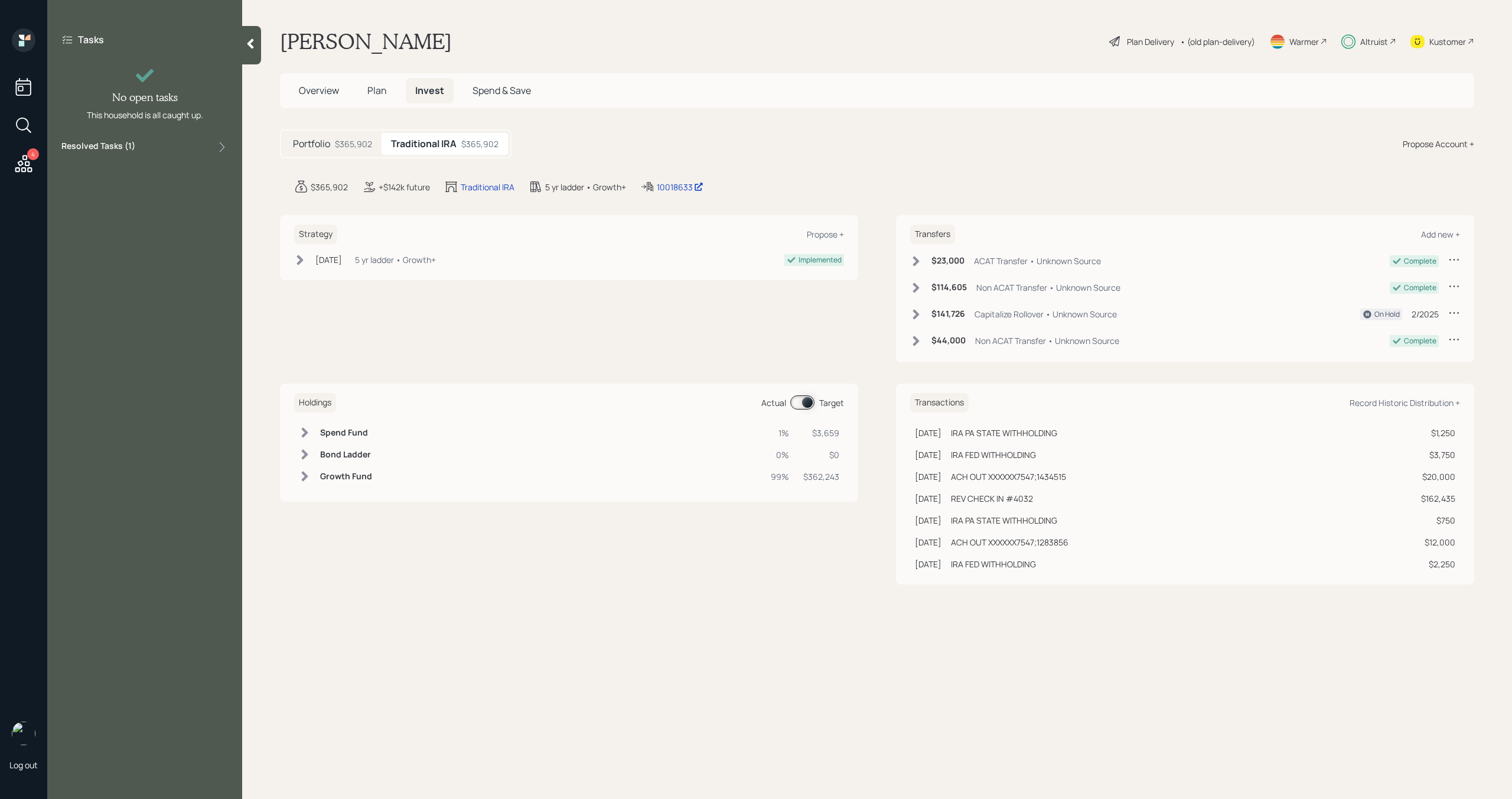
click at [255, 49] on icon at bounding box center [250, 44] width 12 height 12
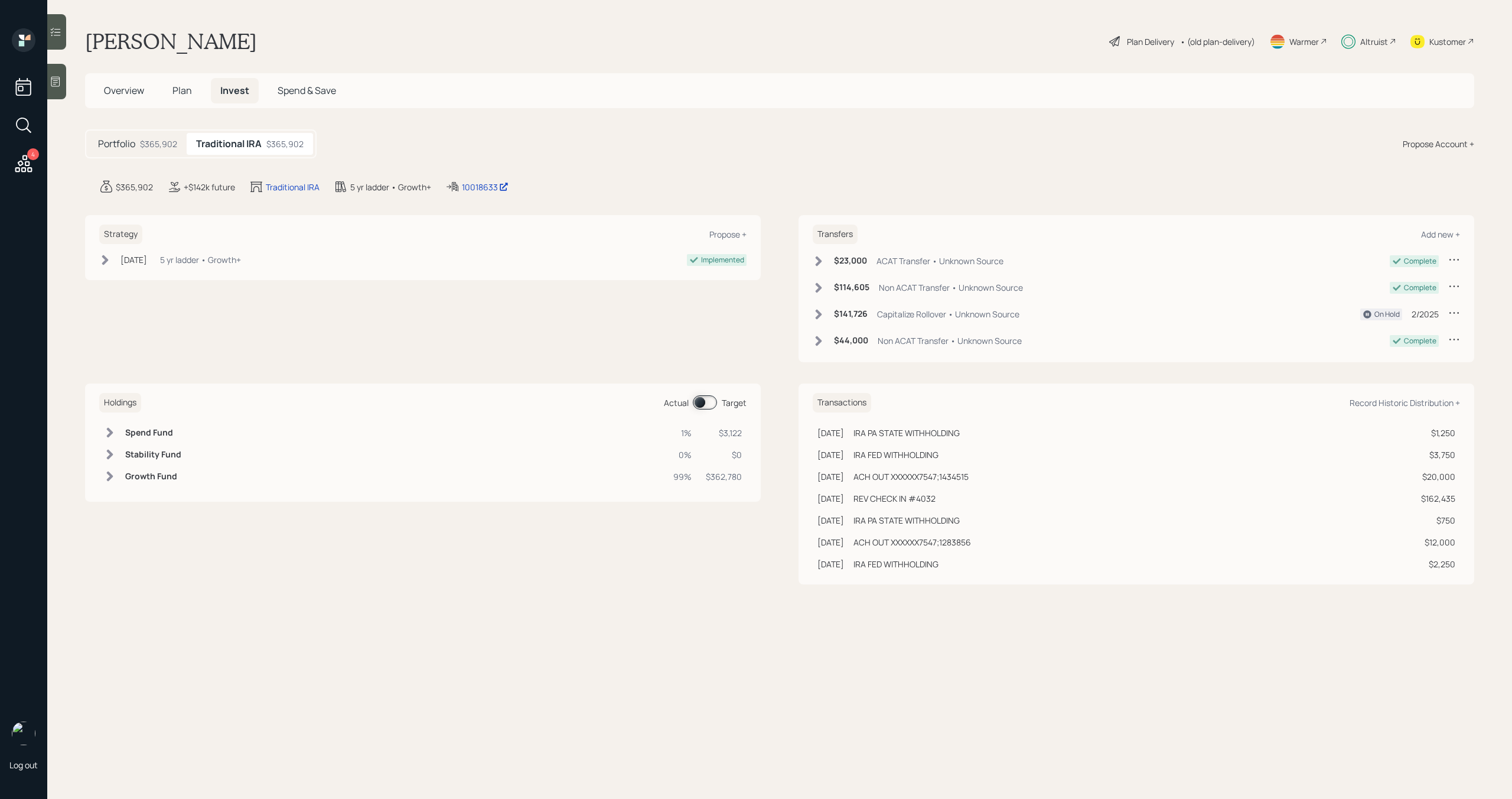
click at [707, 401] on span at bounding box center [705, 402] width 24 height 14
click at [161, 153] on div "Portfolio $365,902" at bounding box center [137, 143] width 98 height 22
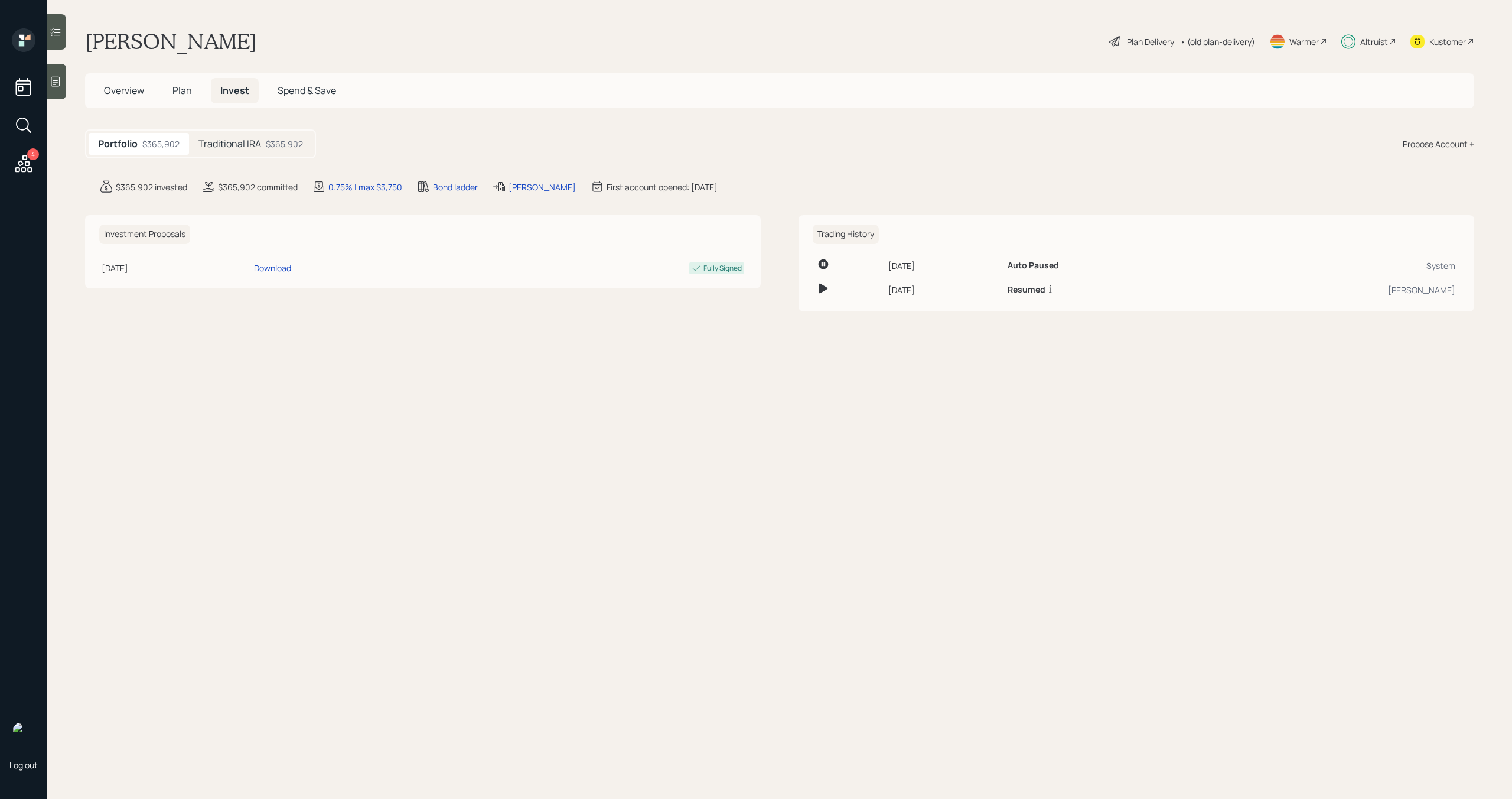
click at [179, 96] on span "Plan" at bounding box center [182, 90] width 19 height 13
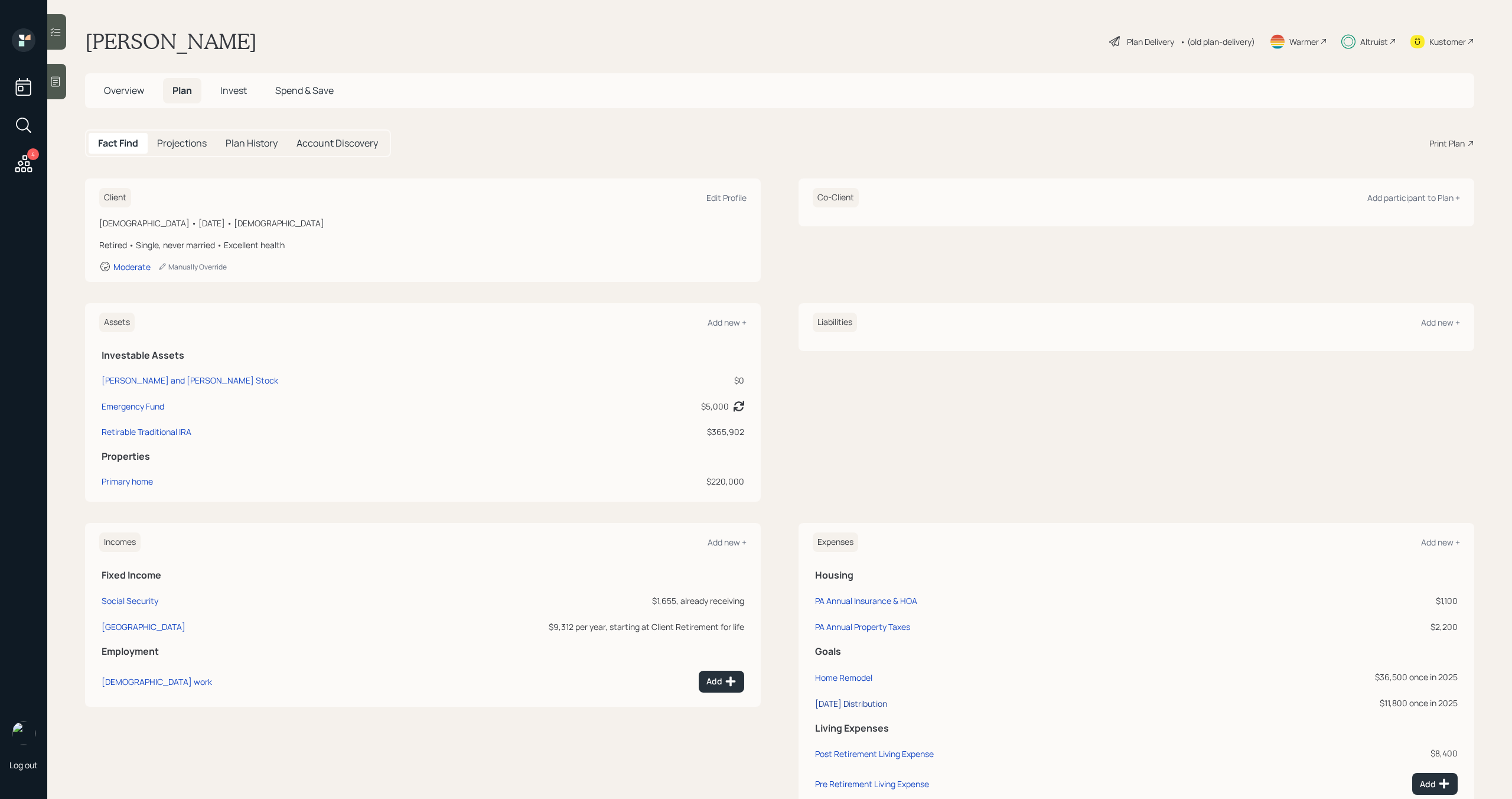
click at [887, 703] on div "[DATE] Distribution" at bounding box center [851, 703] width 72 height 11
select select "0"
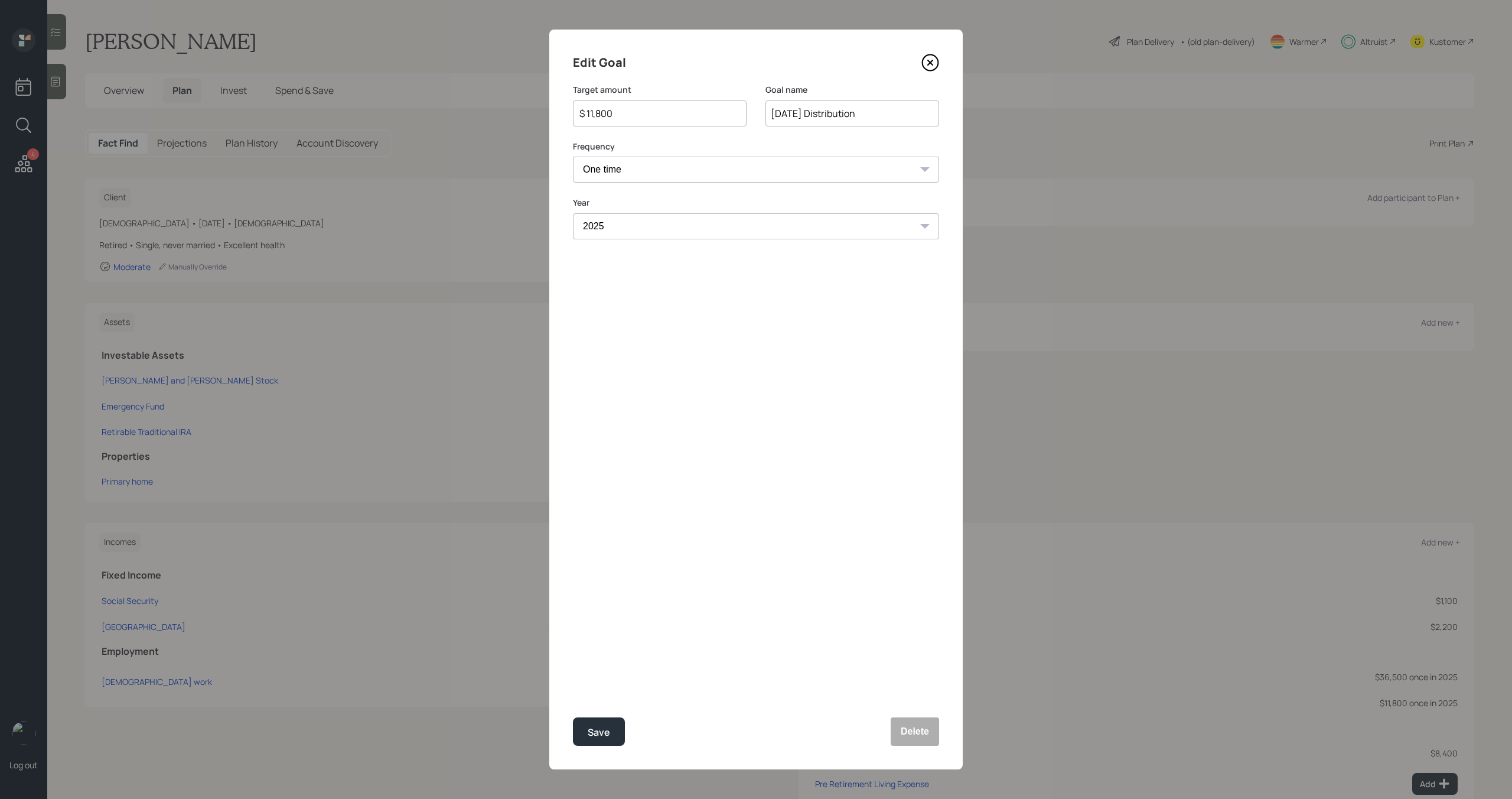
click at [635, 111] on input "$ 11,800" at bounding box center [655, 113] width 154 height 14
click at [616, 736] on button "Save" at bounding box center [598, 732] width 52 height 29
type input "$ 11,800"
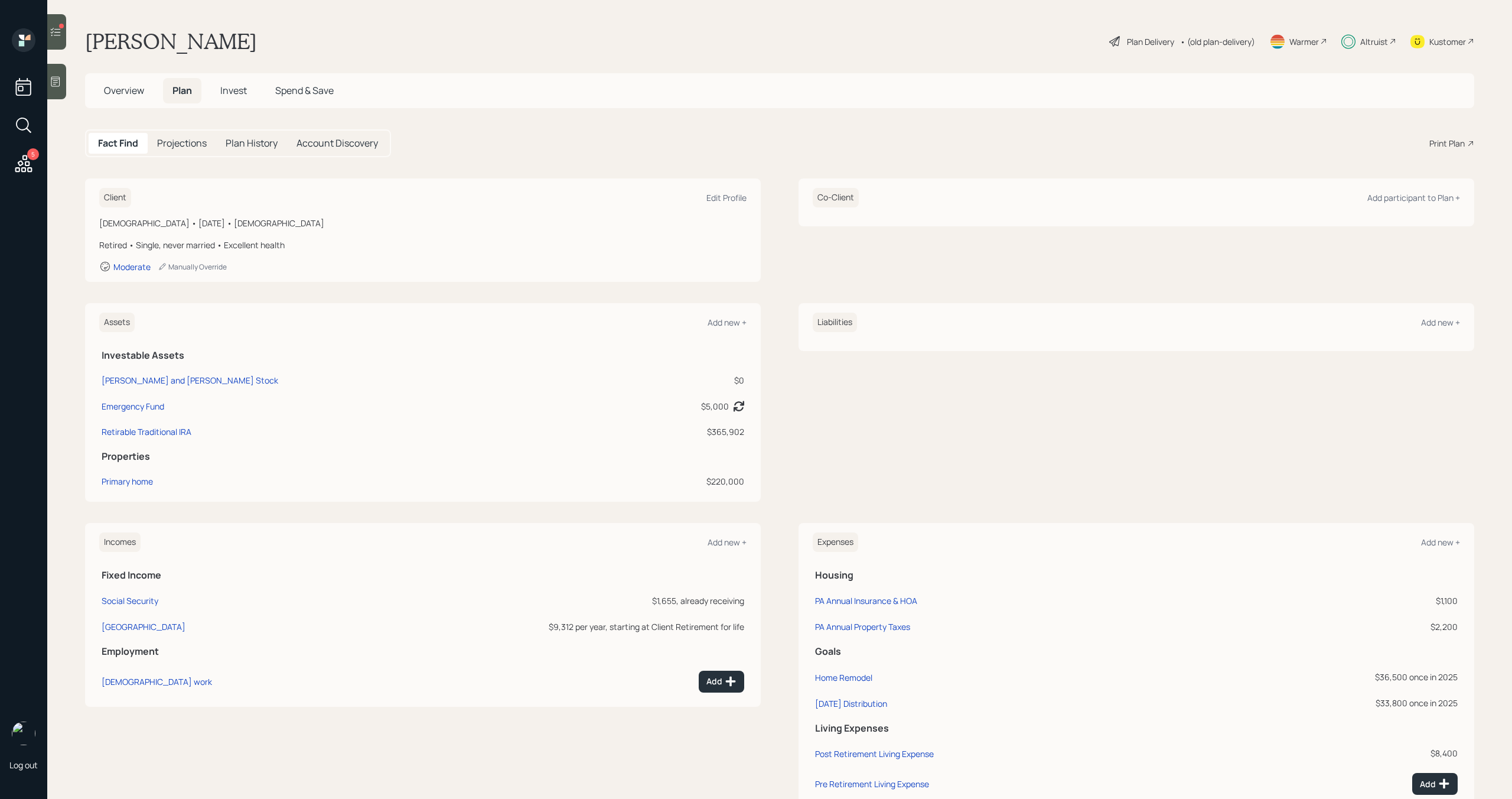
click at [232, 95] on span "Invest" at bounding box center [233, 90] width 27 height 13
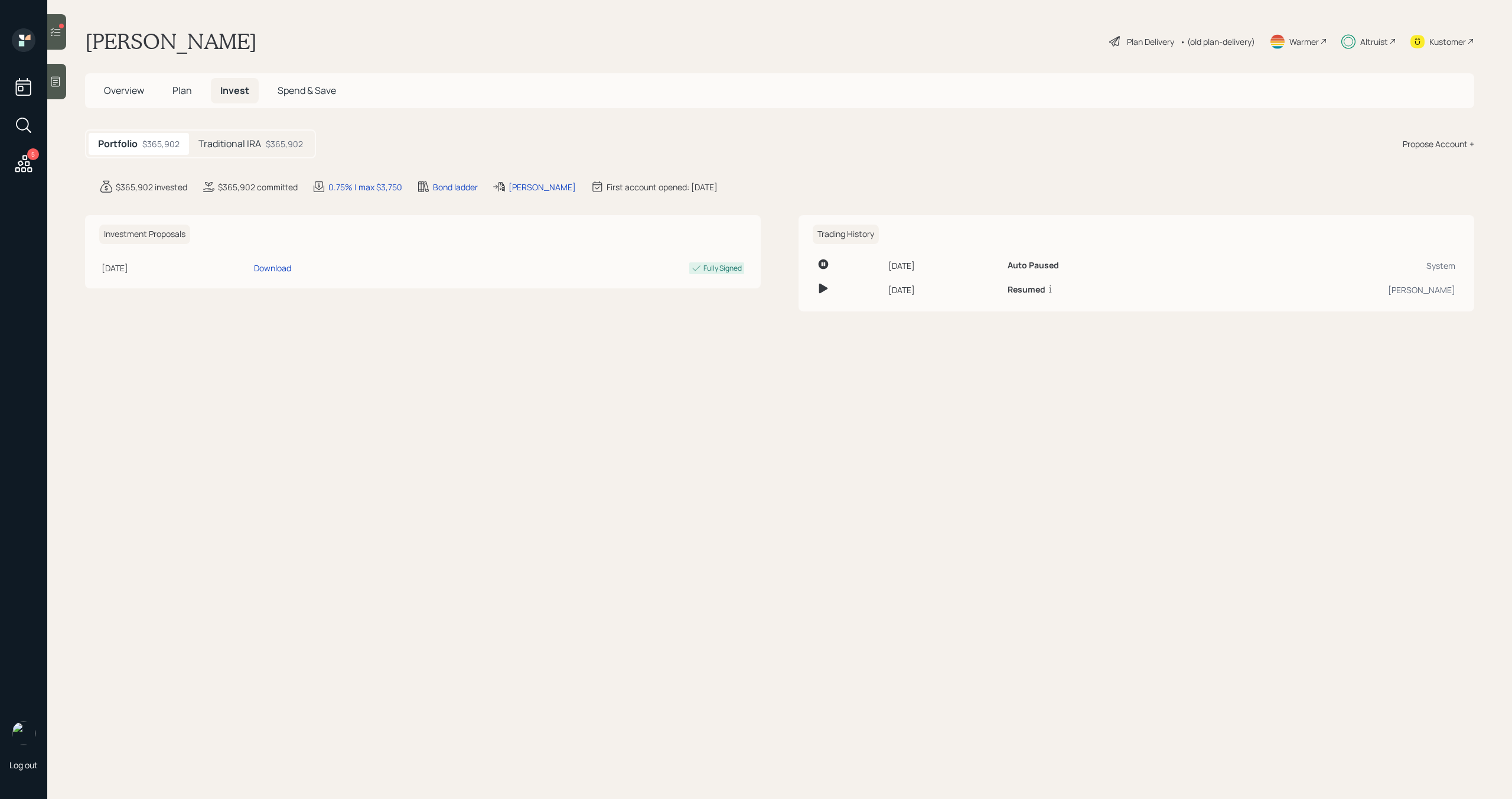
click at [276, 141] on div "$365,902" at bounding box center [284, 144] width 37 height 12
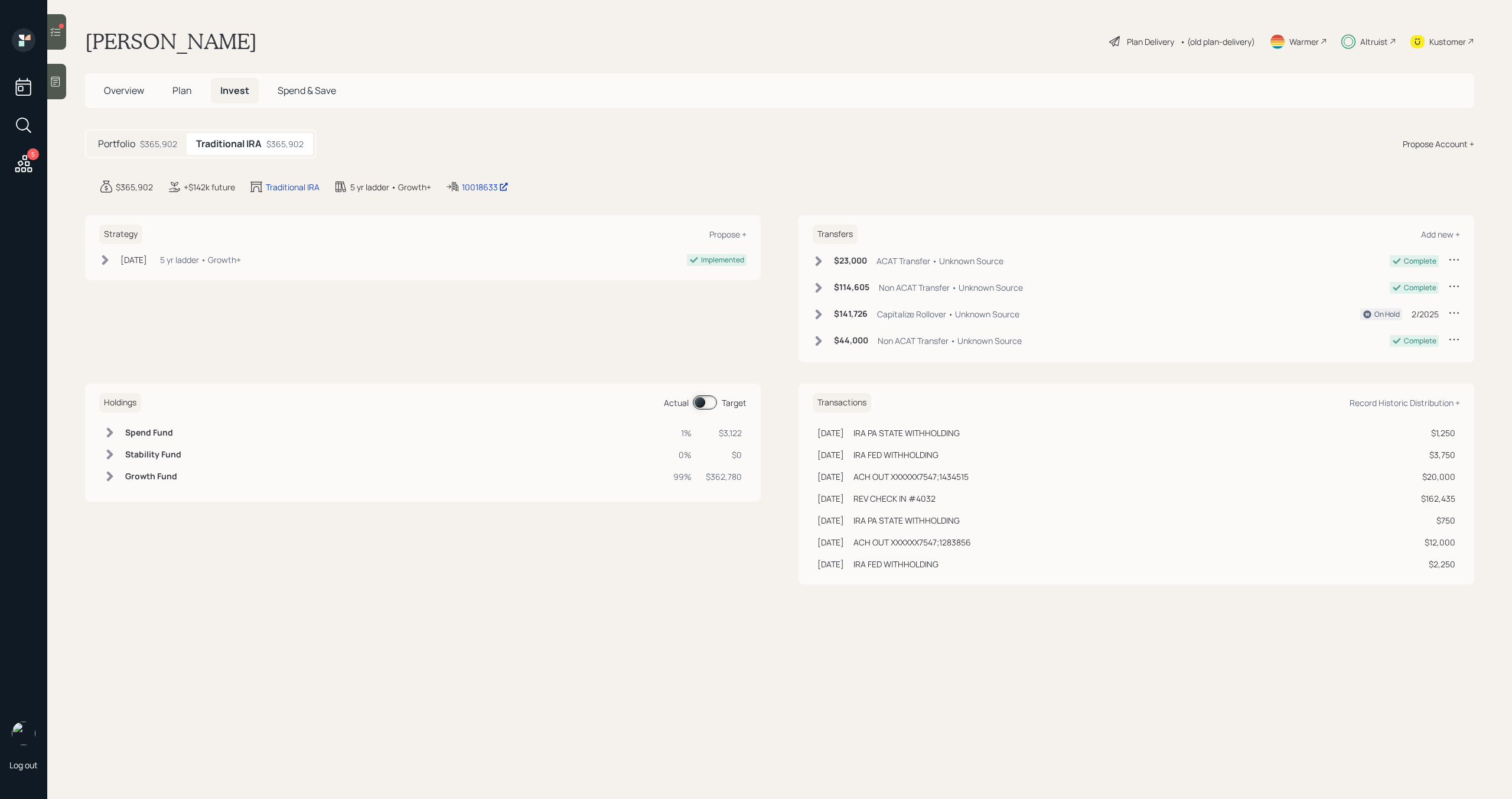
click at [703, 405] on span at bounding box center [705, 402] width 24 height 14
click at [703, 403] on span at bounding box center [705, 402] width 24 height 14
click at [164, 141] on div "$365,902" at bounding box center [159, 144] width 37 height 12
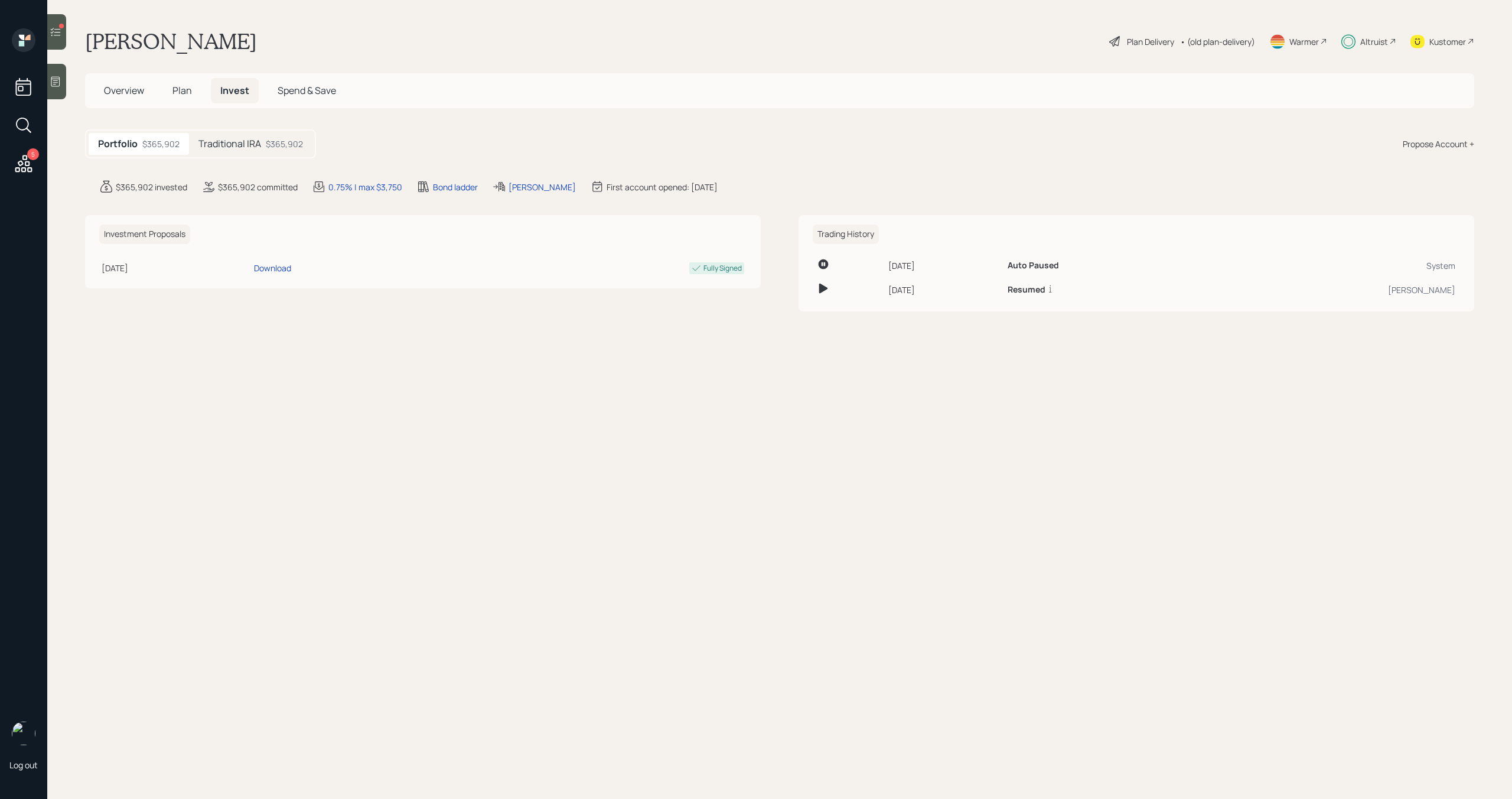
click at [143, 87] on span "Overview" at bounding box center [124, 90] width 40 height 13
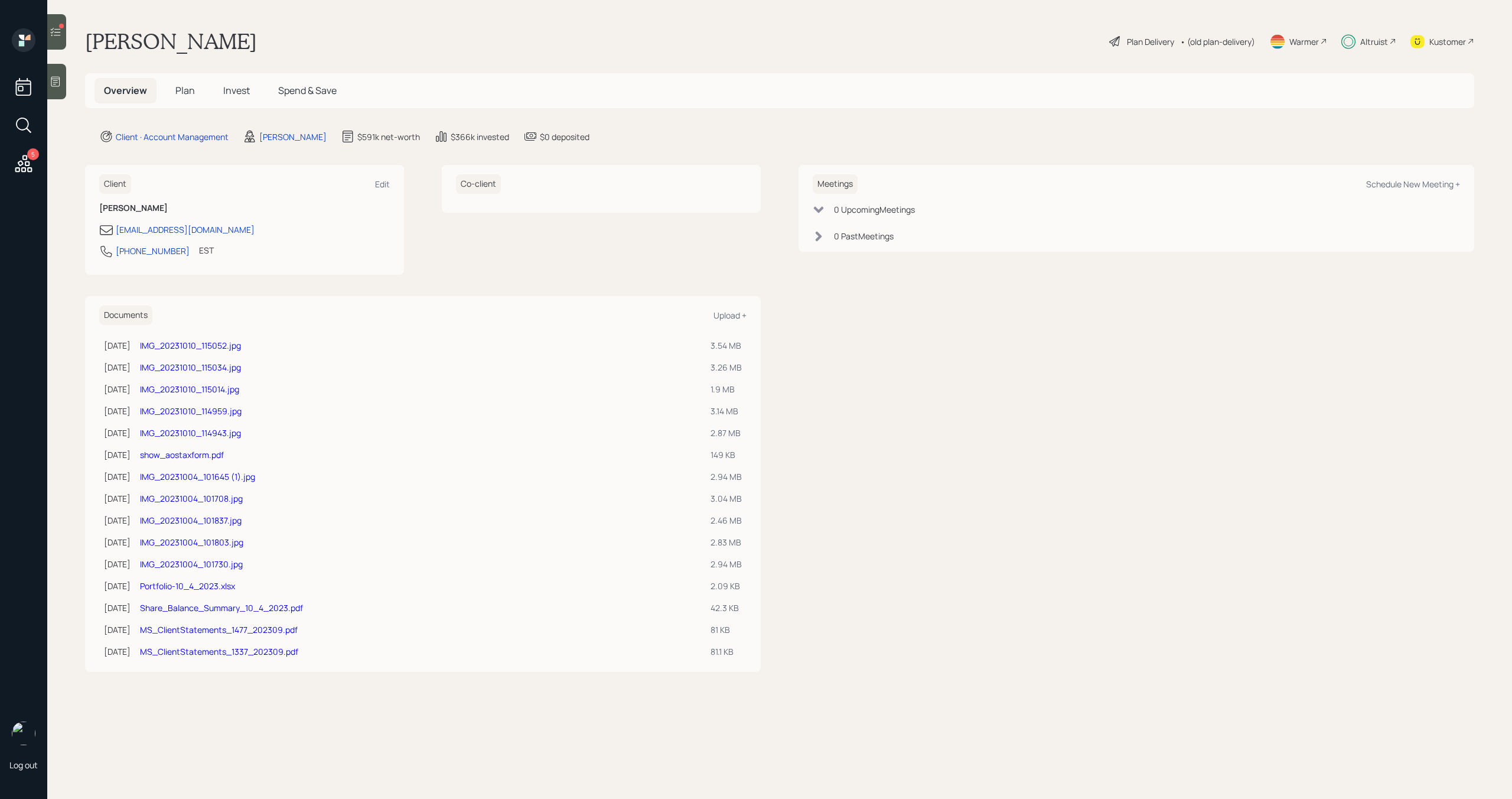
click at [231, 88] on span "Invest" at bounding box center [237, 90] width 27 height 13
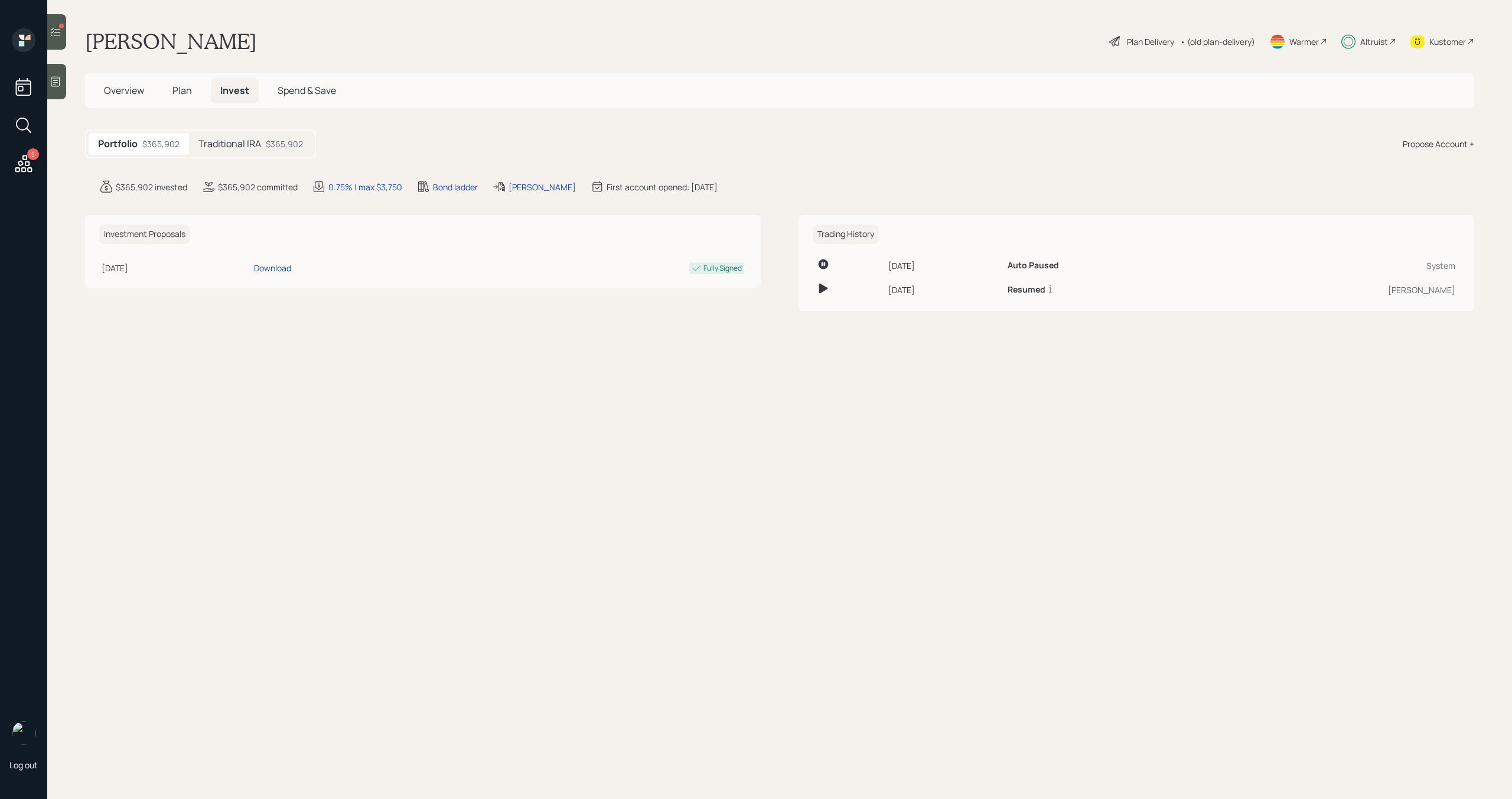
click at [185, 91] on span "Plan" at bounding box center [182, 90] width 19 height 13
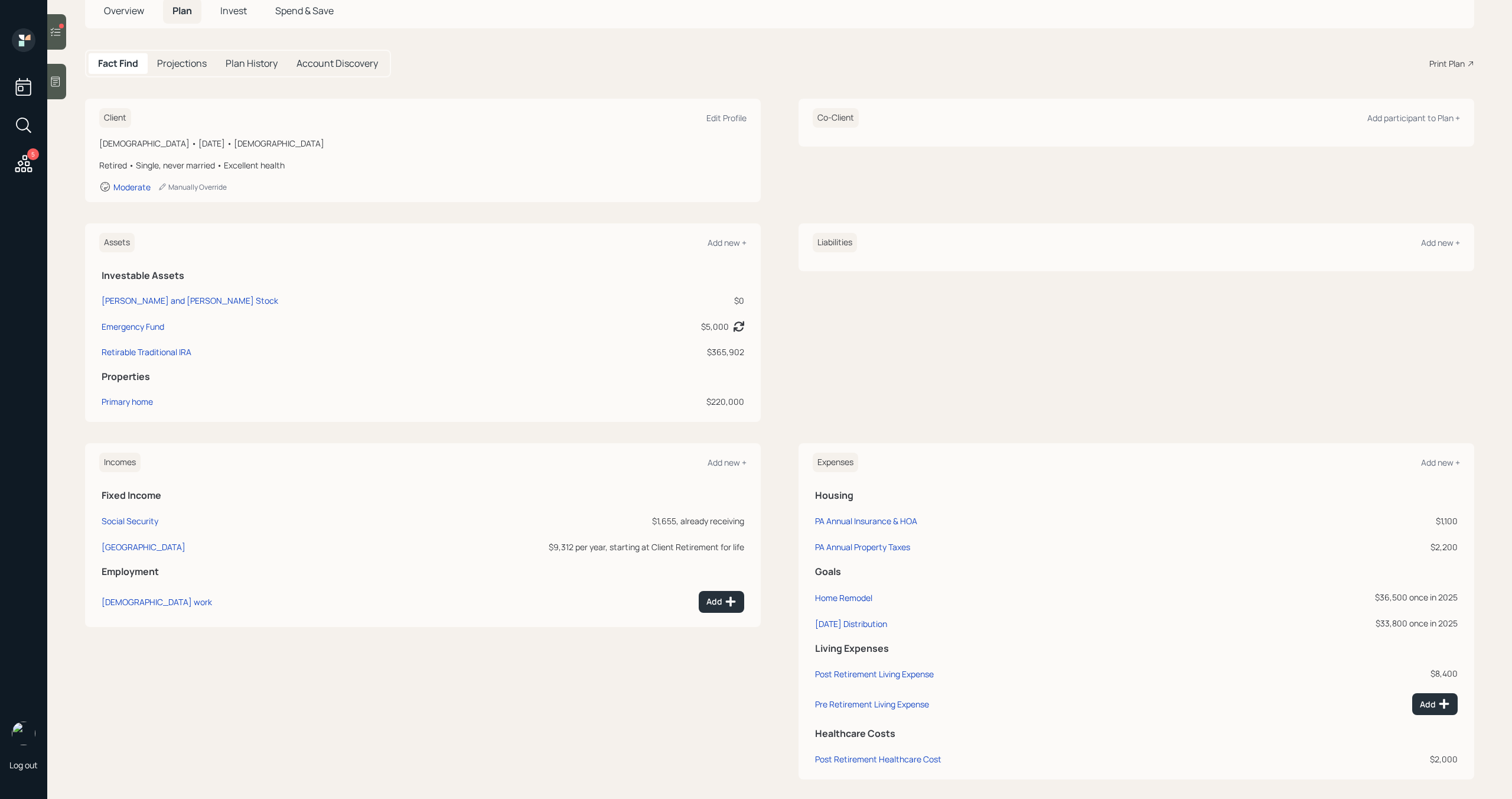
scroll to position [88, 0]
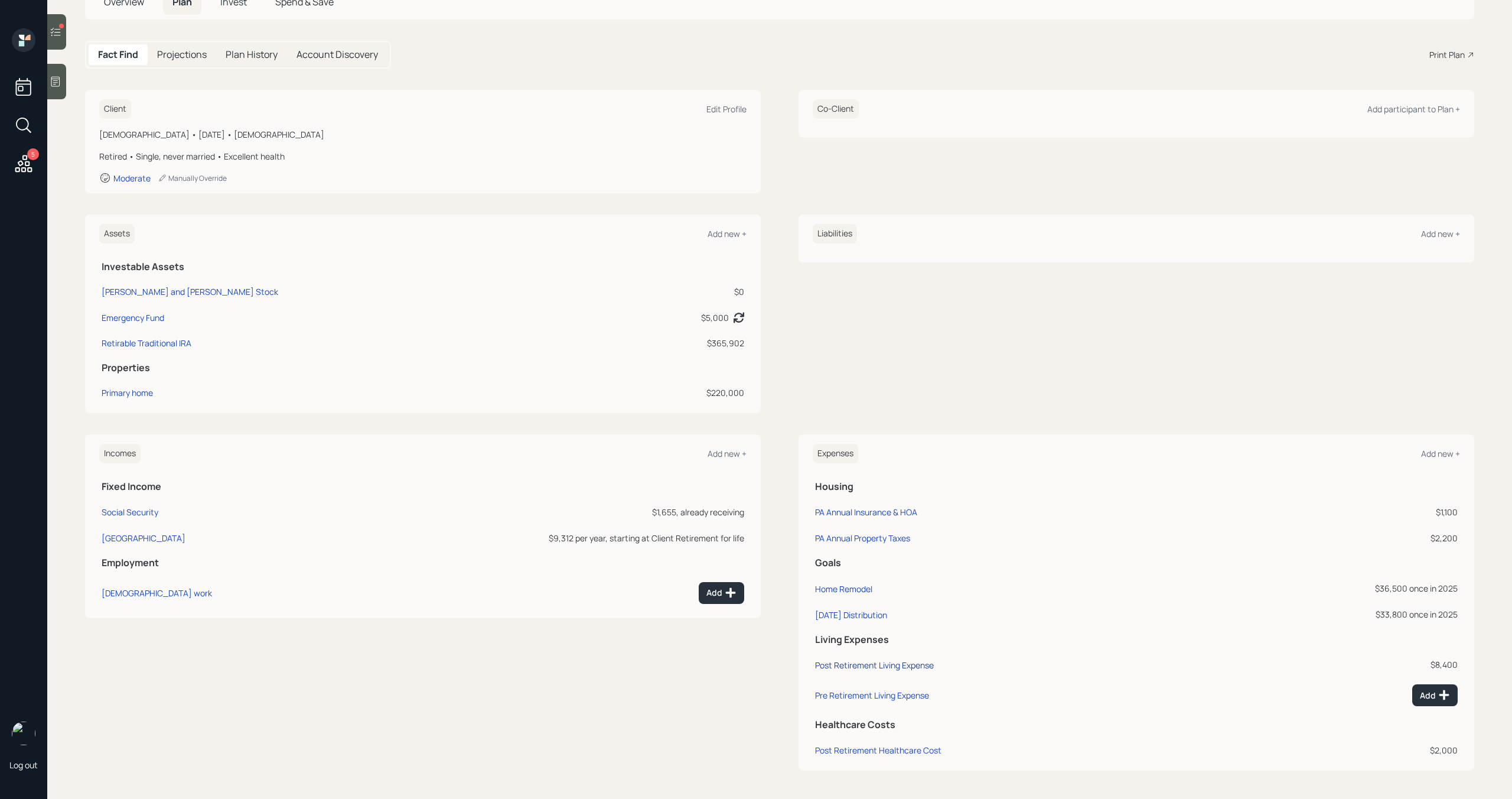
click at [899, 661] on div "Post Retirement Living Expense" at bounding box center [874, 665] width 119 height 11
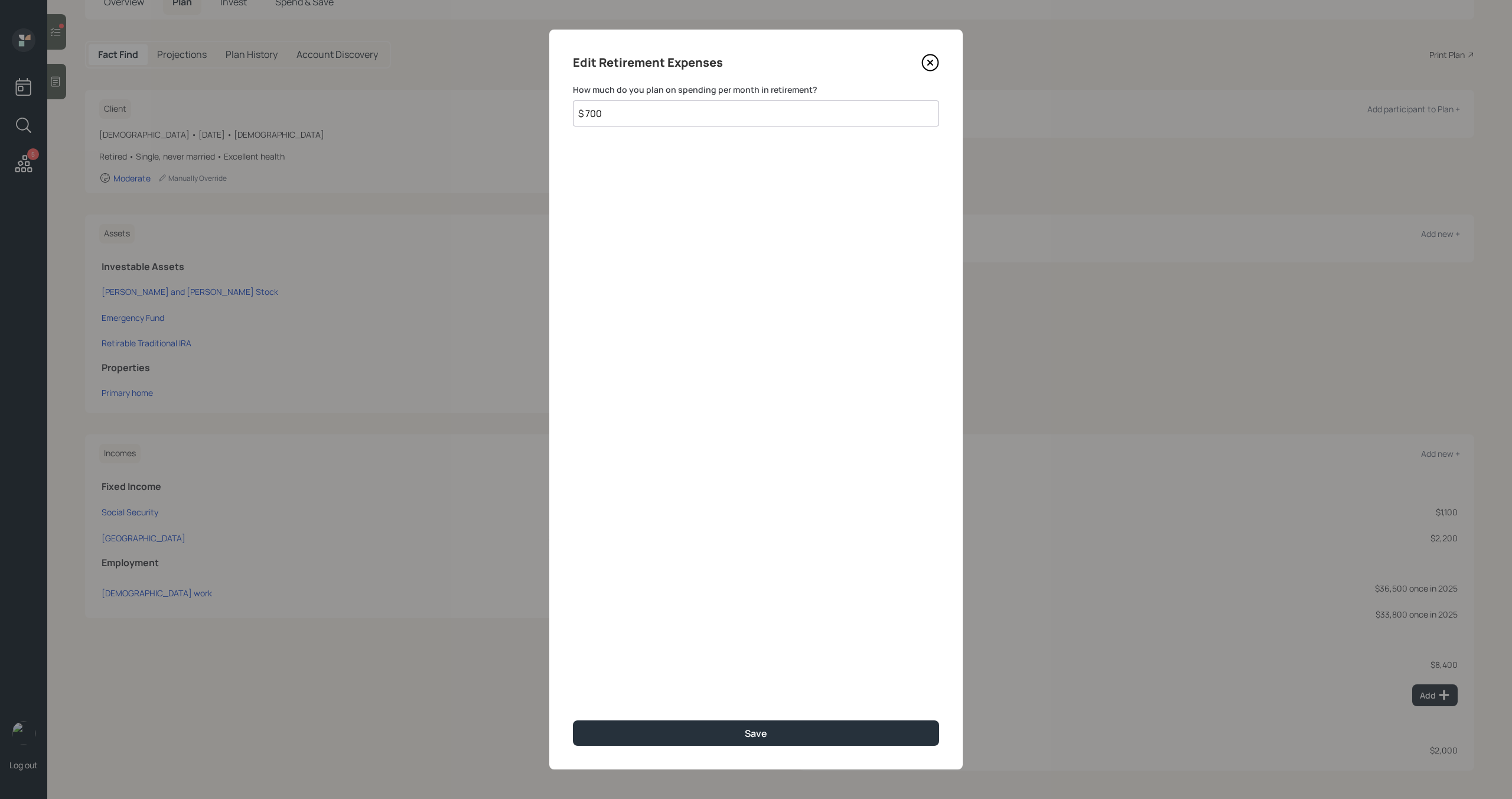
click at [930, 67] on icon at bounding box center [930, 62] width 17 height 17
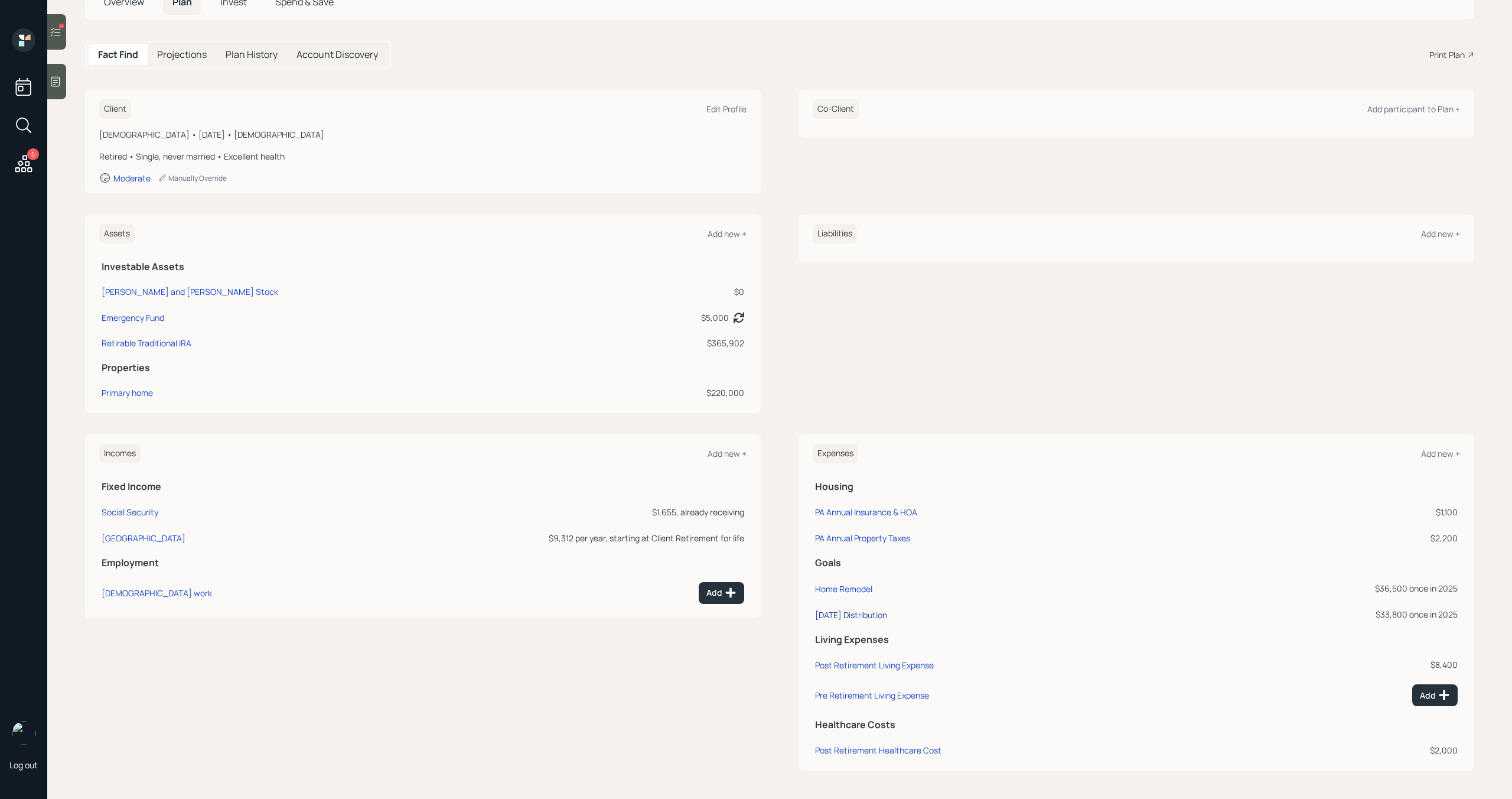
click at [871, 617] on div "[DATE] Distribution" at bounding box center [851, 615] width 72 height 11
select select "0"
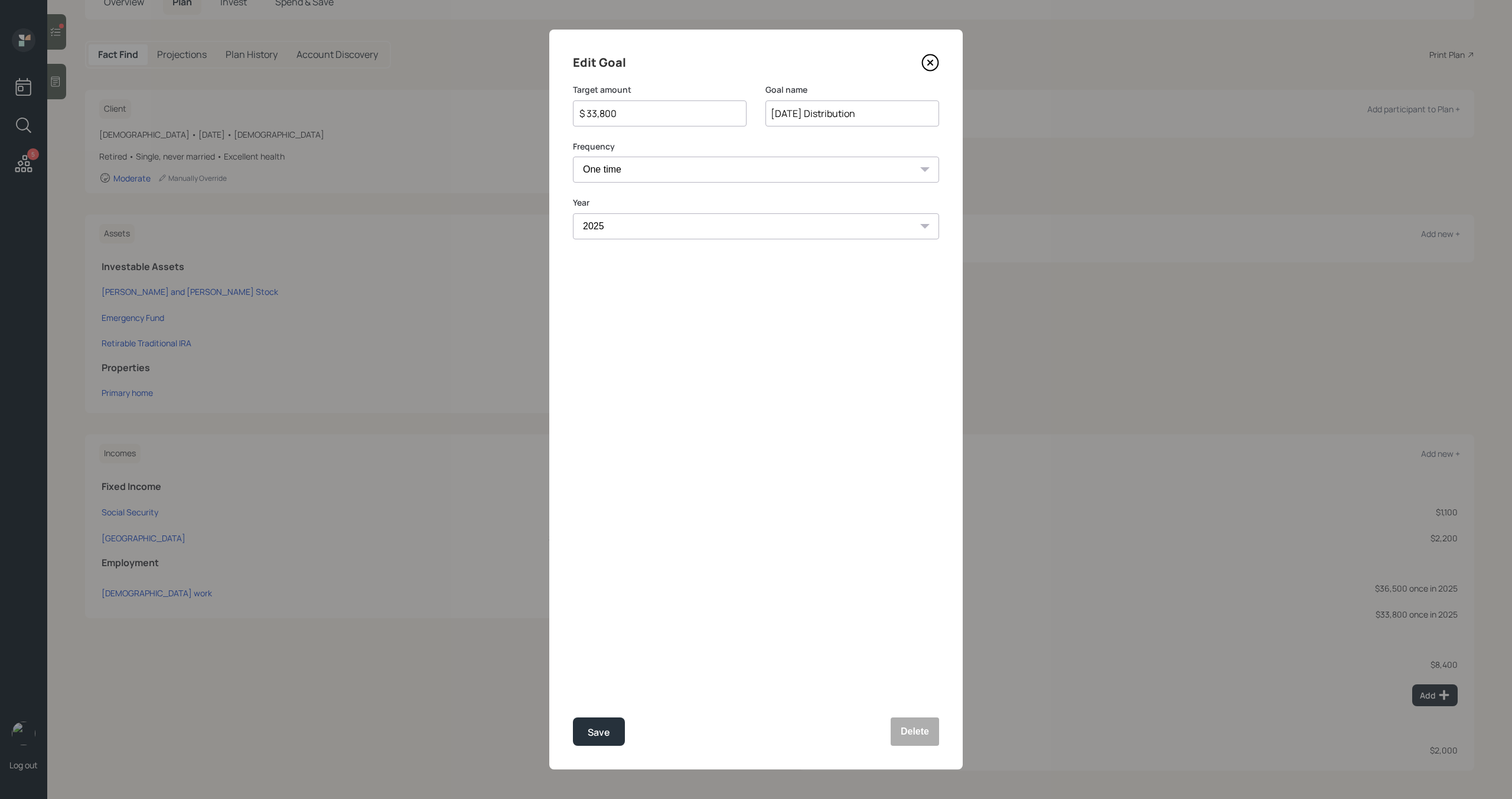
click at [654, 110] on input "$ 33,800" at bounding box center [655, 113] width 154 height 14
click at [615, 727] on button "Save" at bounding box center [598, 732] width 52 height 29
type input "$ 33,800"
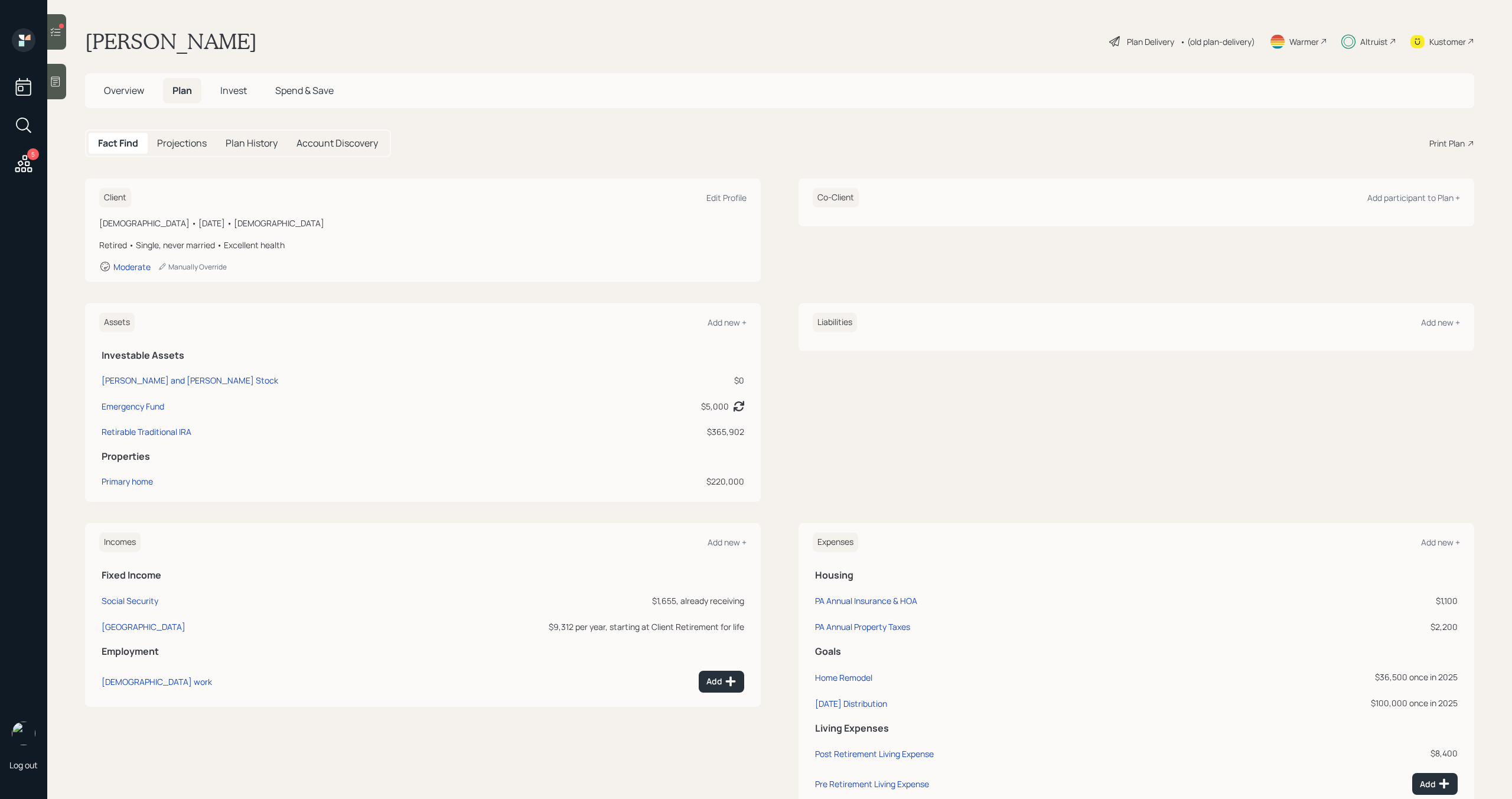
click at [241, 94] on span "Invest" at bounding box center [233, 90] width 27 height 13
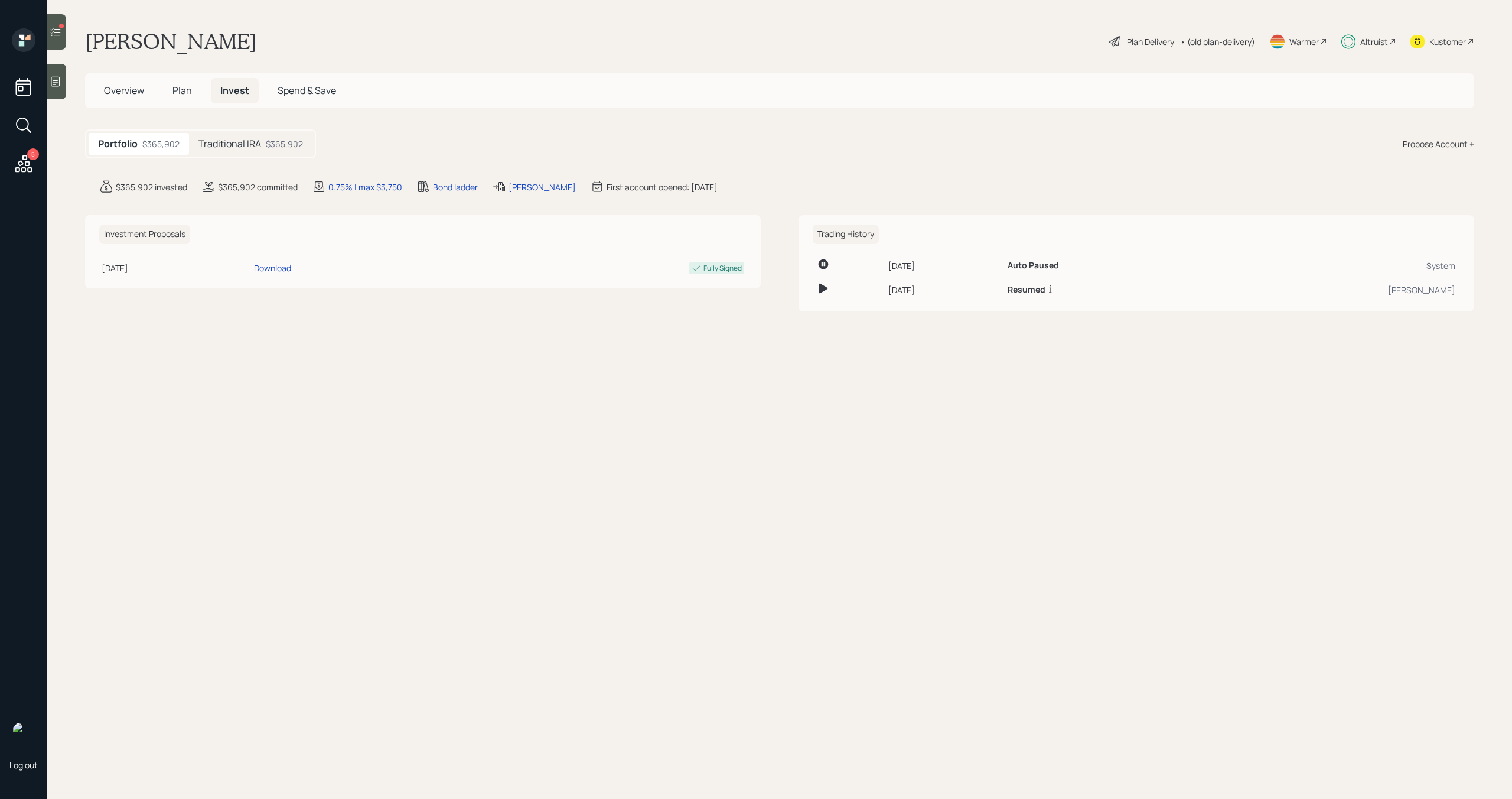
click at [188, 93] on span "Plan" at bounding box center [182, 90] width 19 height 13
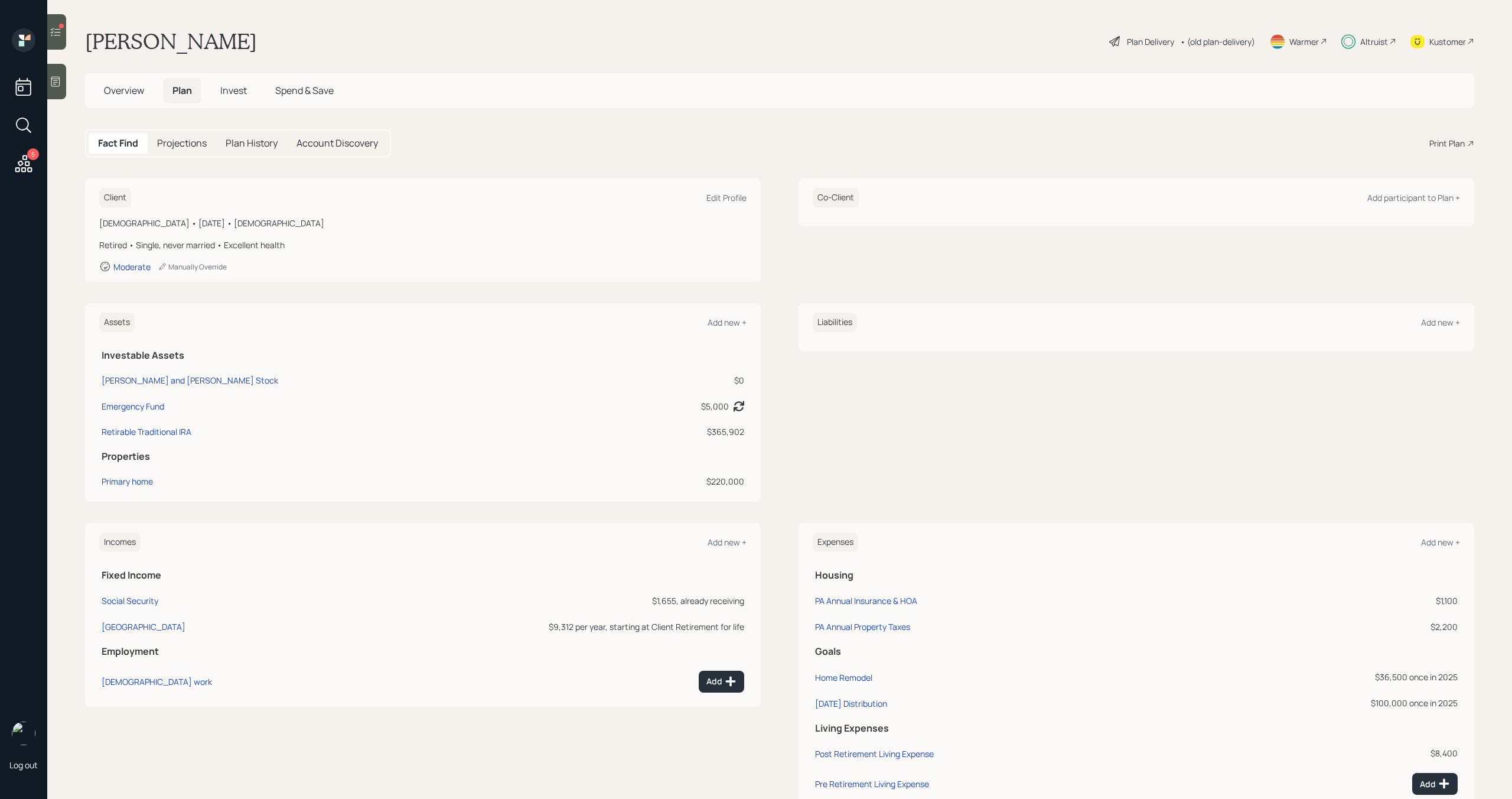
click at [233, 91] on span "Invest" at bounding box center [233, 90] width 27 height 13
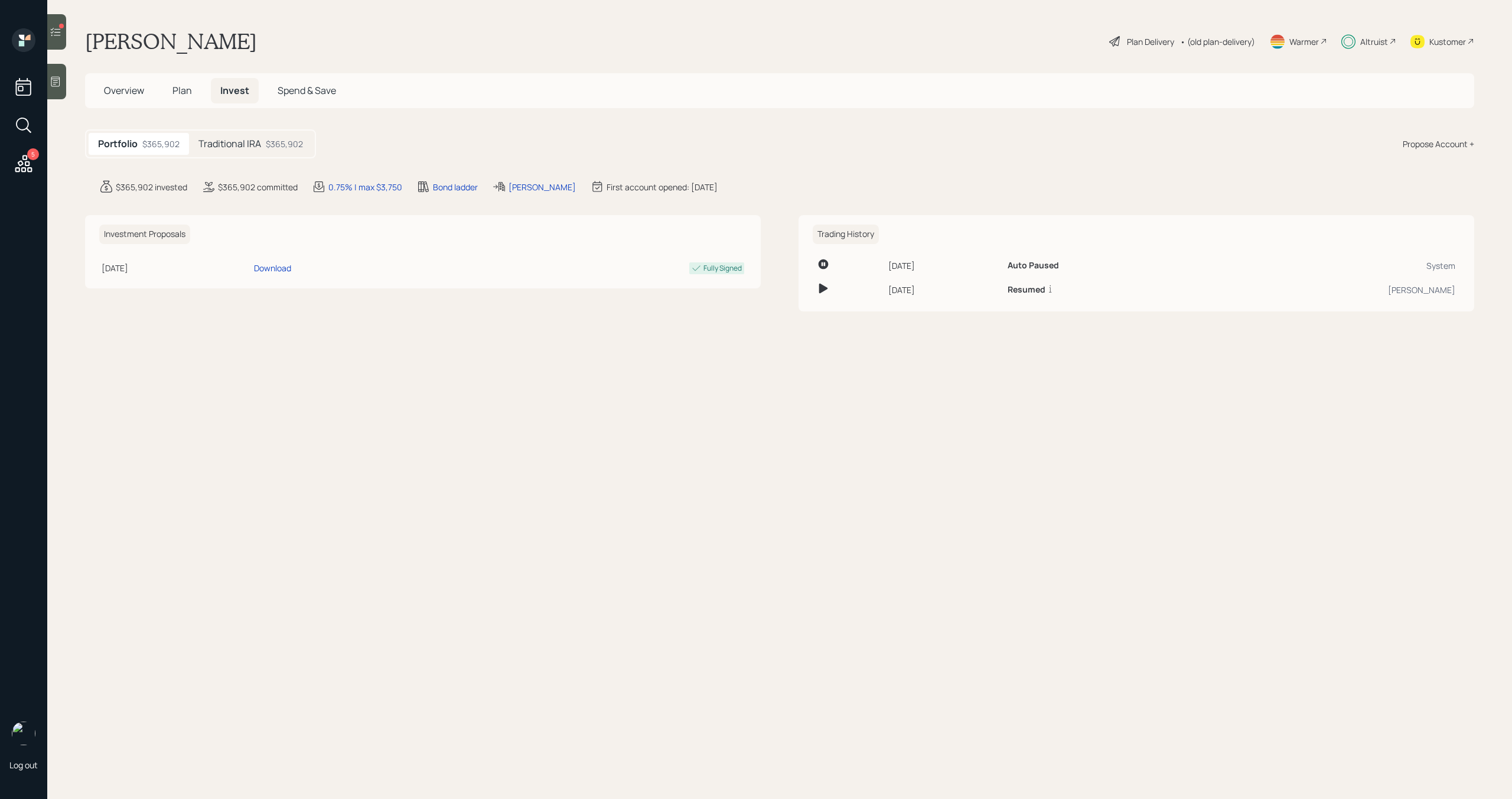
click at [266, 141] on div "$365,902" at bounding box center [284, 144] width 37 height 12
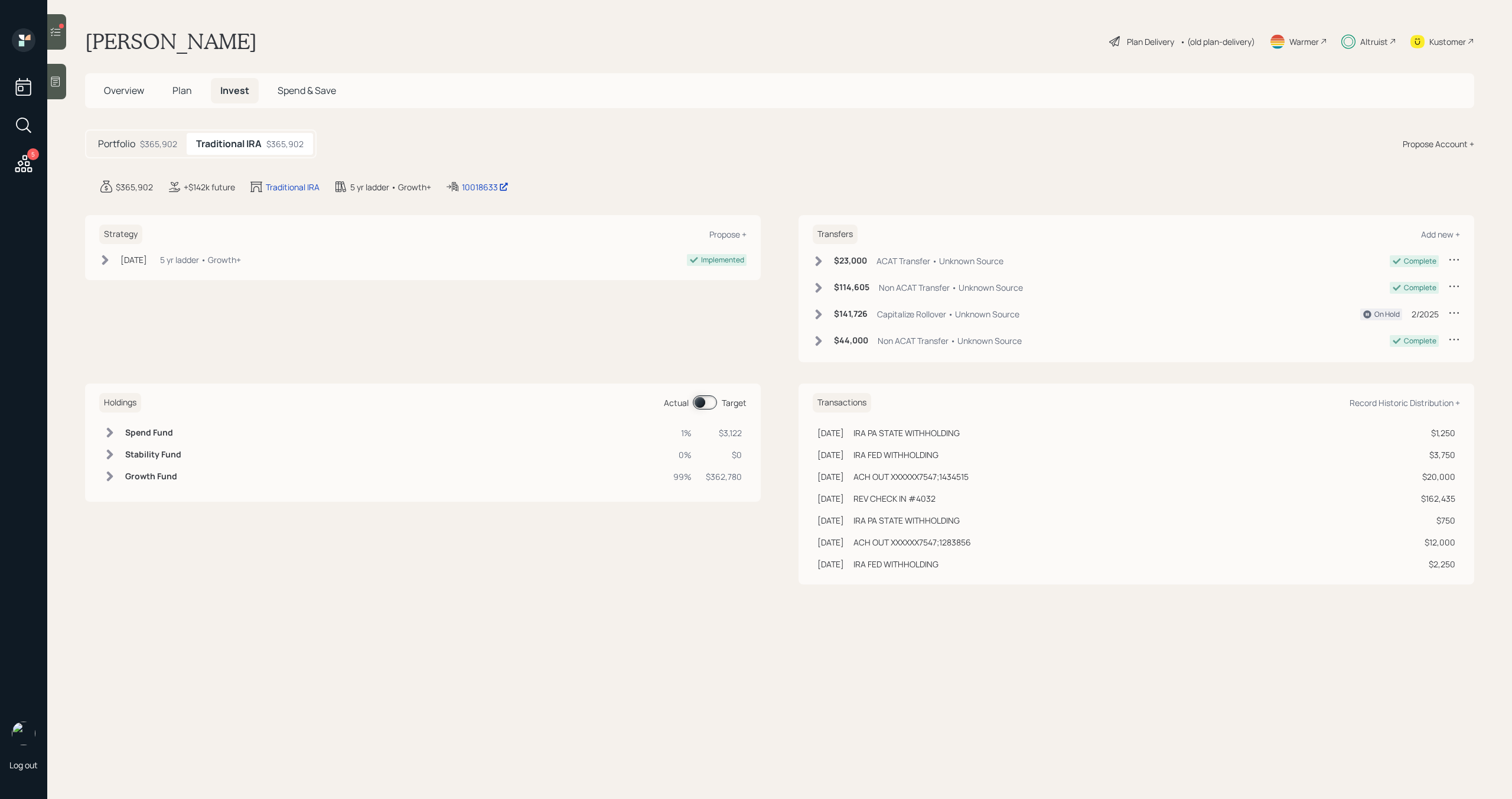
click at [708, 400] on span at bounding box center [705, 402] width 24 height 14
click at [179, 95] on span "Plan" at bounding box center [182, 90] width 19 height 13
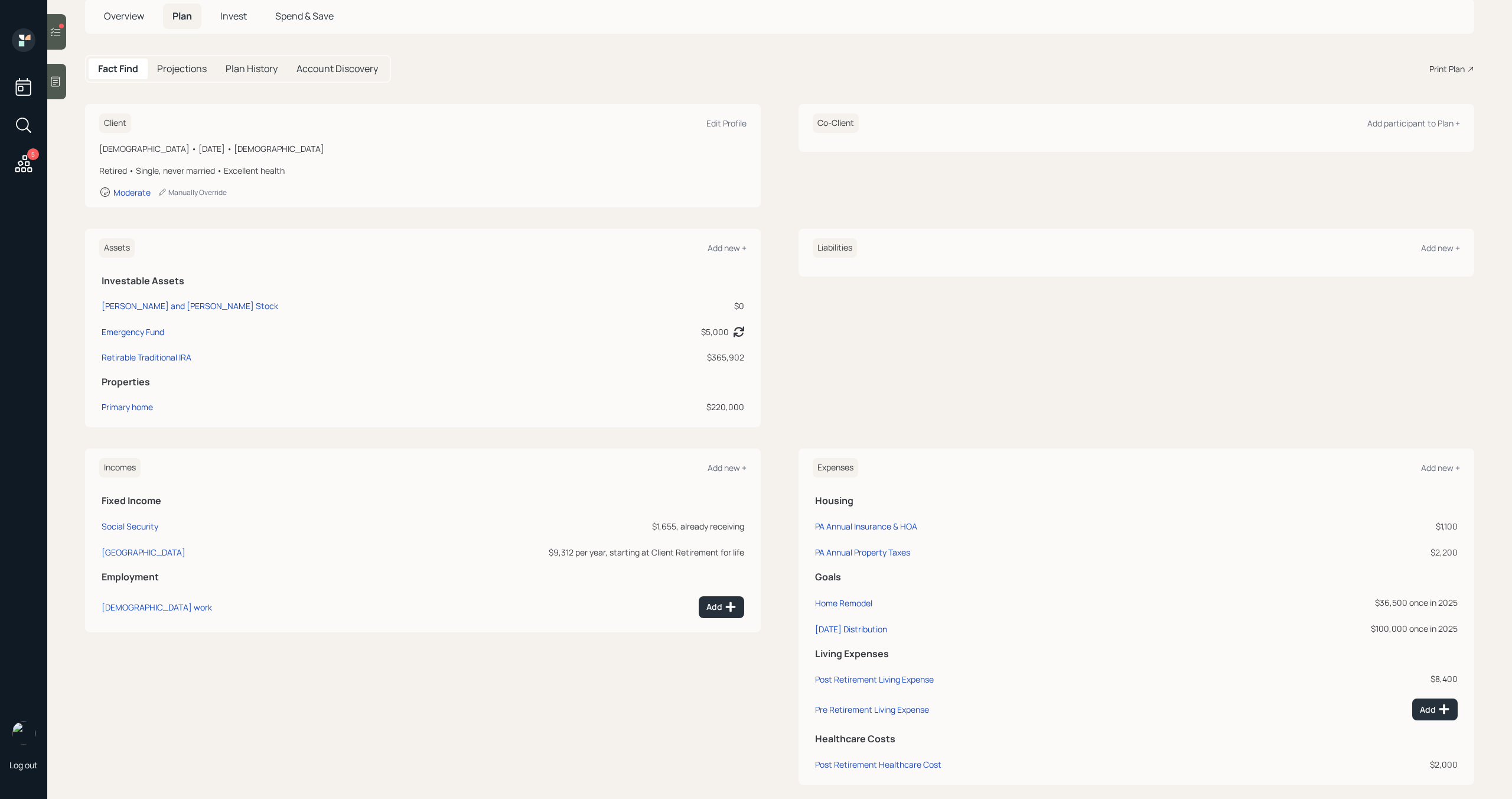
scroll to position [88, 0]
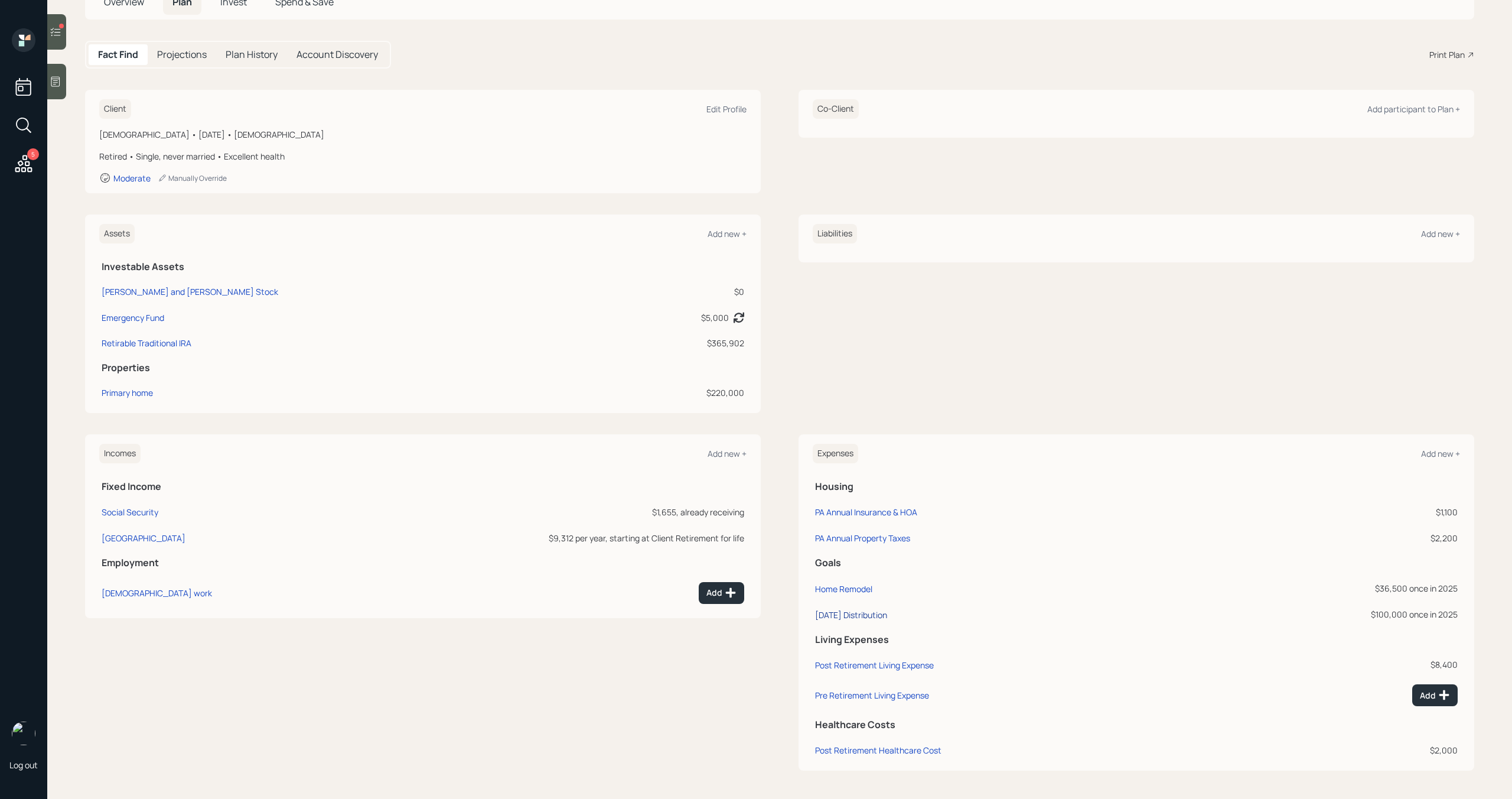
click at [887, 614] on div "September 2025 Distribution" at bounding box center [851, 615] width 72 height 11
select select "0"
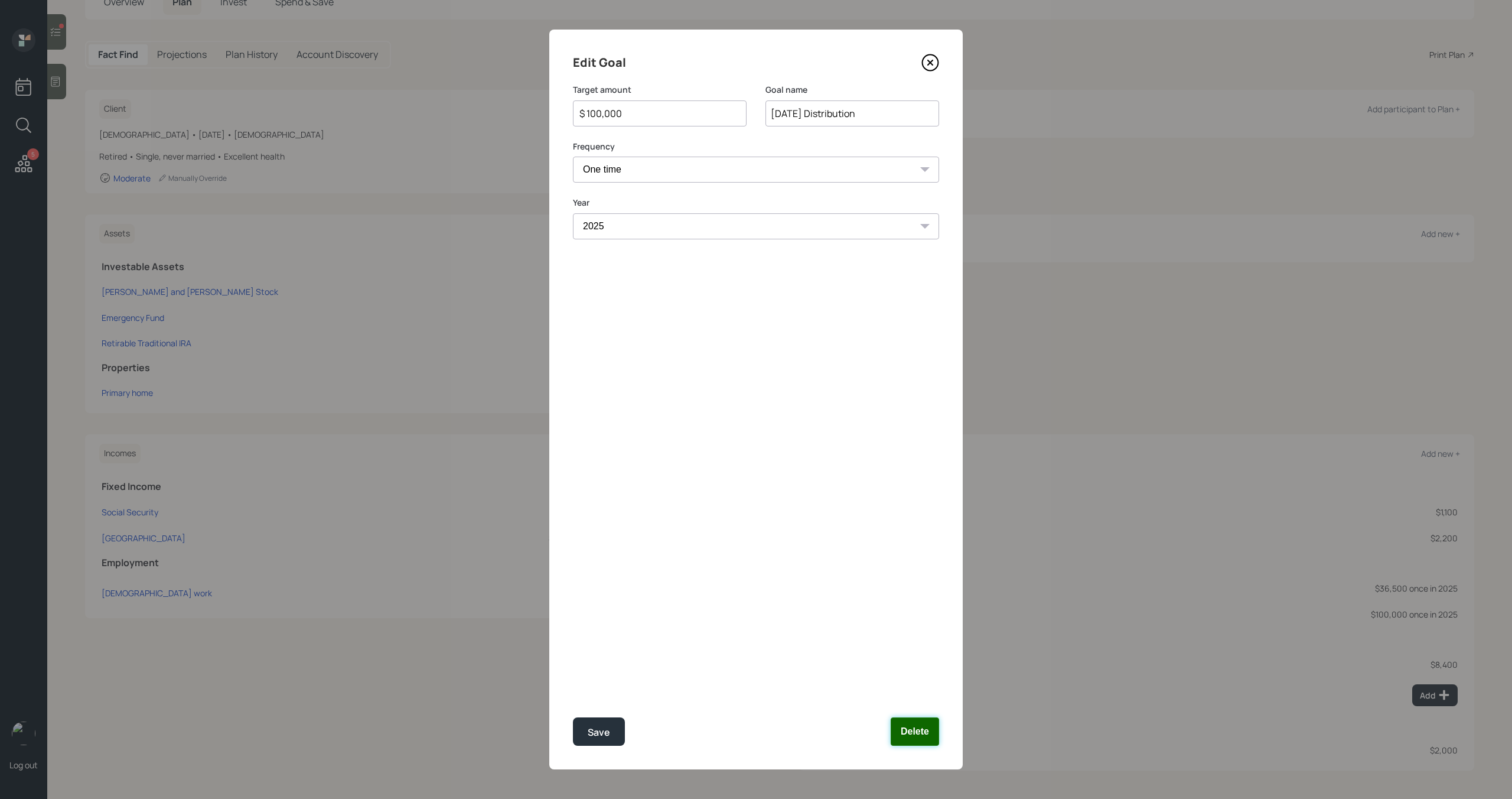
click at [932, 730] on button "Delete" at bounding box center [915, 732] width 49 height 29
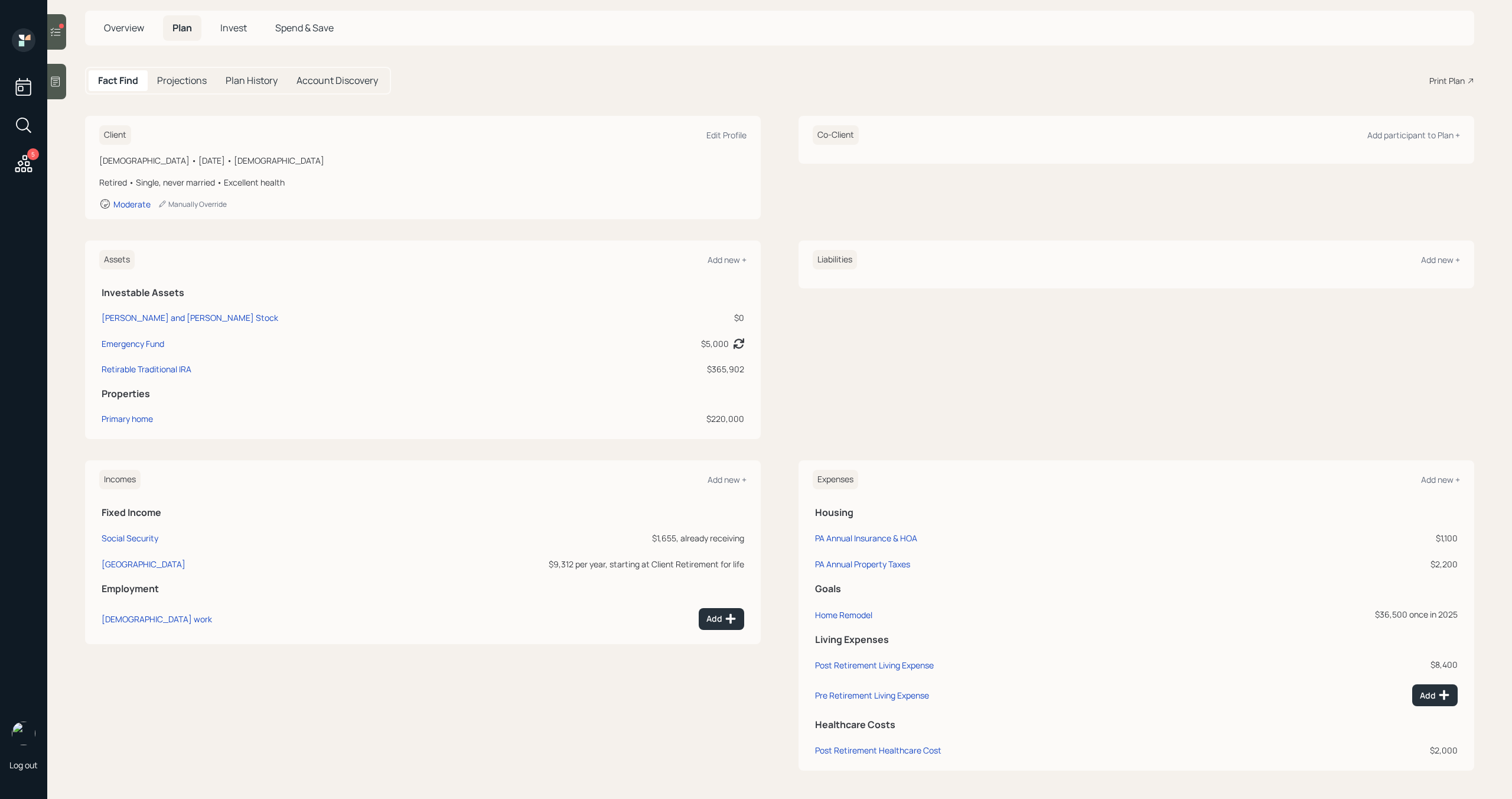
click at [62, 44] on div at bounding box center [57, 32] width 19 height 35
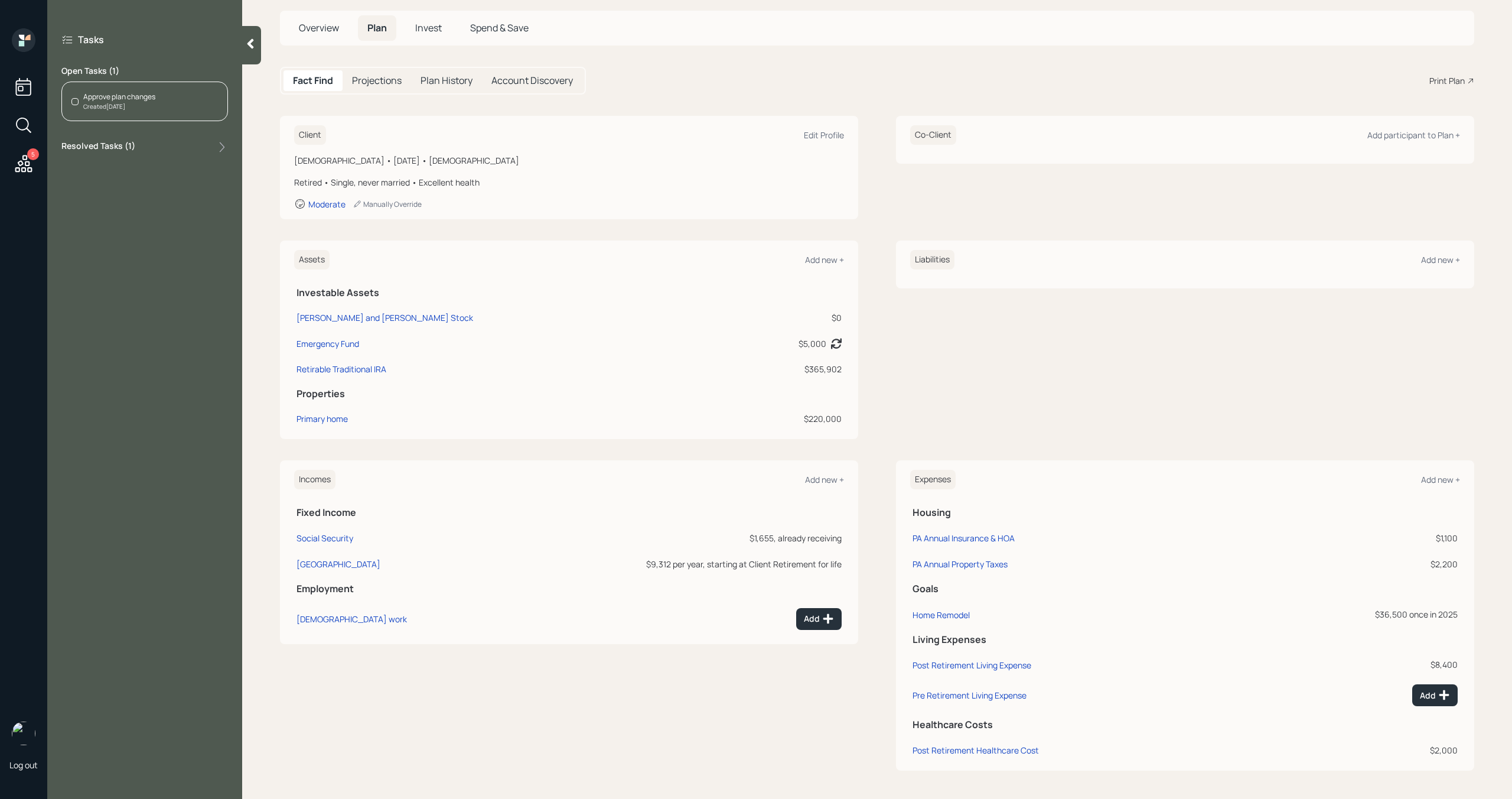
click at [159, 110] on div "Approve plan changes Created Today" at bounding box center [145, 102] width 167 height 40
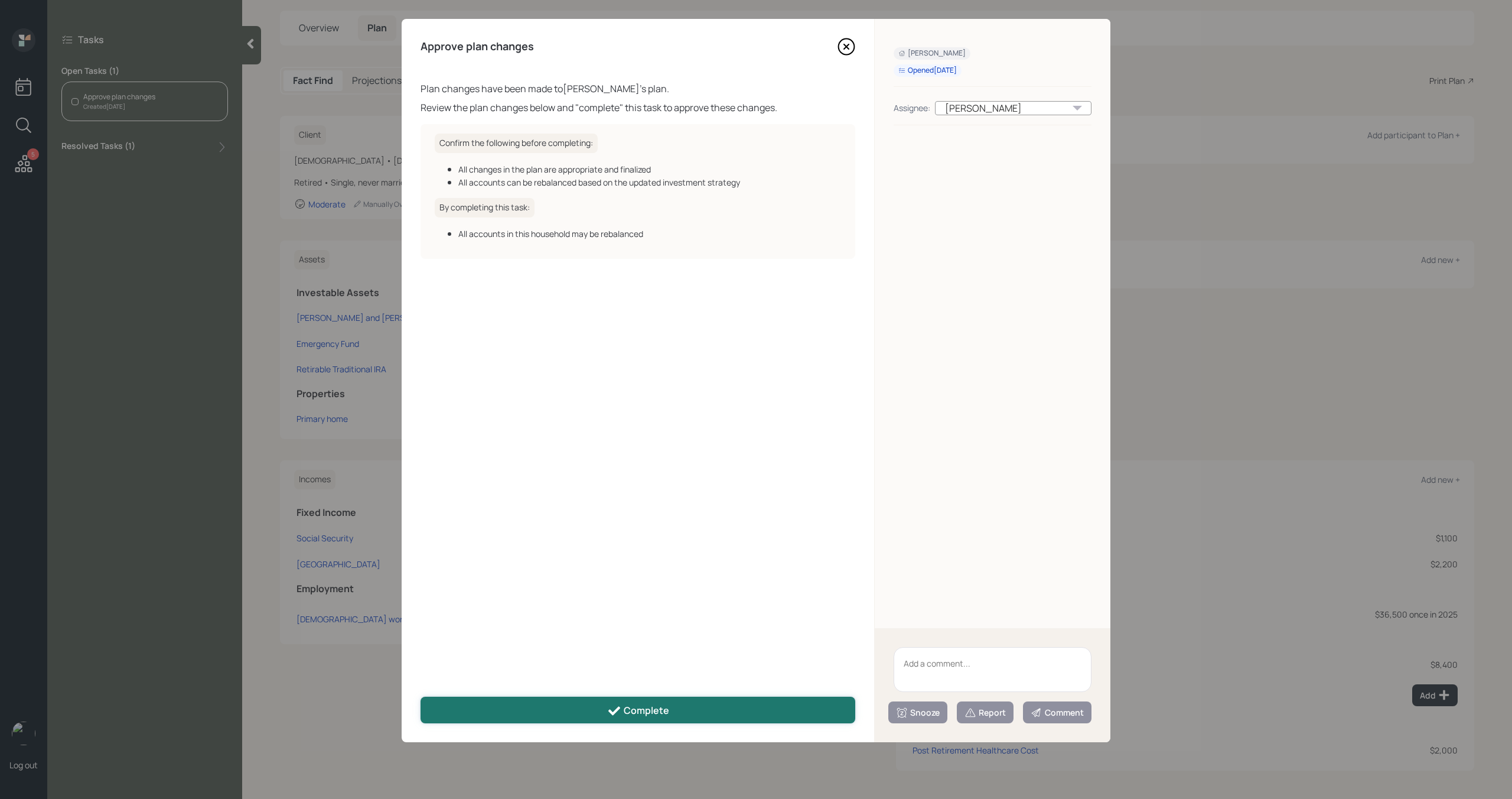
click at [651, 704] on div "Complete" at bounding box center [638, 711] width 62 height 14
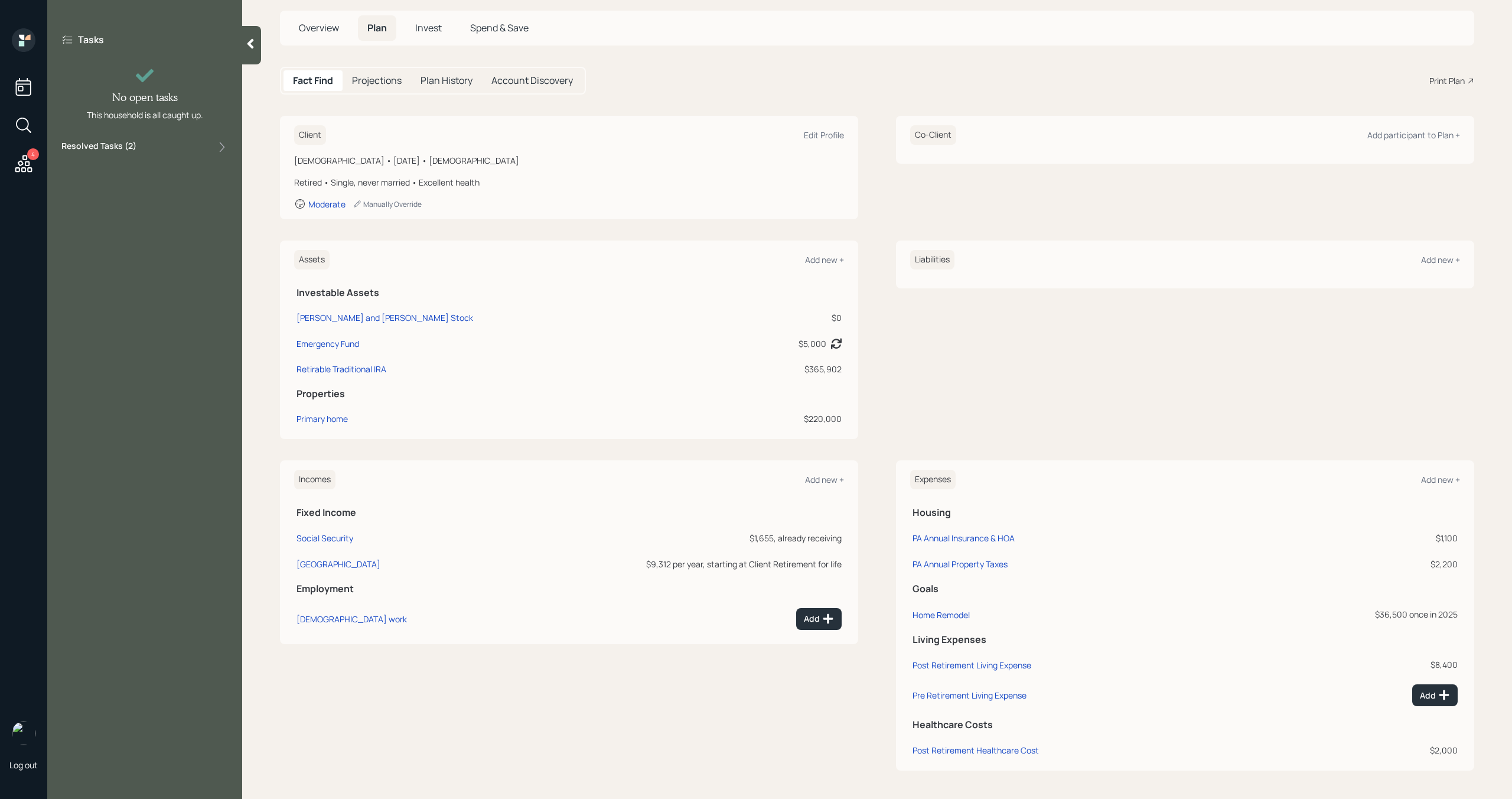
click at [247, 52] on div at bounding box center [251, 45] width 19 height 39
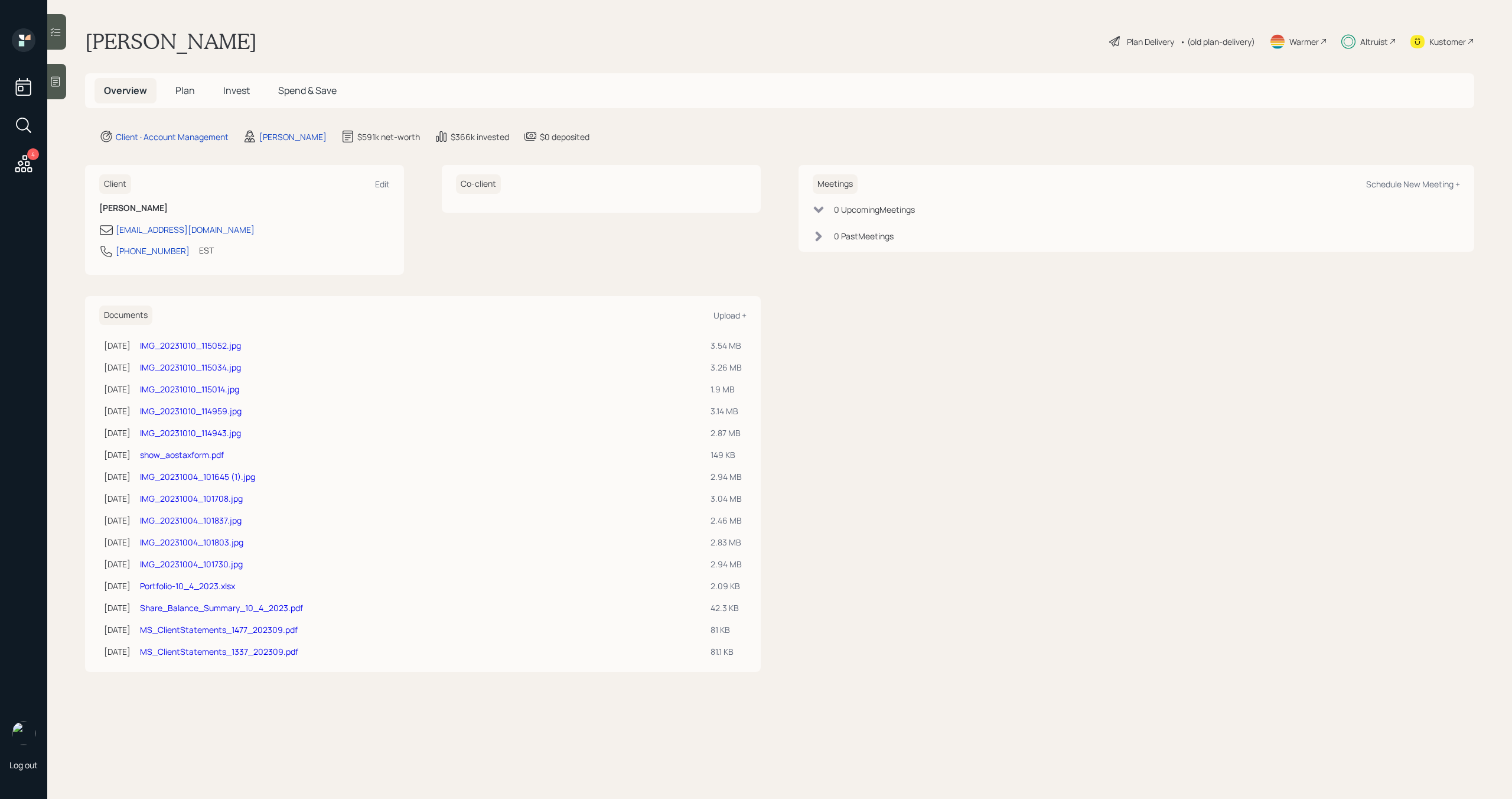
click at [179, 97] on span "Plan" at bounding box center [185, 90] width 19 height 13
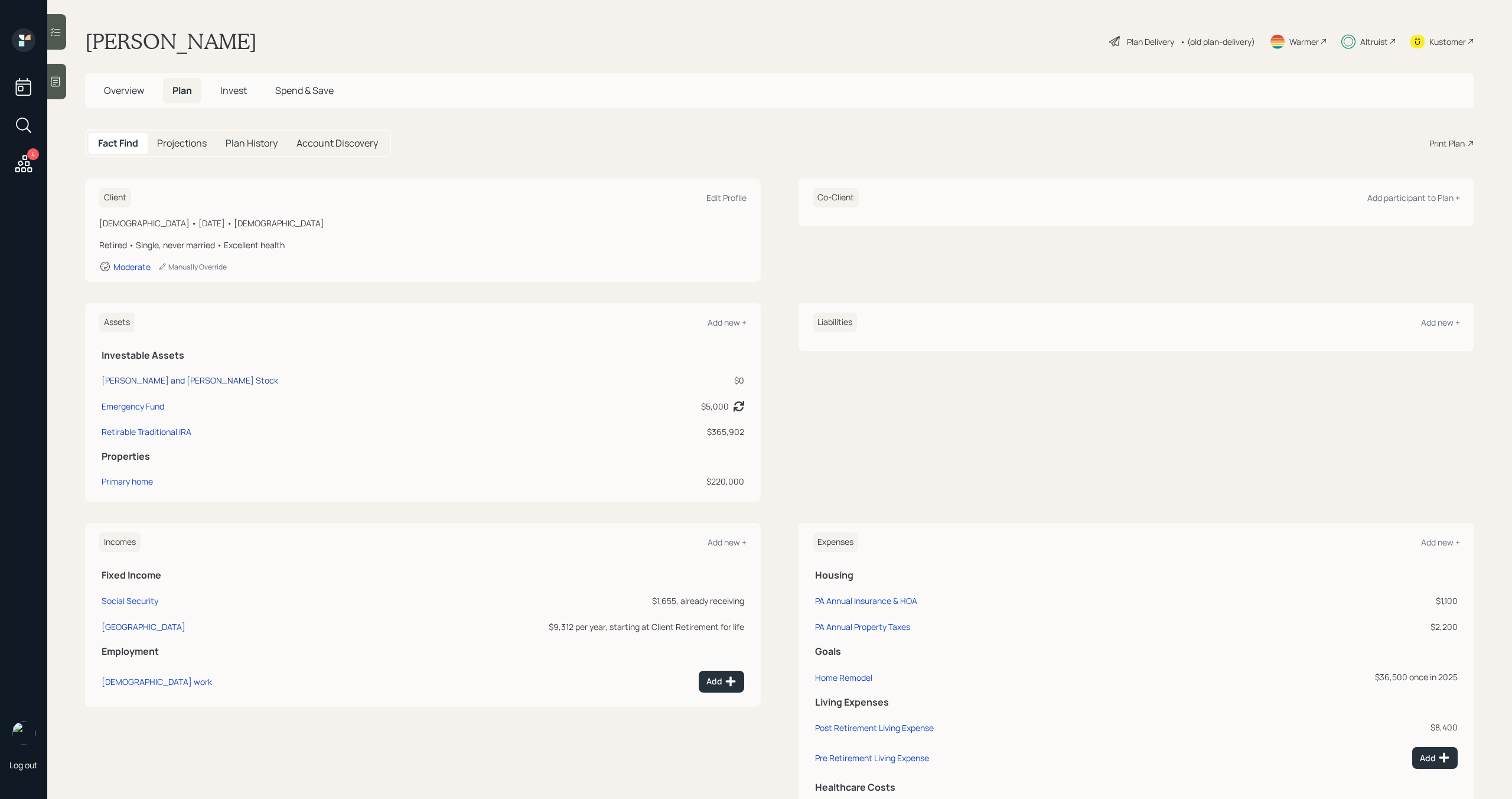
click at [159, 382] on div "[PERSON_NAME] and [PERSON_NAME] Stock" at bounding box center [190, 381] width 177 height 12
select select "taxable"
select select "balanced"
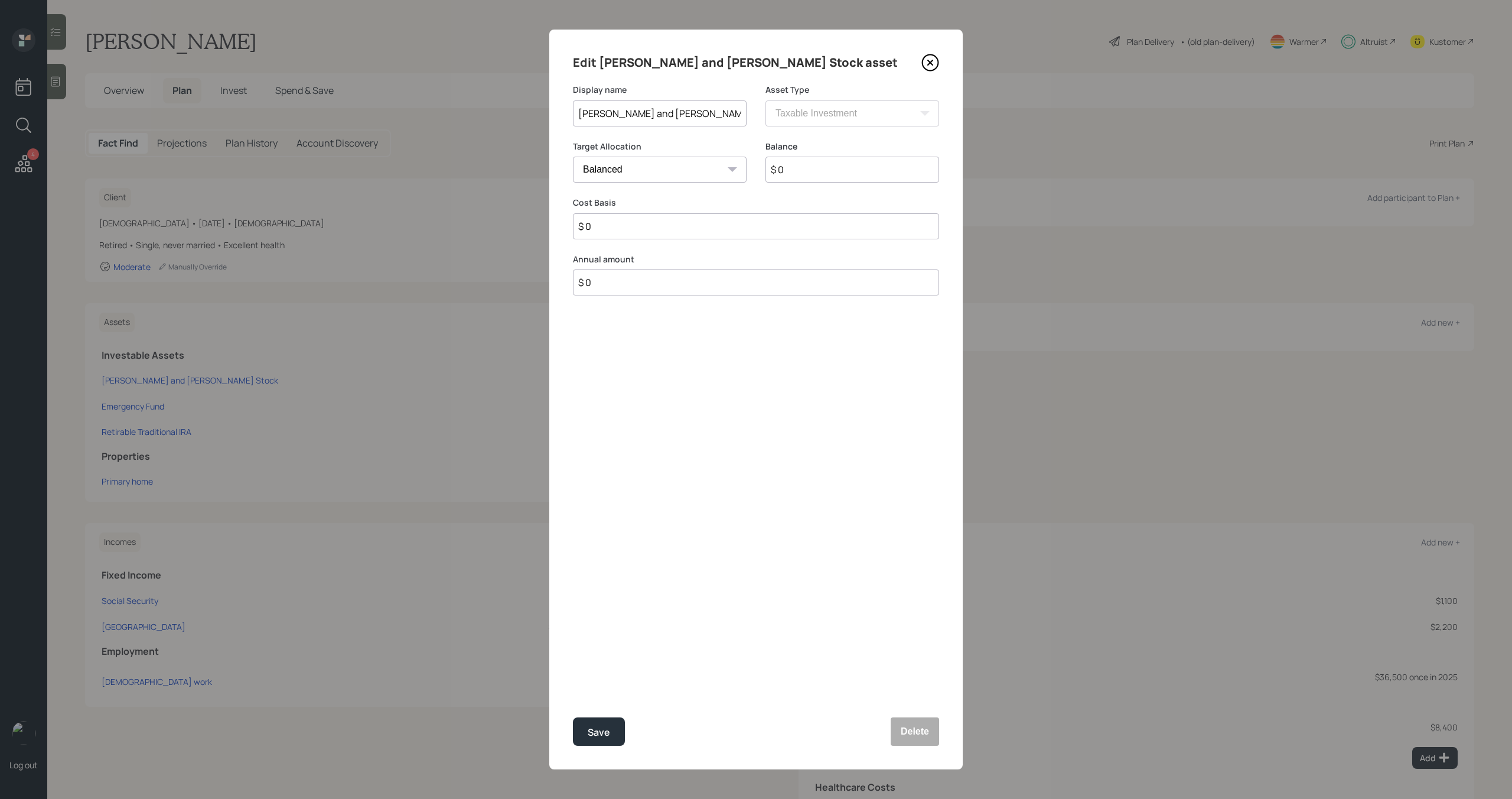
click at [809, 168] on input "$ 0" at bounding box center [852, 169] width 174 height 26
paste input "9,40"
type input "$ 9,400"
click at [599, 734] on div "Save" at bounding box center [599, 732] width 22 height 16
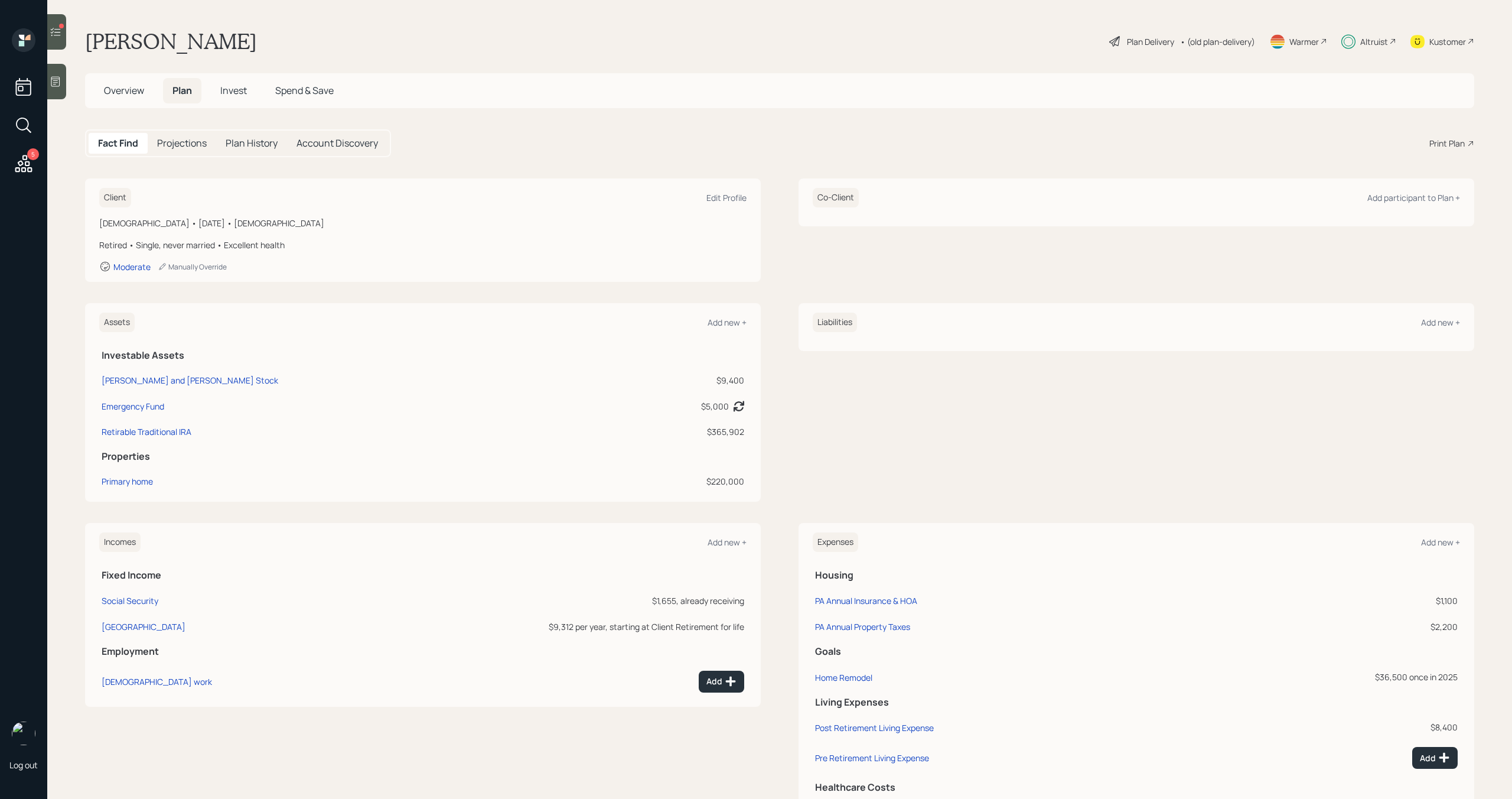
click at [51, 34] on icon at bounding box center [55, 32] width 12 height 12
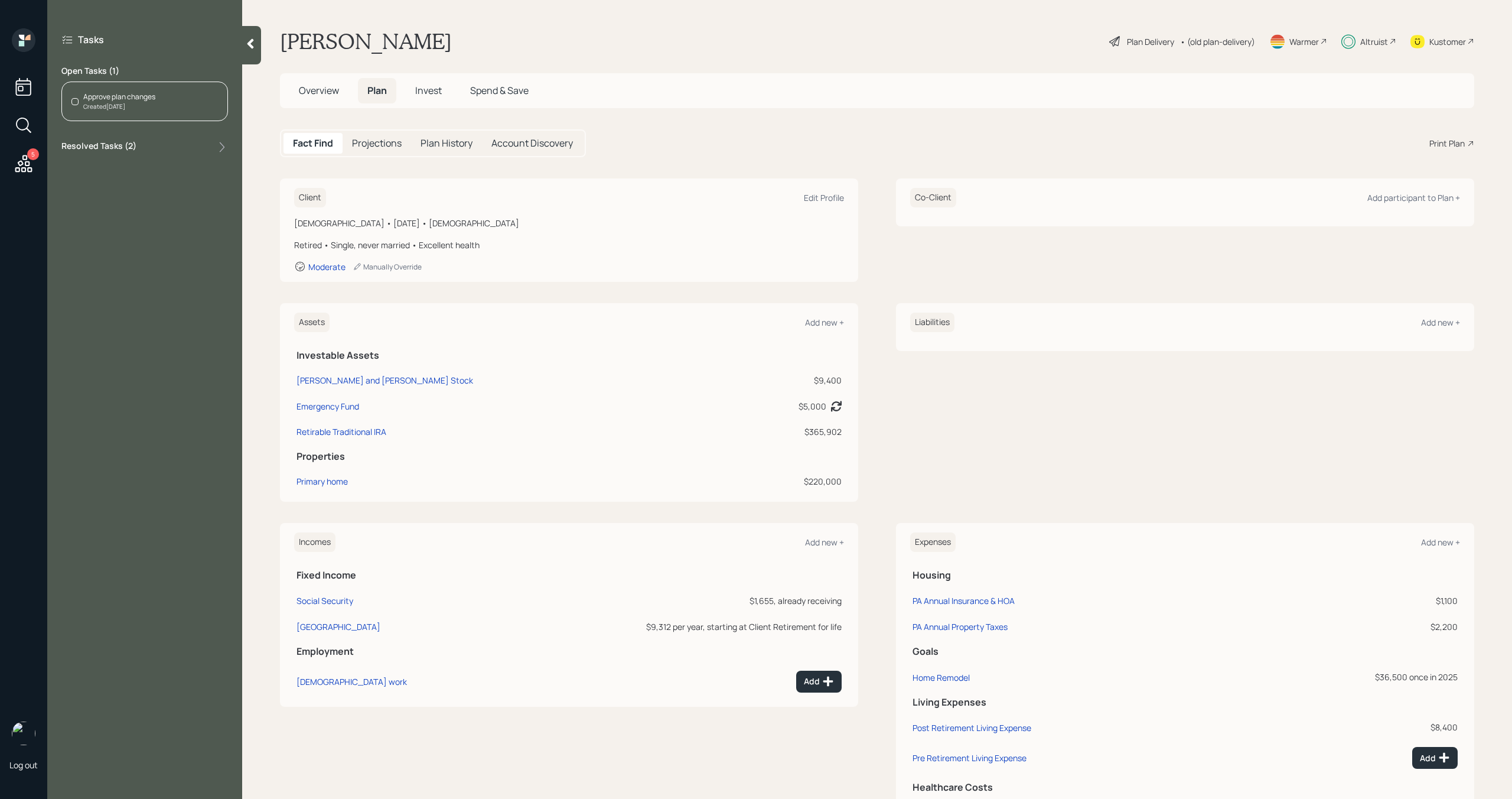
click at [130, 113] on div "Approve plan changes Created Today" at bounding box center [145, 102] width 167 height 40
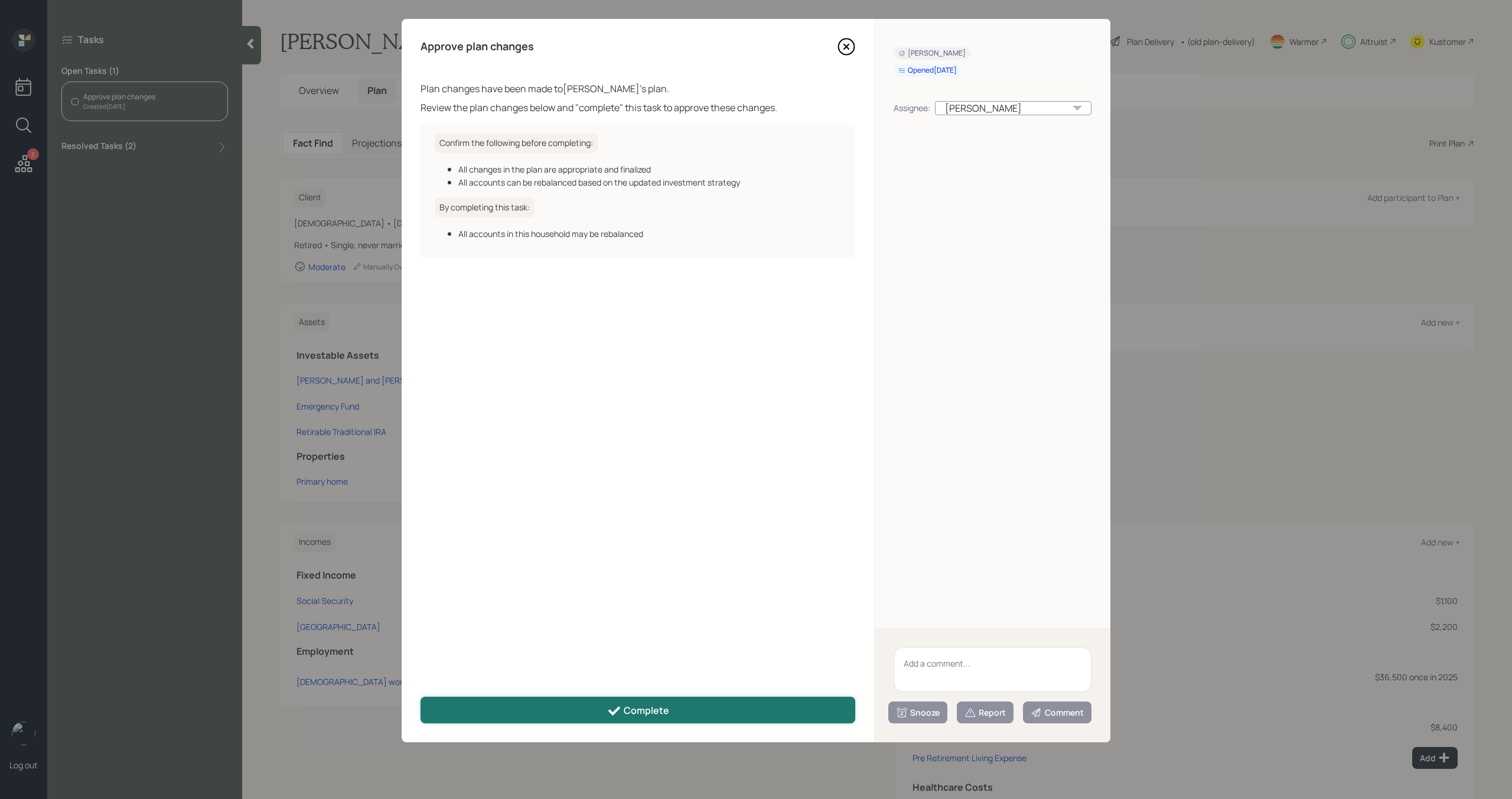
click at [555, 707] on button "Complete" at bounding box center [638, 710] width 434 height 27
